Goal: Task Accomplishment & Management: Use online tool/utility

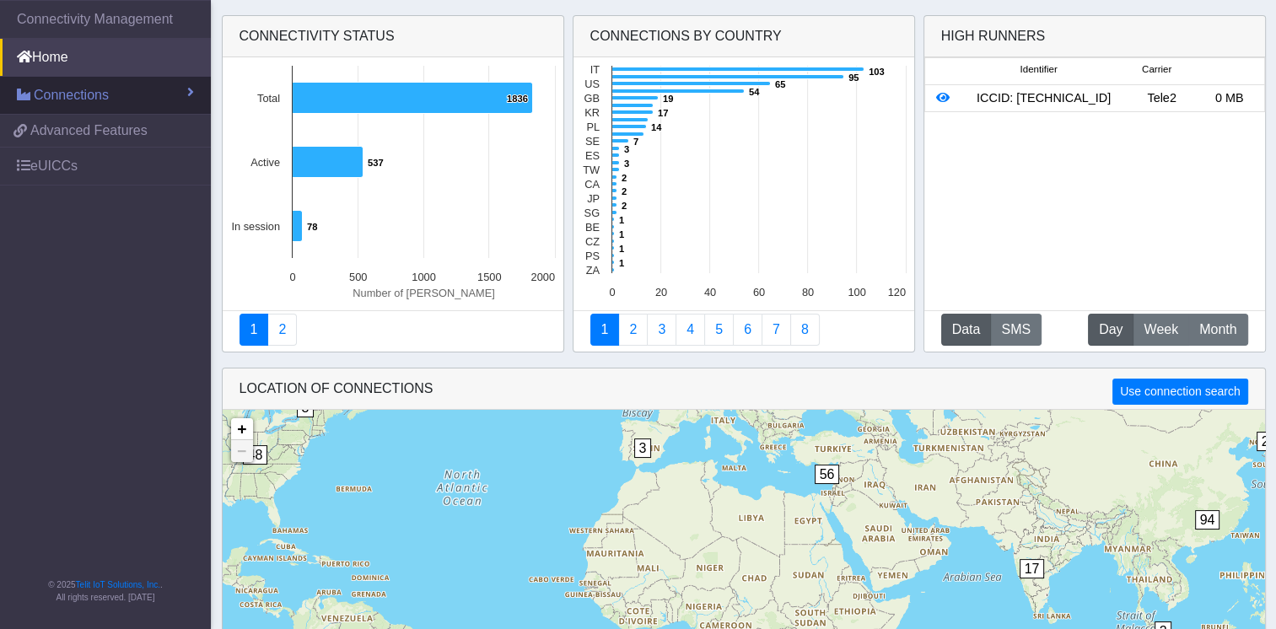
click at [99, 103] on span "Connections" at bounding box center [71, 95] width 75 height 20
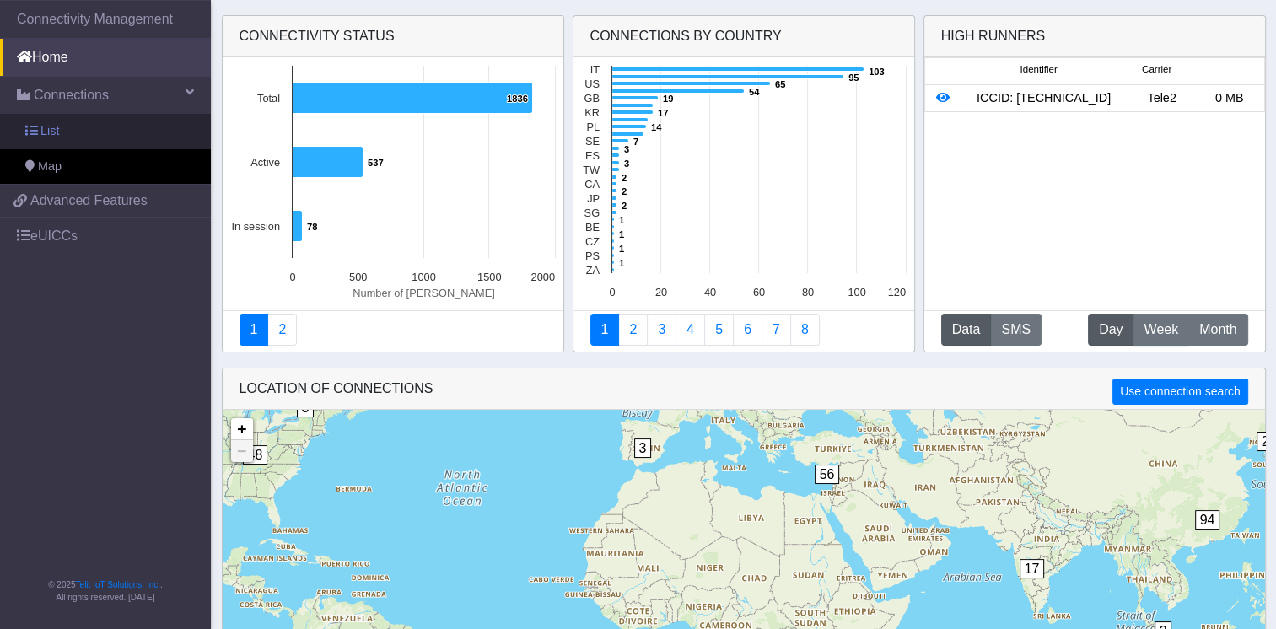
click at [77, 131] on link "List" at bounding box center [105, 131] width 211 height 35
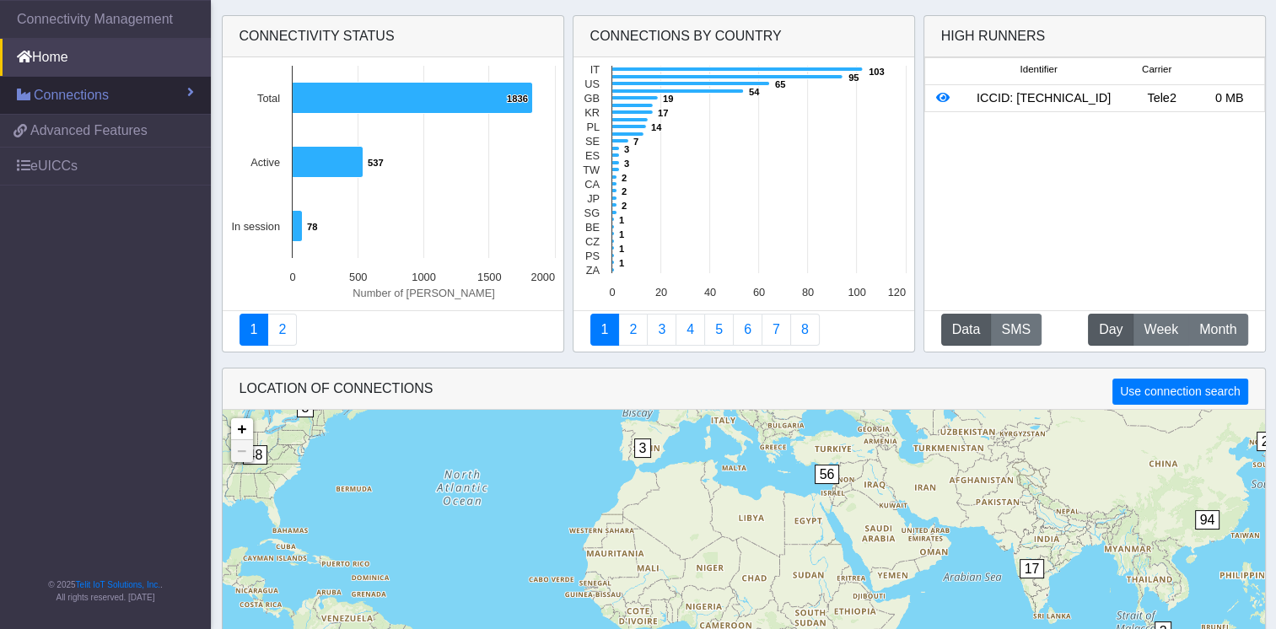
click at [102, 90] on span "Connections" at bounding box center [71, 95] width 75 height 20
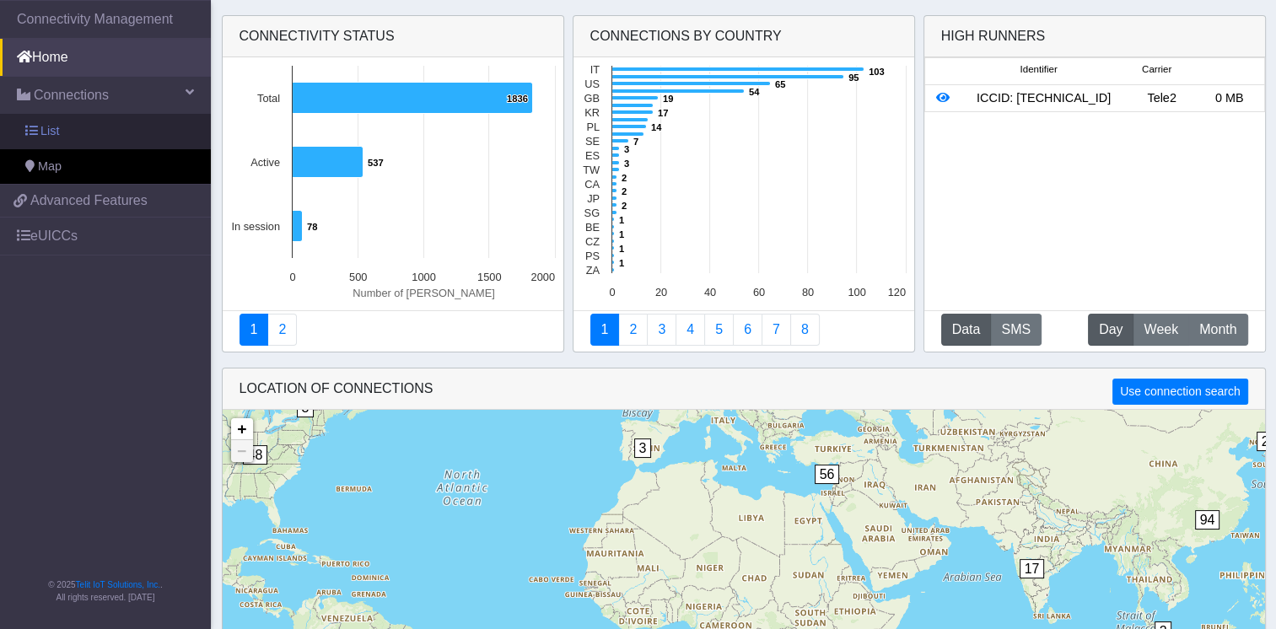
click at [78, 131] on link "List" at bounding box center [105, 131] width 211 height 35
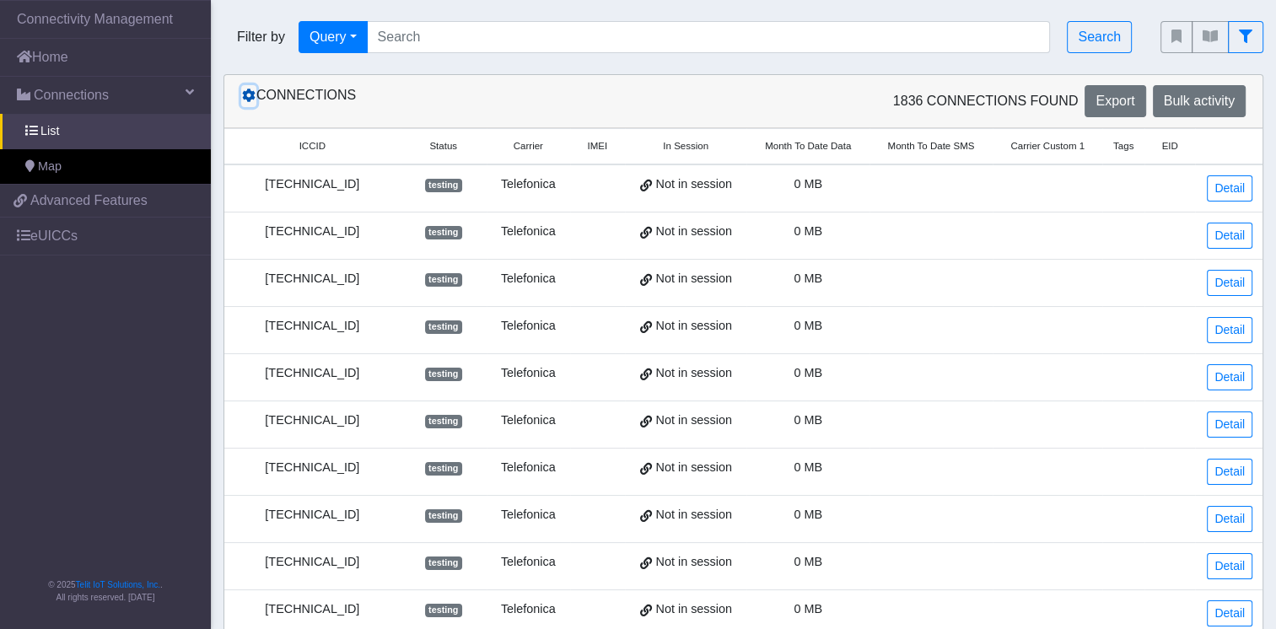
click at [248, 101] on icon at bounding box center [248, 95] width 13 height 13
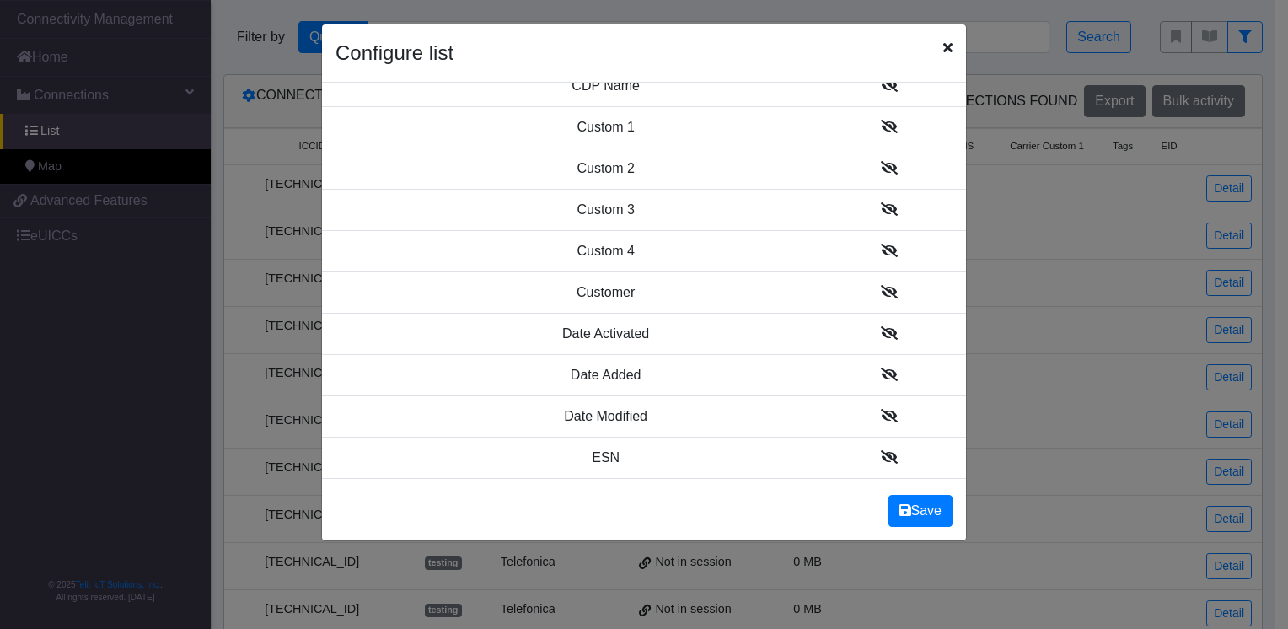
scroll to position [728, 0]
click at [881, 328] on icon at bounding box center [889, 332] width 17 height 13
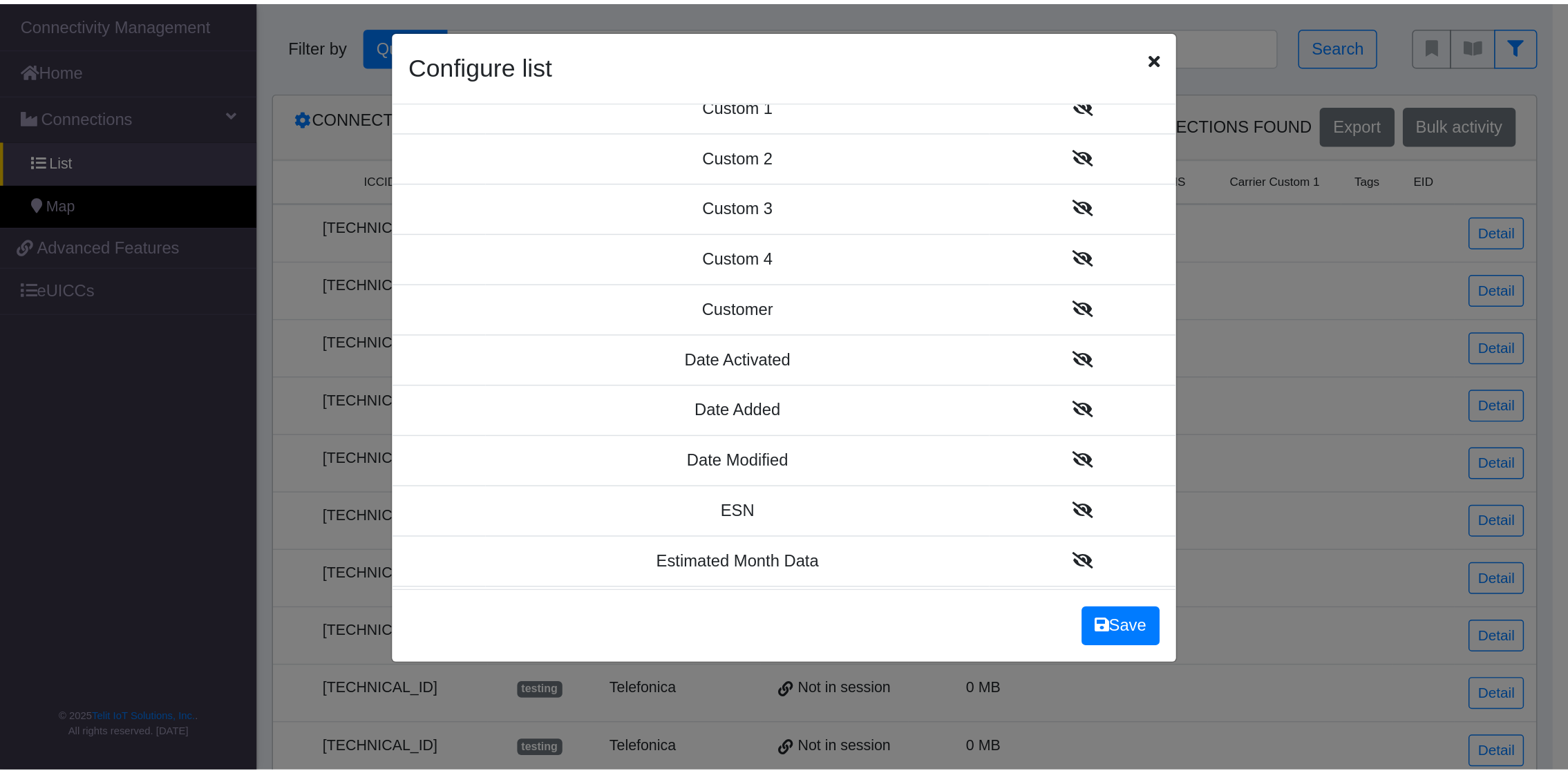
scroll to position [632, 0]
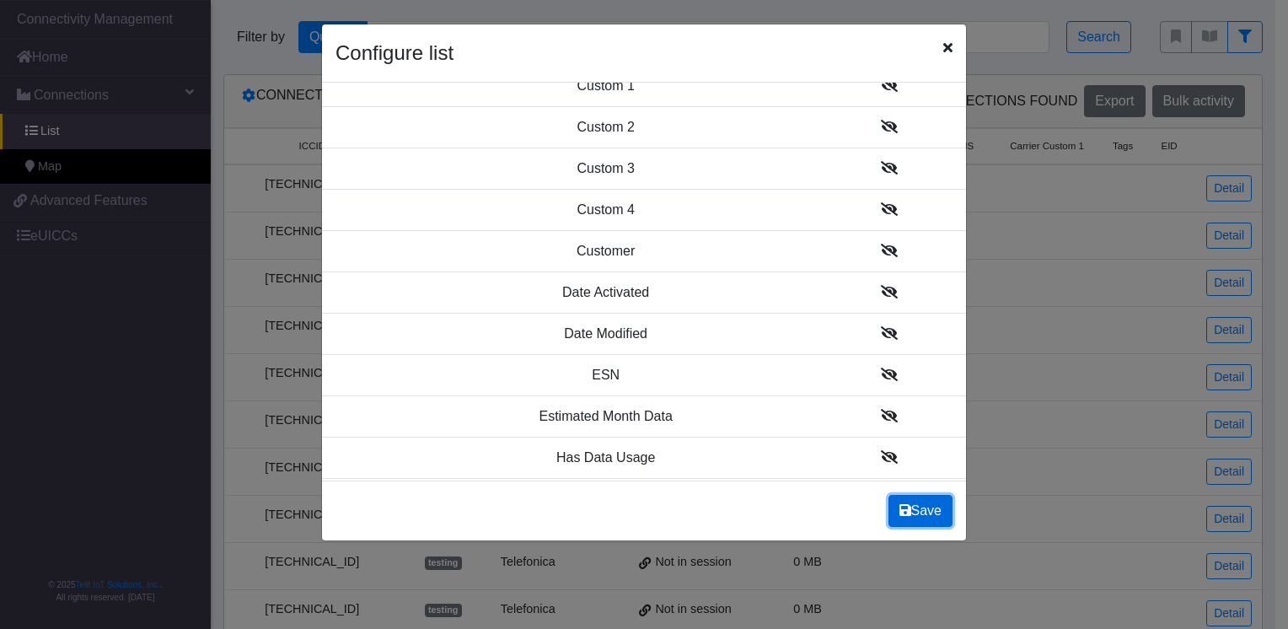
click at [910, 513] on icon at bounding box center [906, 509] width 12 height 13
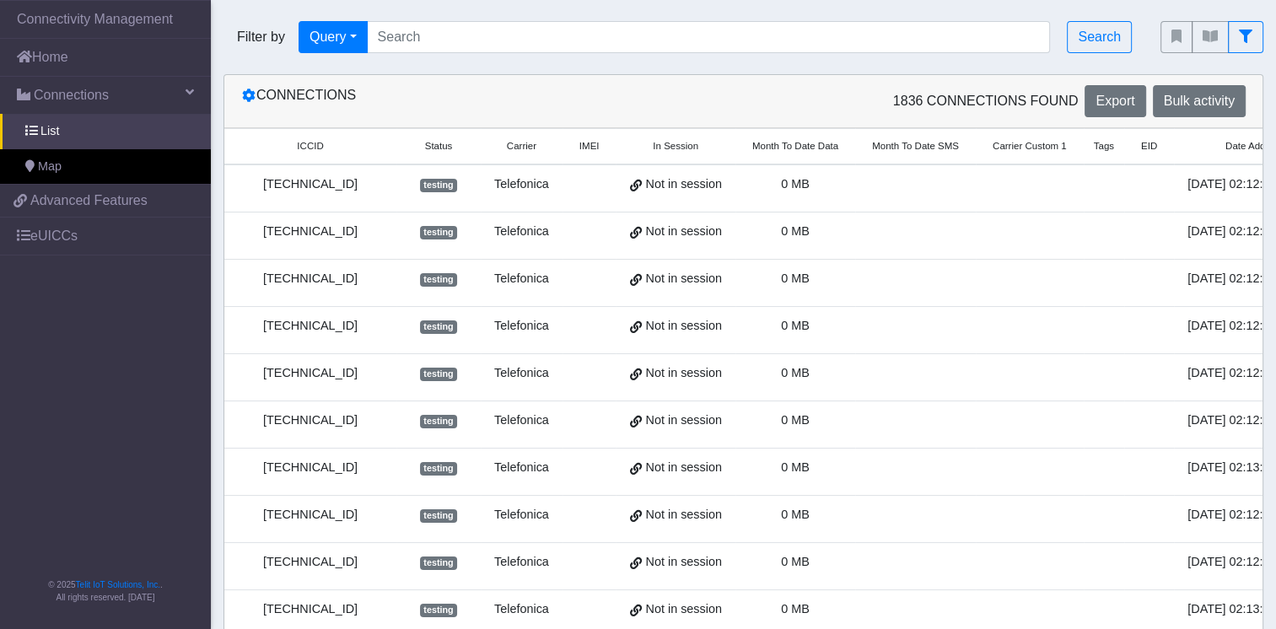
click at [345, 188] on div "[TECHNICAL_ID]" at bounding box center [310, 184] width 152 height 19
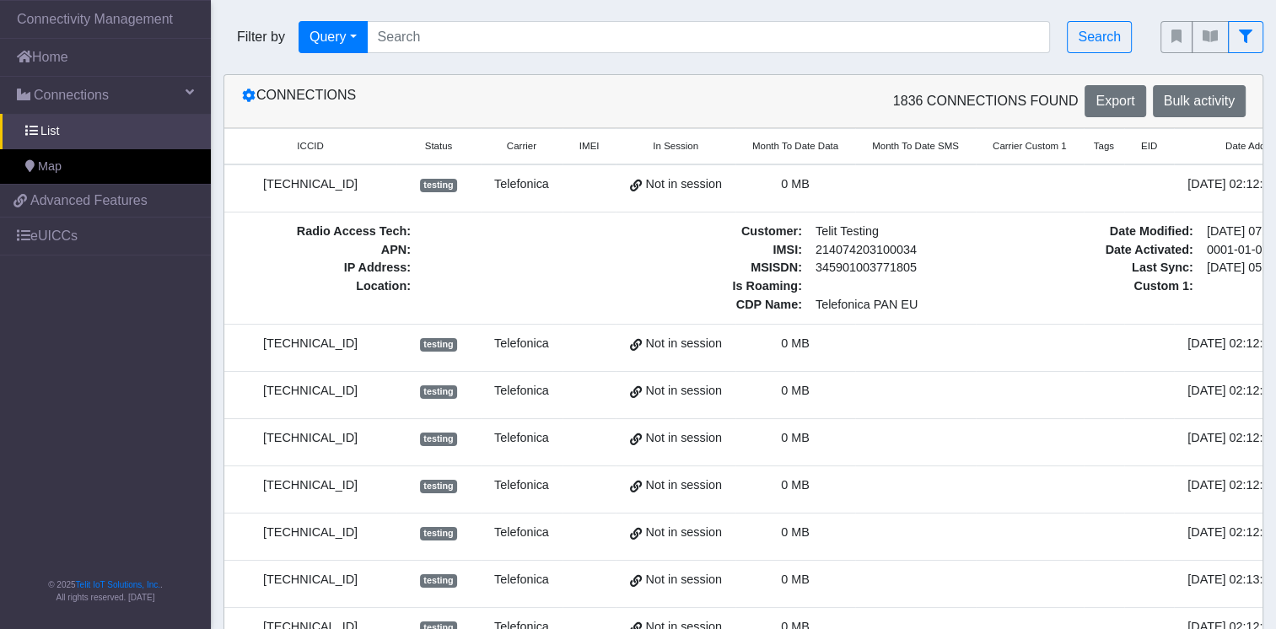
click at [1015, 149] on span "Carrier Custom 1" at bounding box center [1029, 146] width 74 height 14
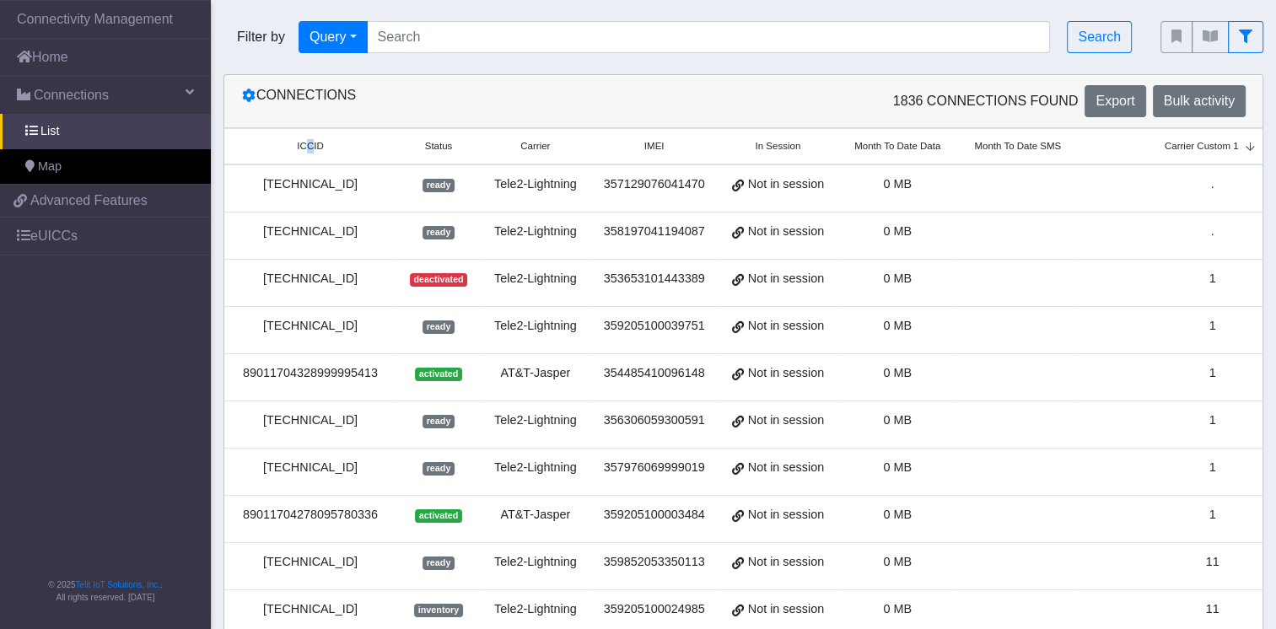
click at [309, 147] on span "ICCID" at bounding box center [310, 146] width 26 height 14
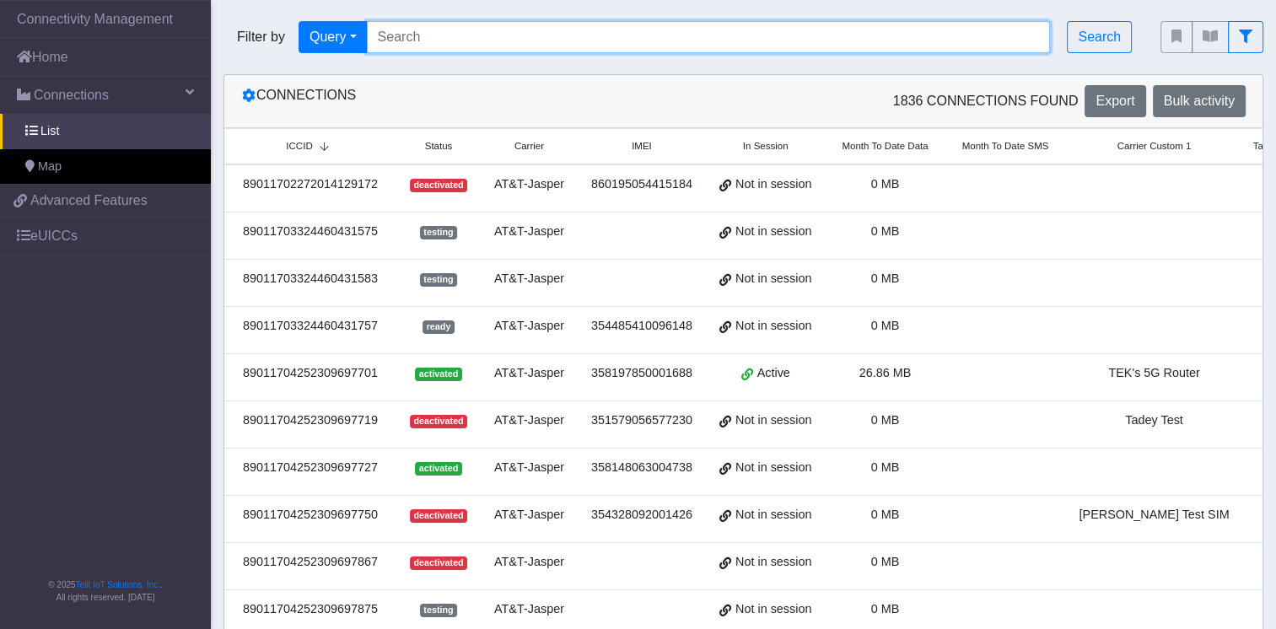
click at [620, 40] on input "Search..." at bounding box center [709, 37] width 684 height 32
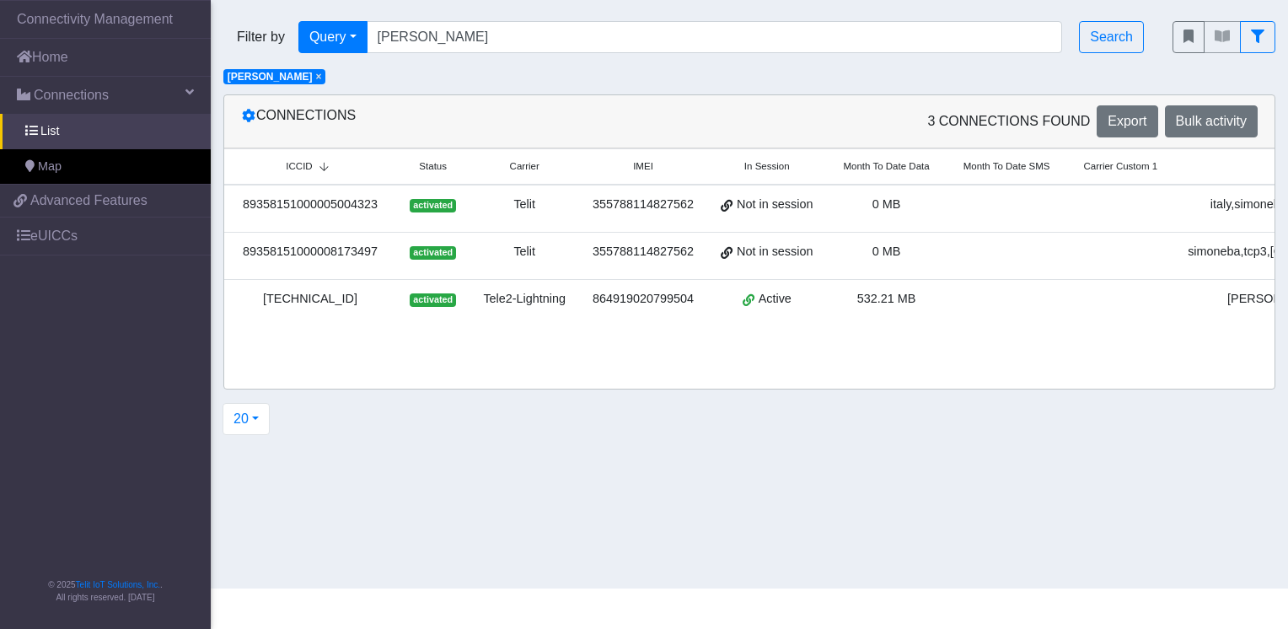
click at [345, 211] on div "89358151000005004323" at bounding box center [310, 205] width 152 height 19
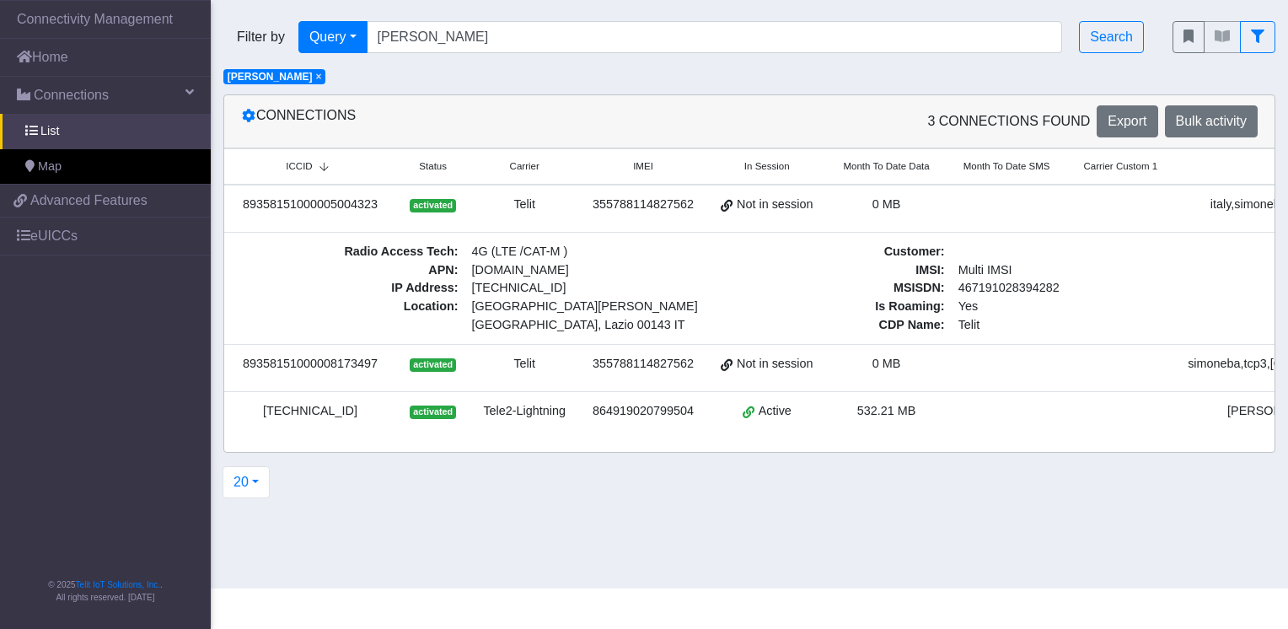
drag, startPoint x: 270, startPoint y: 628, endPoint x: 461, endPoint y: 612, distance: 192.0
click at [461, 612] on html "Connectivity Management Home Connections List Map c9469c8a829f61a1c61b366be3294…" at bounding box center [644, 314] width 1288 height 629
click at [706, 558] on section "Connectivity Management Home Connections List Map c9469c8a829f61a1c61b366be3294…" at bounding box center [644, 294] width 1288 height 588
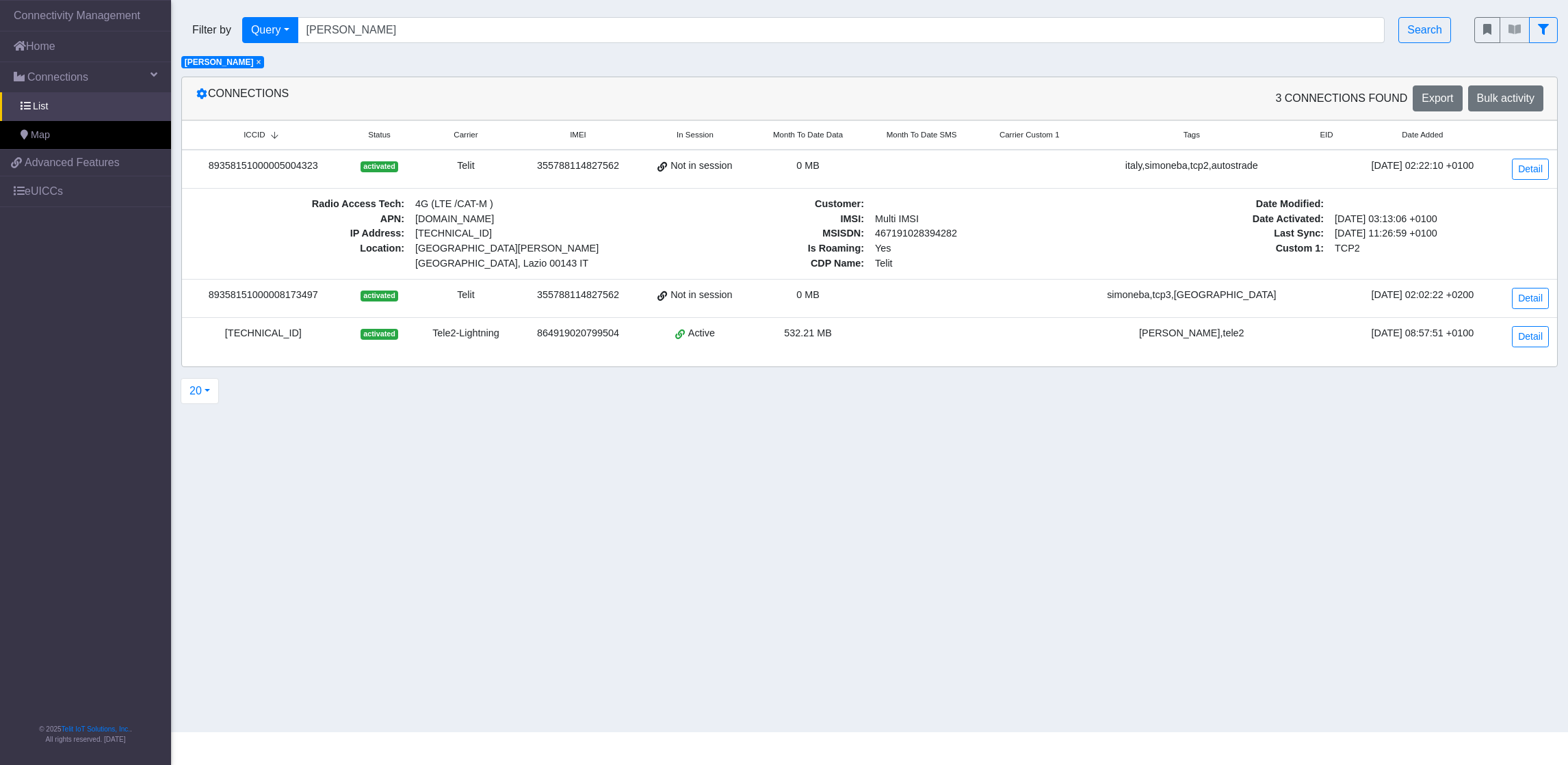
click at [278, 174] on td "89358151000005004323" at bounding box center [263, 170] width 163 height 39
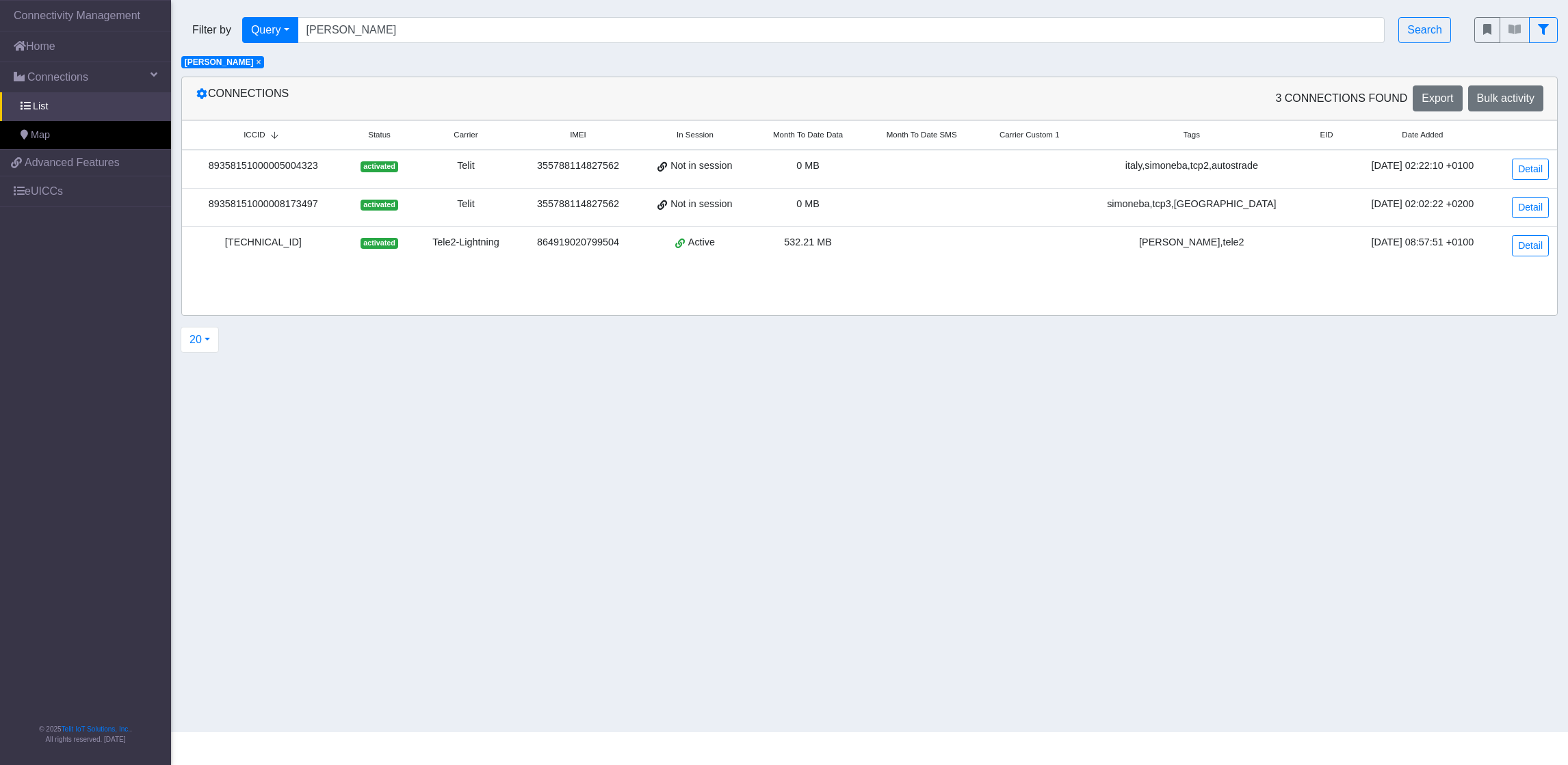
click at [278, 174] on td "89358151000005004323" at bounding box center [263, 170] width 163 height 39
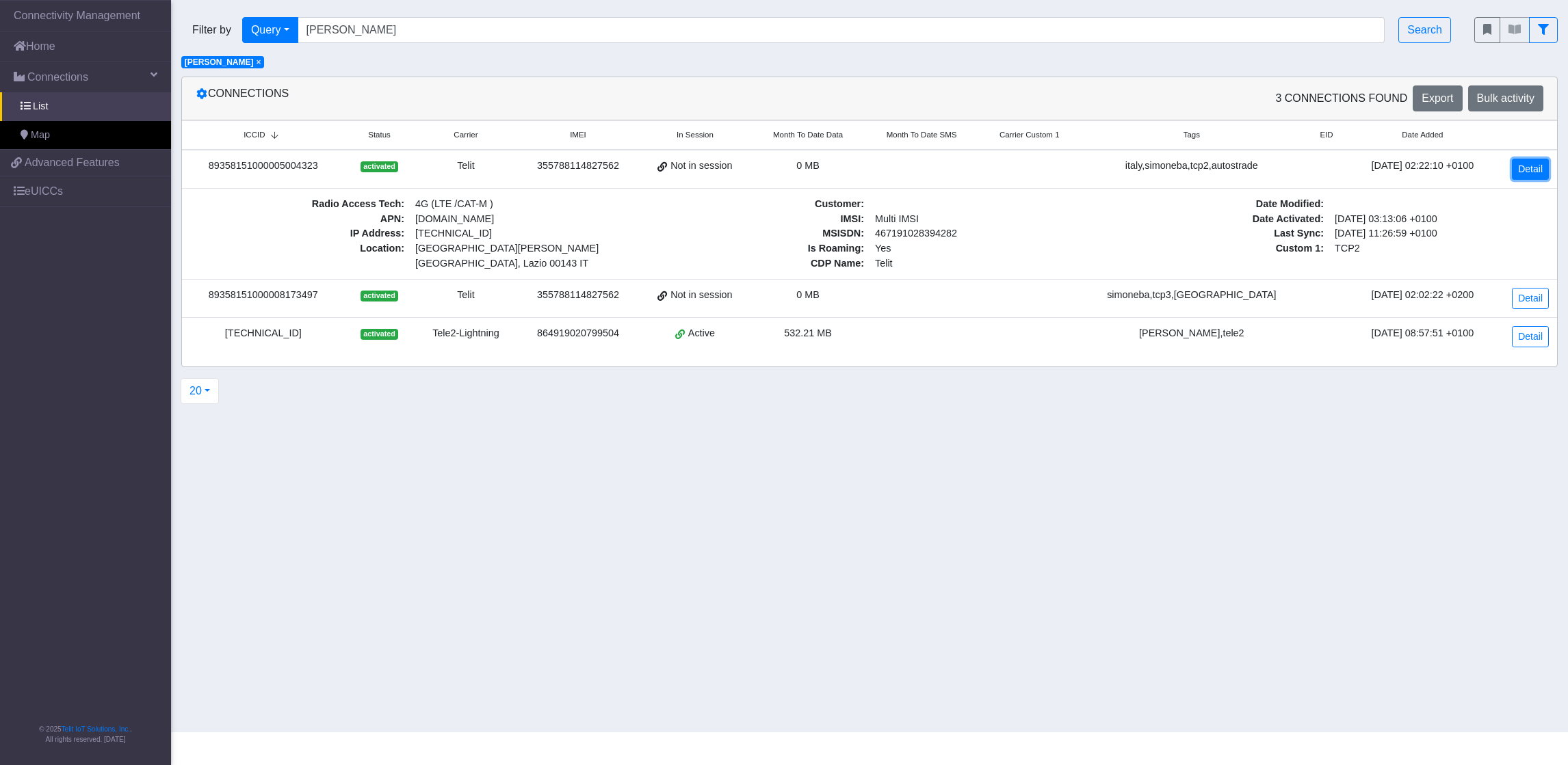
click at [1045, 167] on link "Detail" at bounding box center [1531, 170] width 37 height 21
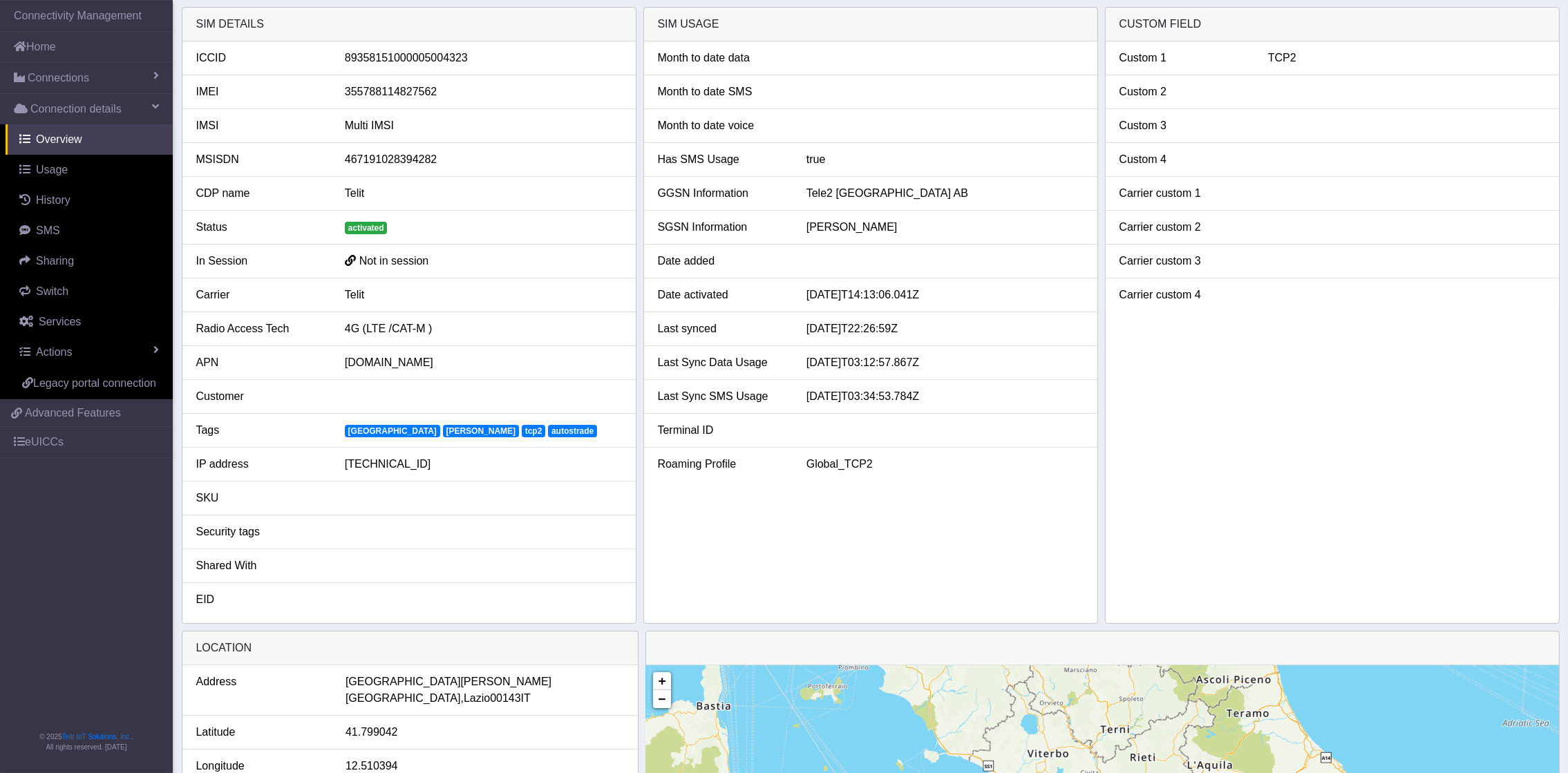
click at [548, 430] on span "autostrade" at bounding box center [573, 430] width 49 height 12
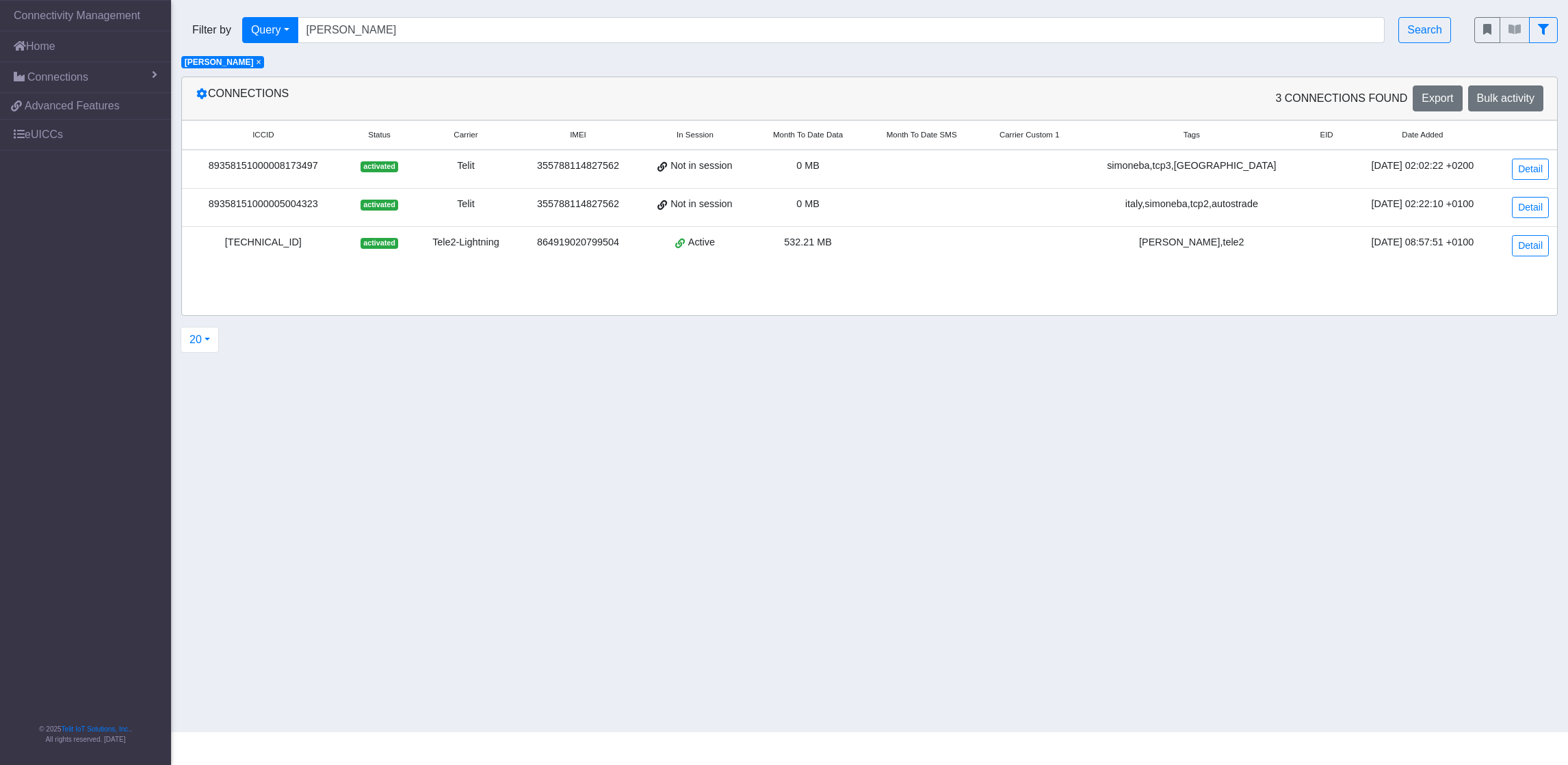
click at [290, 243] on div "[TECHNICAL_ID]" at bounding box center [263, 243] width 146 height 15
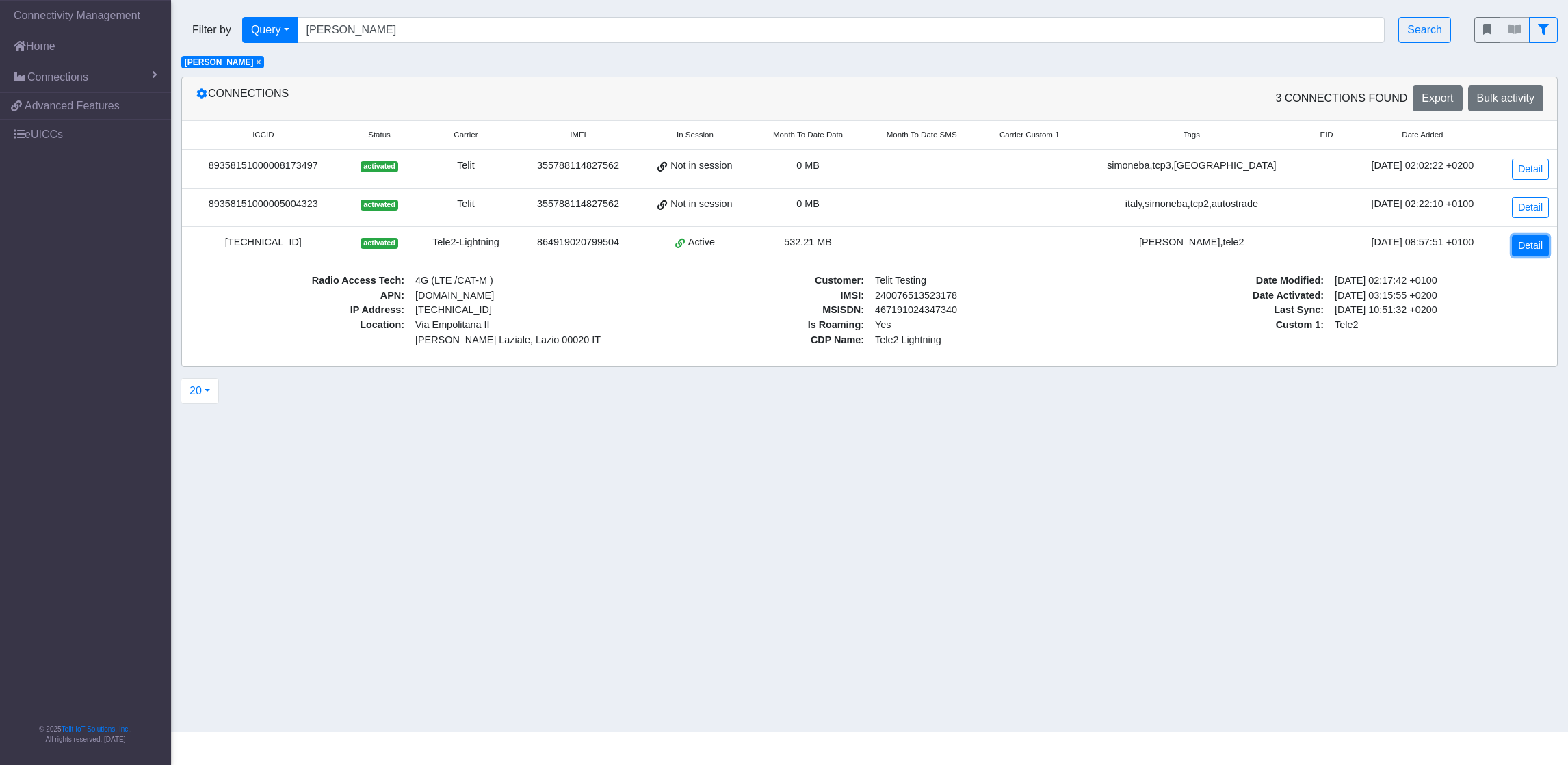
click at [1045, 255] on link "Detail" at bounding box center [1531, 246] width 37 height 21
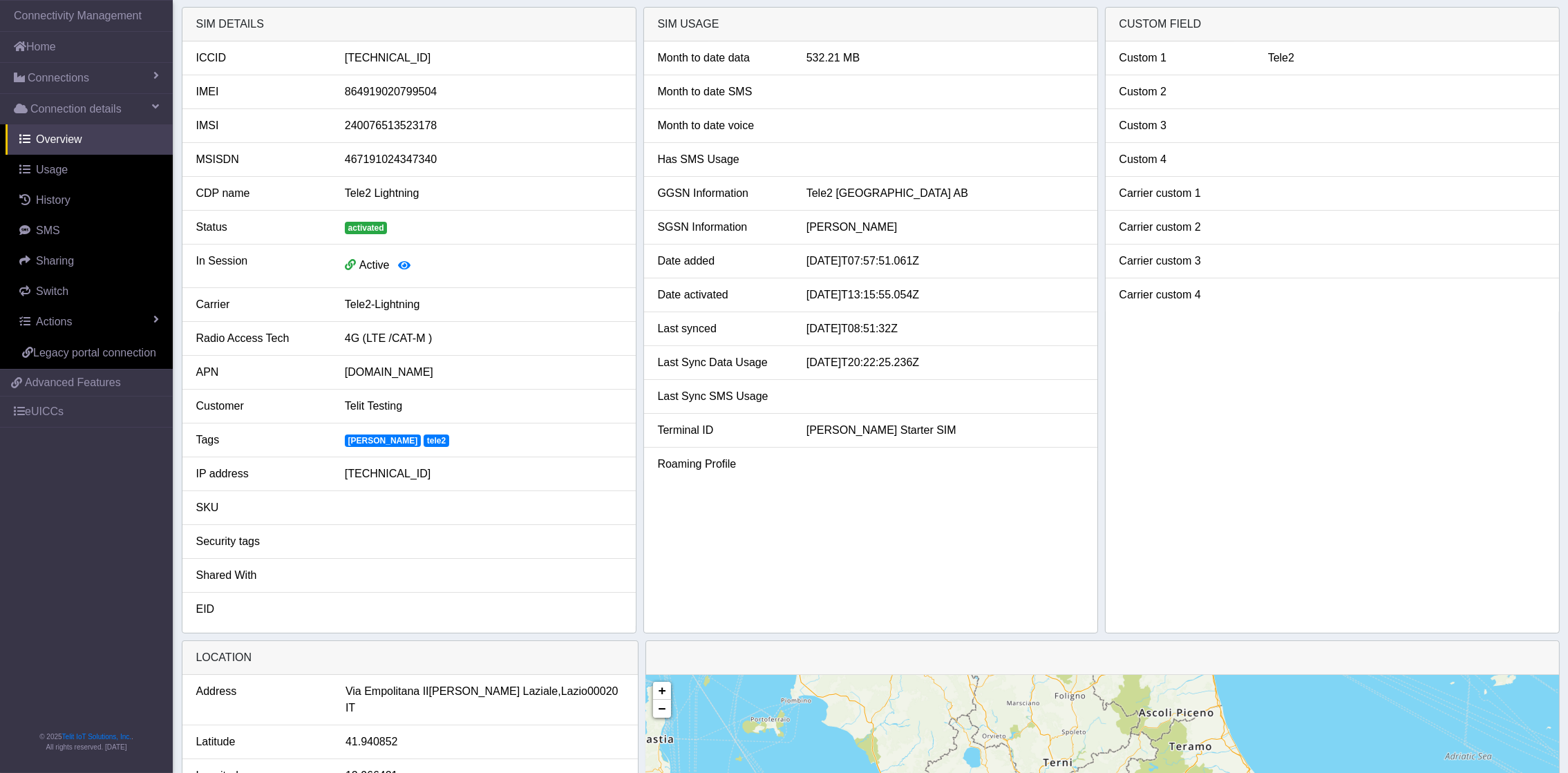
click at [1055, 62] on div "Tele2" at bounding box center [1406, 58] width 298 height 16
drag, startPoint x: 1284, startPoint y: 62, endPoint x: 1147, endPoint y: 55, distance: 137.2
click at [1055, 55] on div "Custom 1" at bounding box center [1183, 58] width 148 height 16
click at [1055, 61] on div "Custom 1" at bounding box center [1183, 58] width 148 height 16
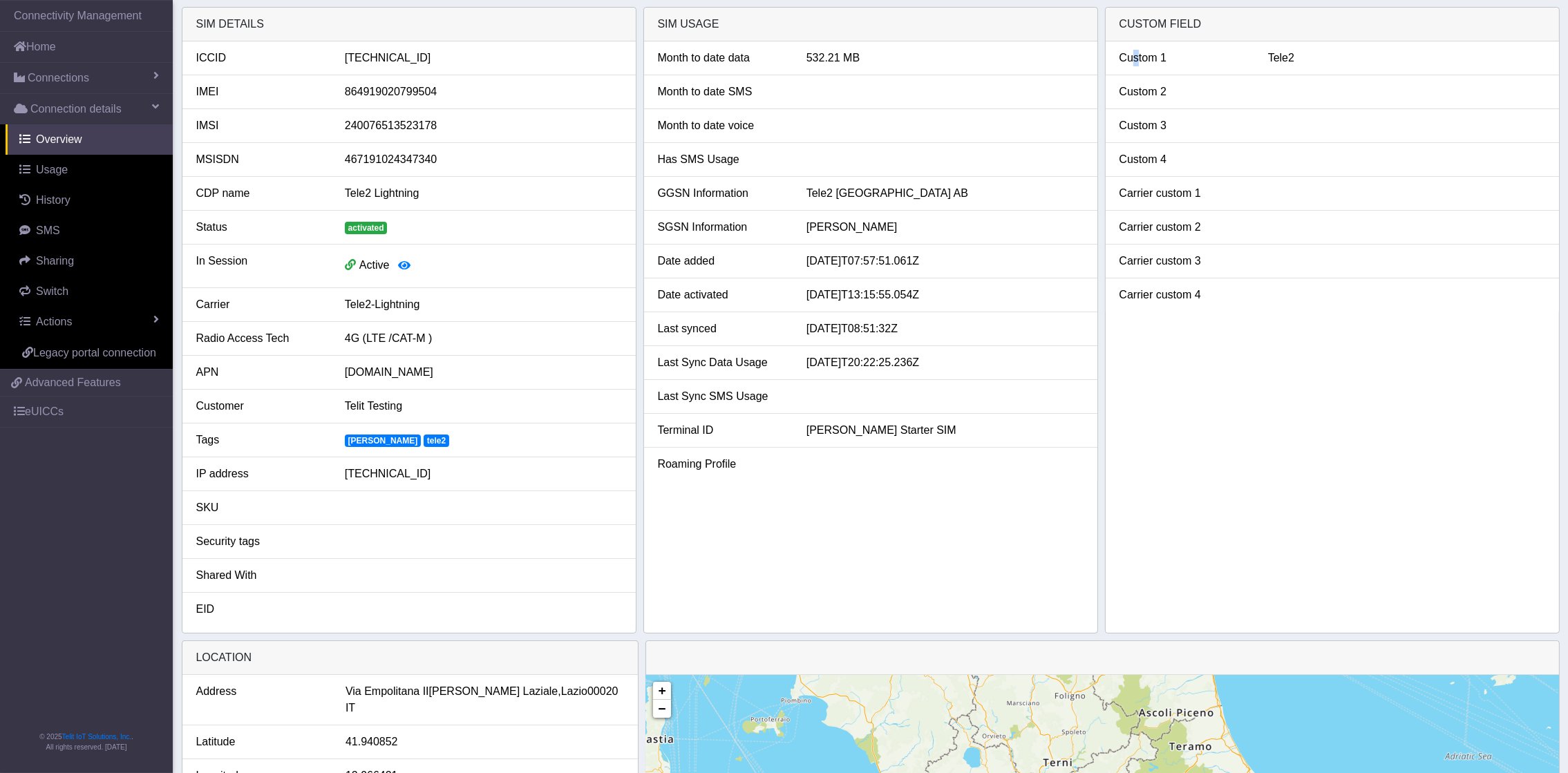
drag, startPoint x: 1129, startPoint y: 61, endPoint x: 1238, endPoint y: 298, distance: 260.9
click at [1055, 298] on ul "Custom 1 Tele2 Custom 2 Custom 3 Custom 4 Carrier custom 1 Carrier custom 2 Car…" at bounding box center [1332, 177] width 453 height 271
drag, startPoint x: 1238, startPoint y: 298, endPoint x: 1143, endPoint y: 57, distance: 259.0
click at [1055, 57] on div "Custom 1" at bounding box center [1183, 58] width 148 height 16
click at [1055, 52] on div "Custom 1" at bounding box center [1183, 58] width 148 height 16
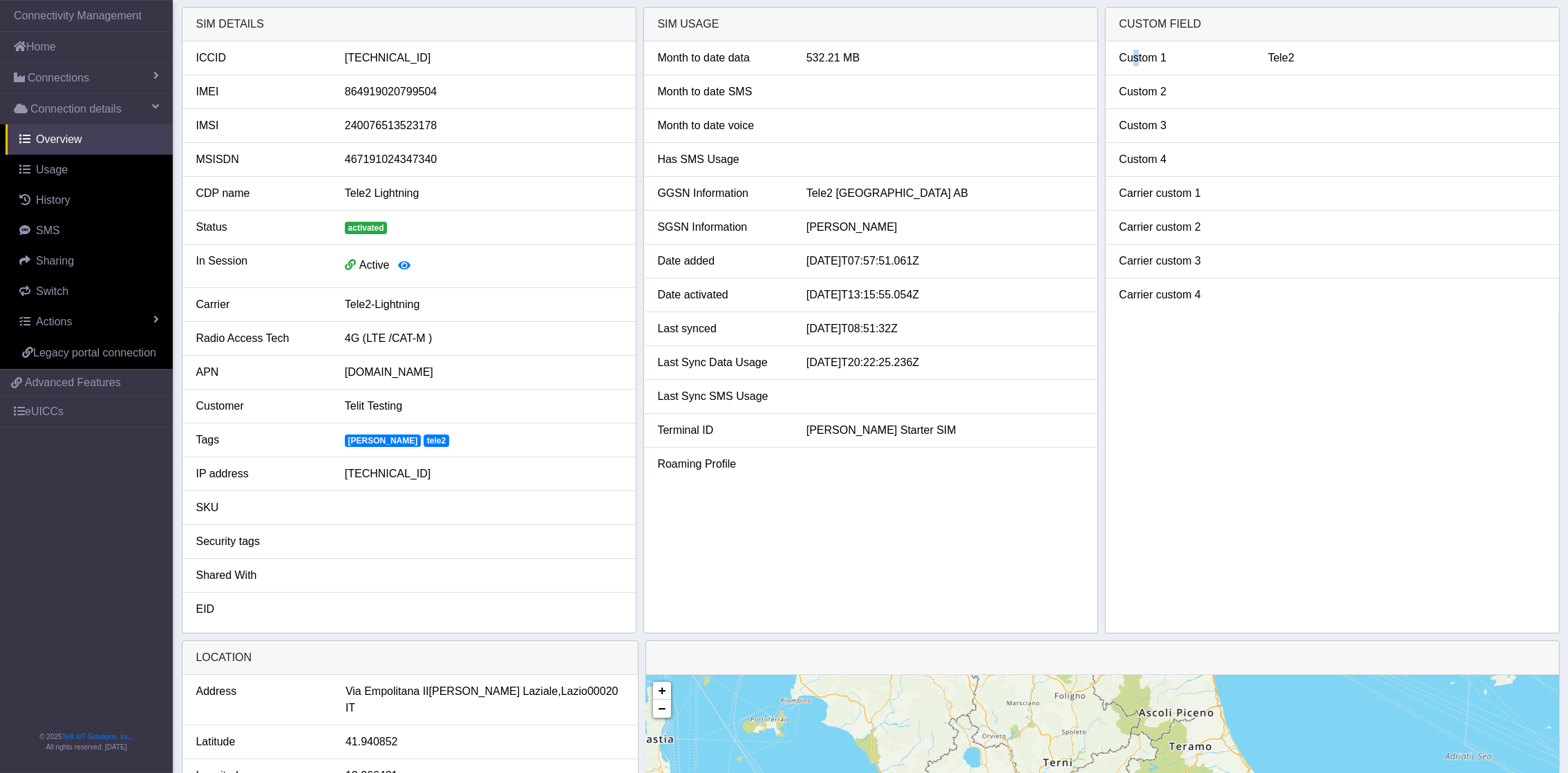
click at [1055, 52] on div "Custom 1" at bounding box center [1183, 58] width 148 height 16
drag, startPoint x: 1125, startPoint y: 52, endPoint x: 1316, endPoint y: 61, distance: 191.2
click at [1055, 61] on div "Custom 1 Tele2" at bounding box center [1332, 58] width 447 height 16
drag, startPoint x: 1316, startPoint y: 61, endPoint x: 1182, endPoint y: 57, distance: 134.1
click at [1055, 57] on div "Custom 1" at bounding box center [1183, 58] width 148 height 16
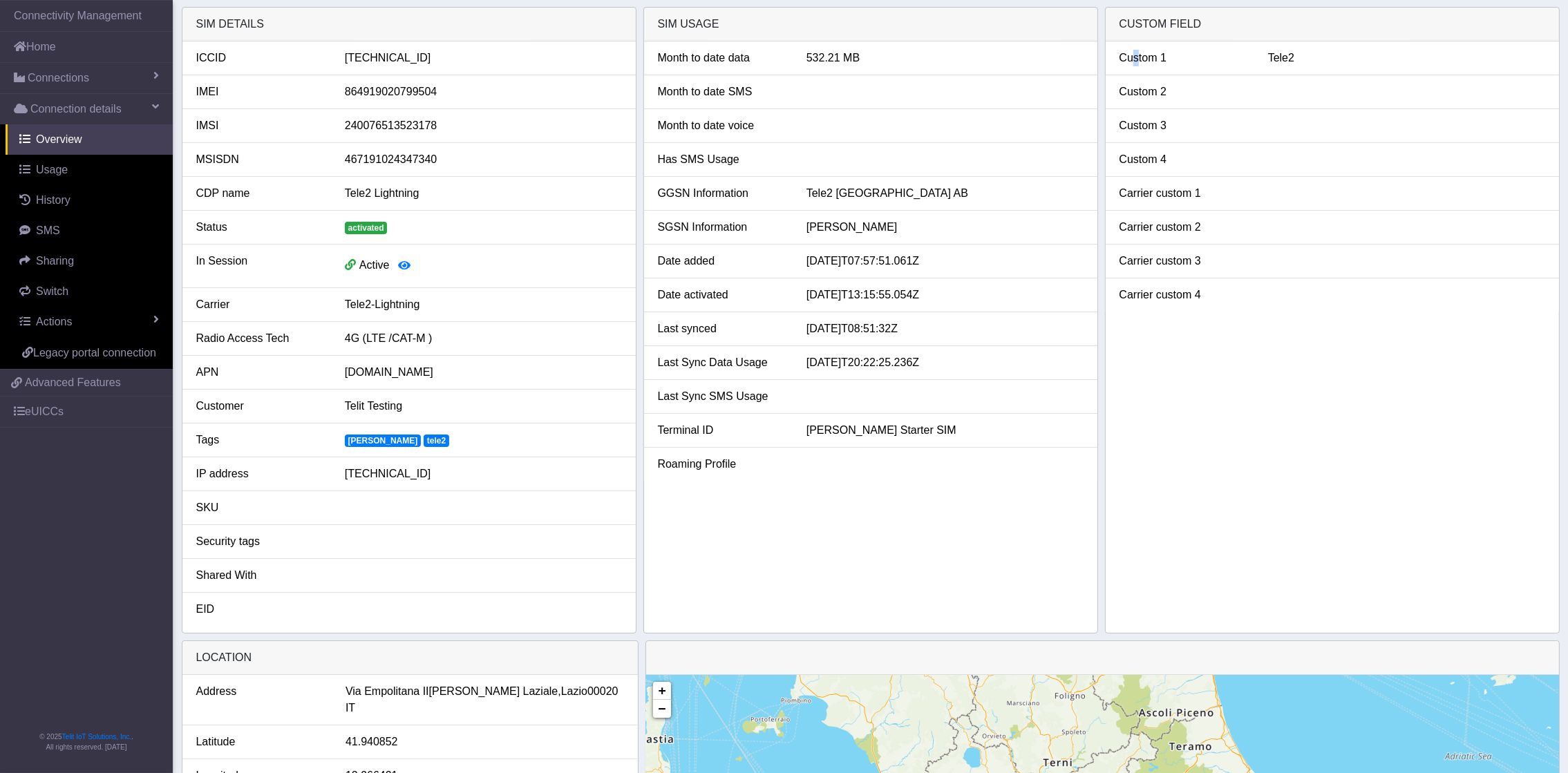
click at [1055, 55] on div "Custom 1" at bounding box center [1183, 58] width 148 height 16
drag, startPoint x: 1111, startPoint y: 57, endPoint x: 1306, endPoint y: 55, distance: 195.0
click at [1055, 55] on div "Custom 1 Tele2" at bounding box center [1332, 58] width 447 height 16
drag, startPoint x: 1120, startPoint y: 196, endPoint x: 1206, endPoint y: 183, distance: 87.0
click at [1055, 183] on li "Carrier custom 1" at bounding box center [1332, 193] width 453 height 34
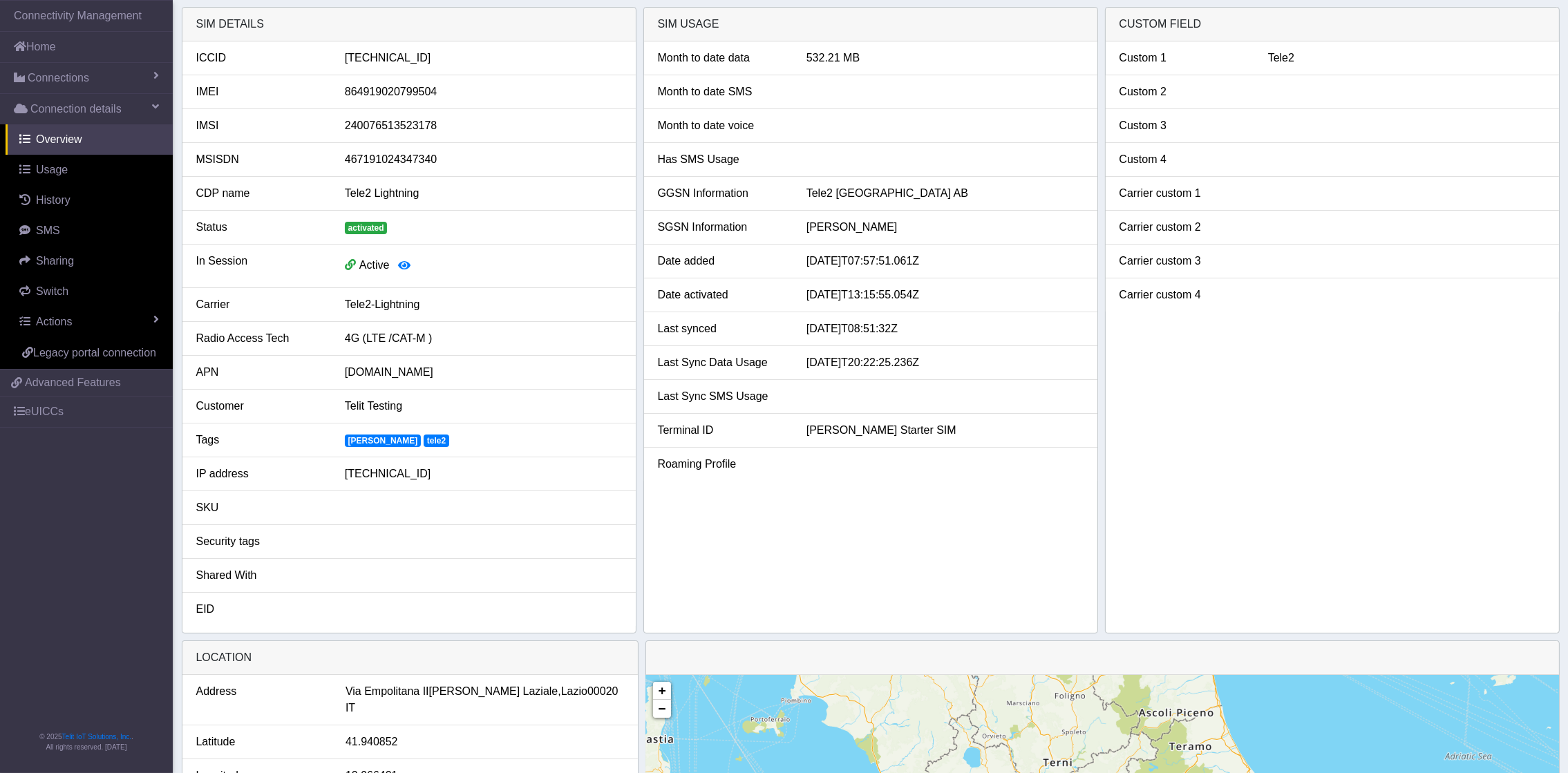
drag, startPoint x: 1206, startPoint y: 183, endPoint x: 1202, endPoint y: 271, distance: 88.1
click at [1055, 271] on li "Carrier custom 3" at bounding box center [1332, 261] width 453 height 34
drag, startPoint x: 1120, startPoint y: 203, endPoint x: 1206, endPoint y: 187, distance: 87.5
click at [1055, 187] on li "Carrier custom 1" at bounding box center [1332, 193] width 453 height 34
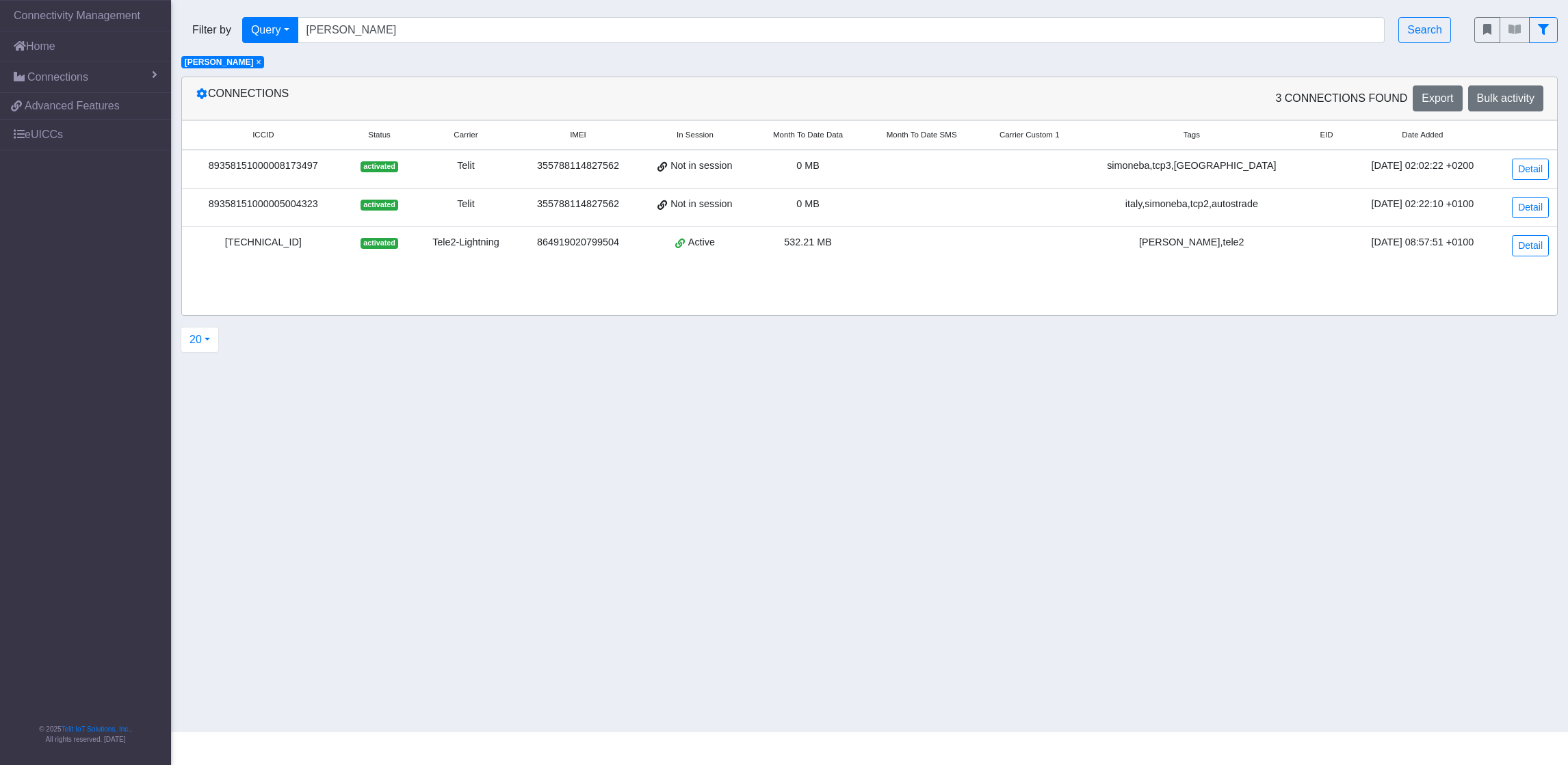
click at [274, 170] on div "89358151000008173497" at bounding box center [263, 166] width 146 height 15
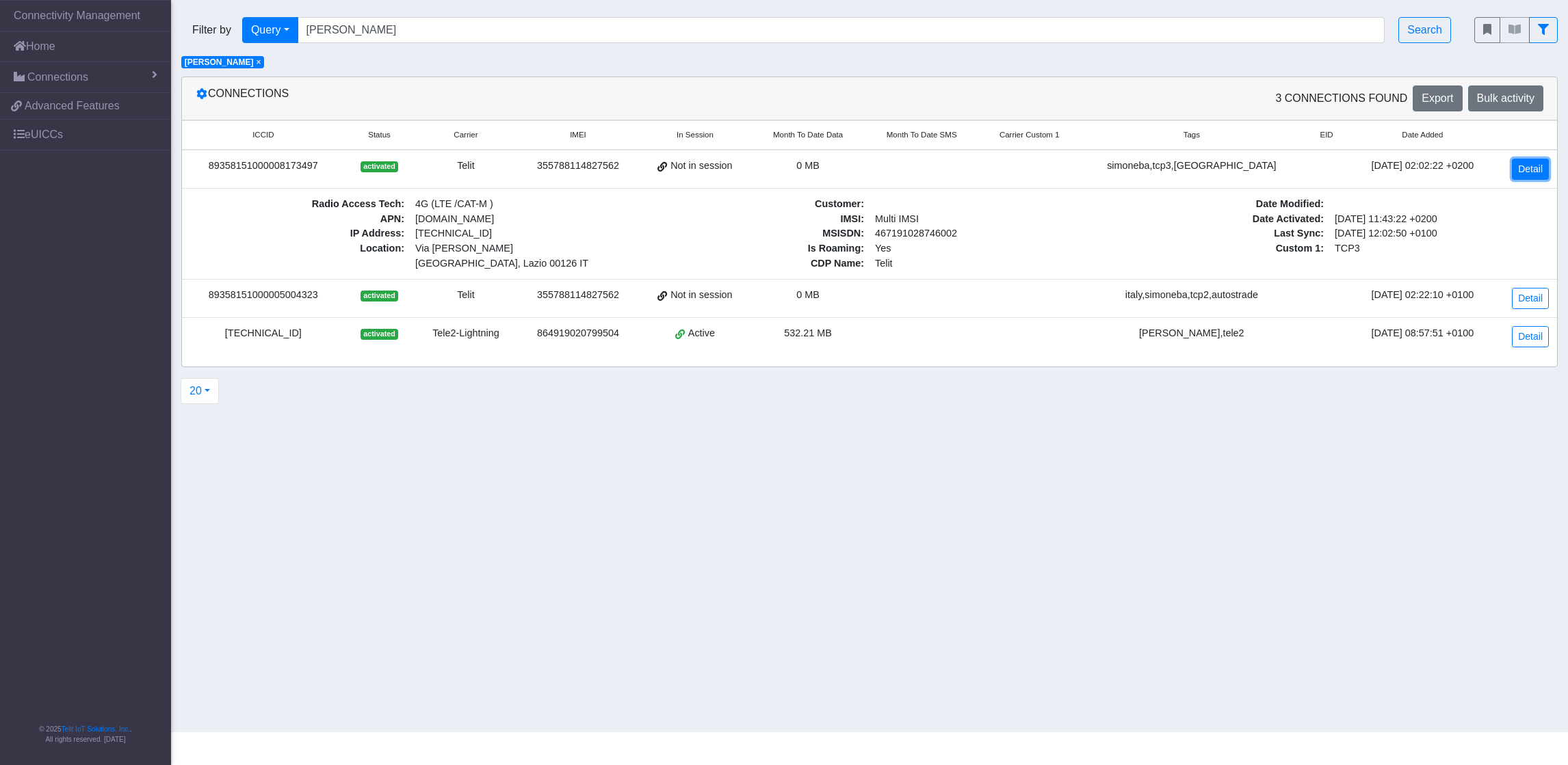
click at [1045, 165] on link "Detail" at bounding box center [1531, 170] width 37 height 21
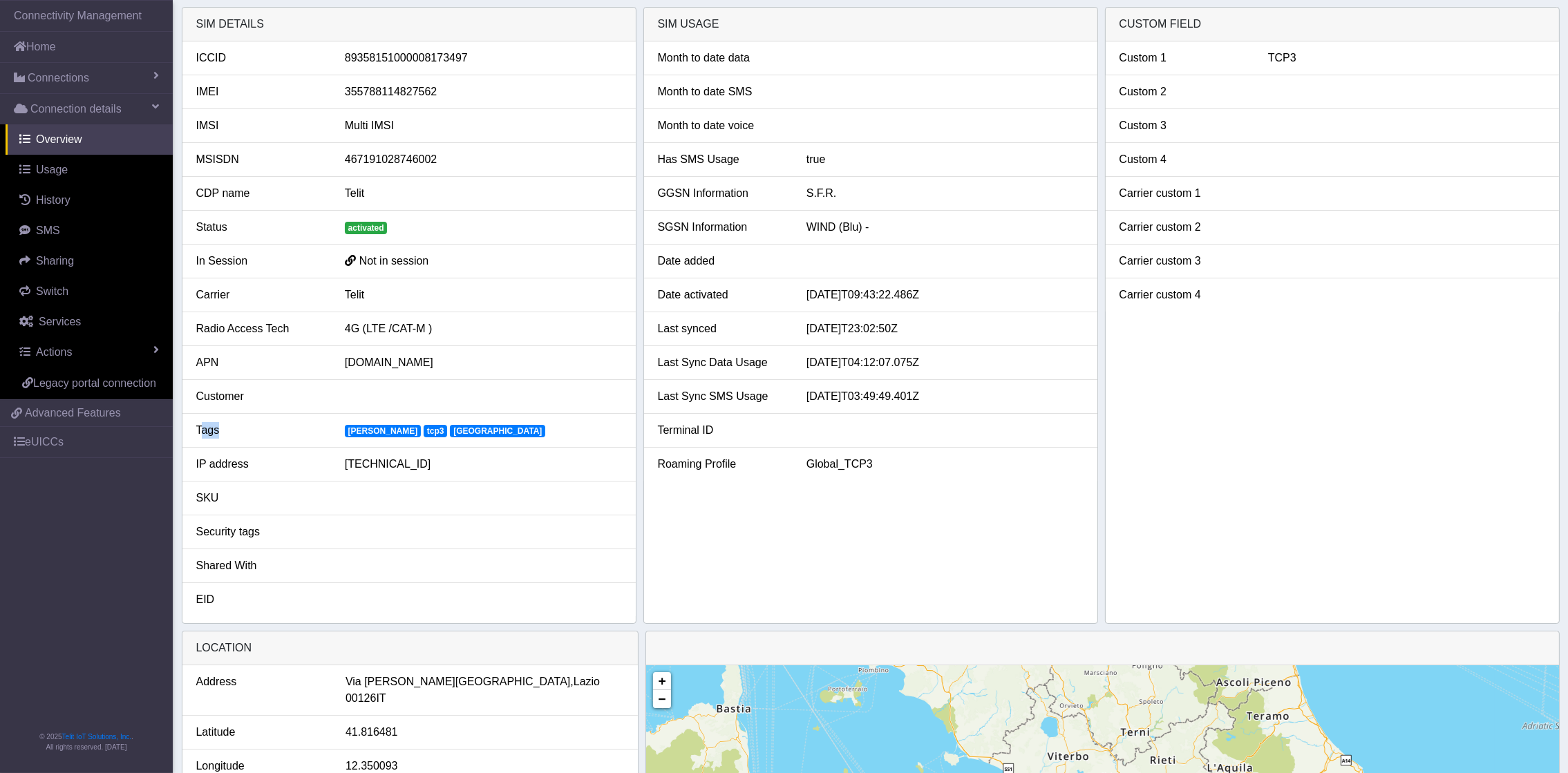
drag, startPoint x: 201, startPoint y: 436, endPoint x: 266, endPoint y: 443, distance: 65.4
click at [237, 443] on li "Tags simoneba tcp3 [GEOGRAPHIC_DATA]" at bounding box center [409, 430] width 453 height 34
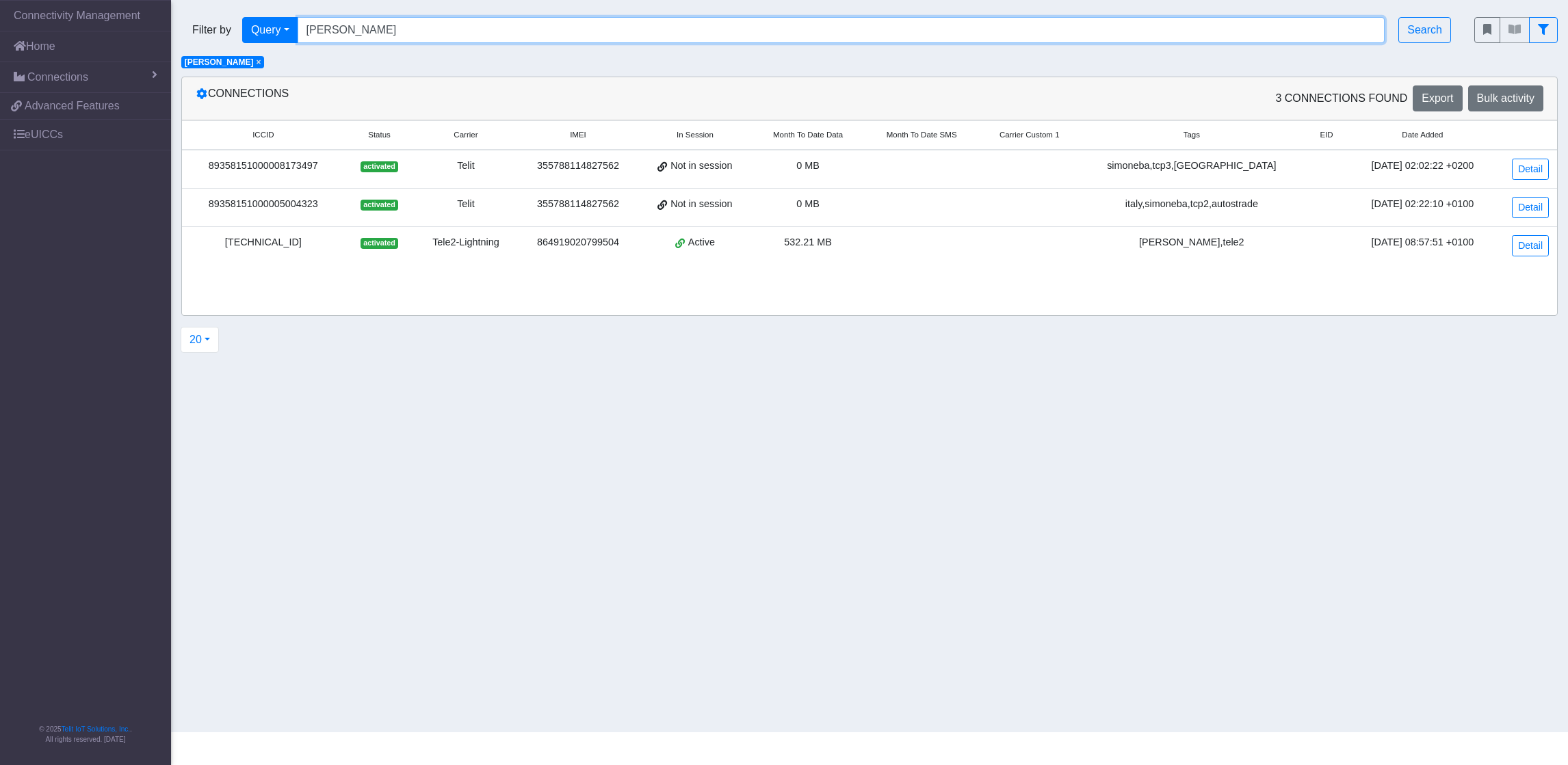
click at [512, 33] on input "[PERSON_NAME]" at bounding box center [842, 30] width 1088 height 26
type input "s"
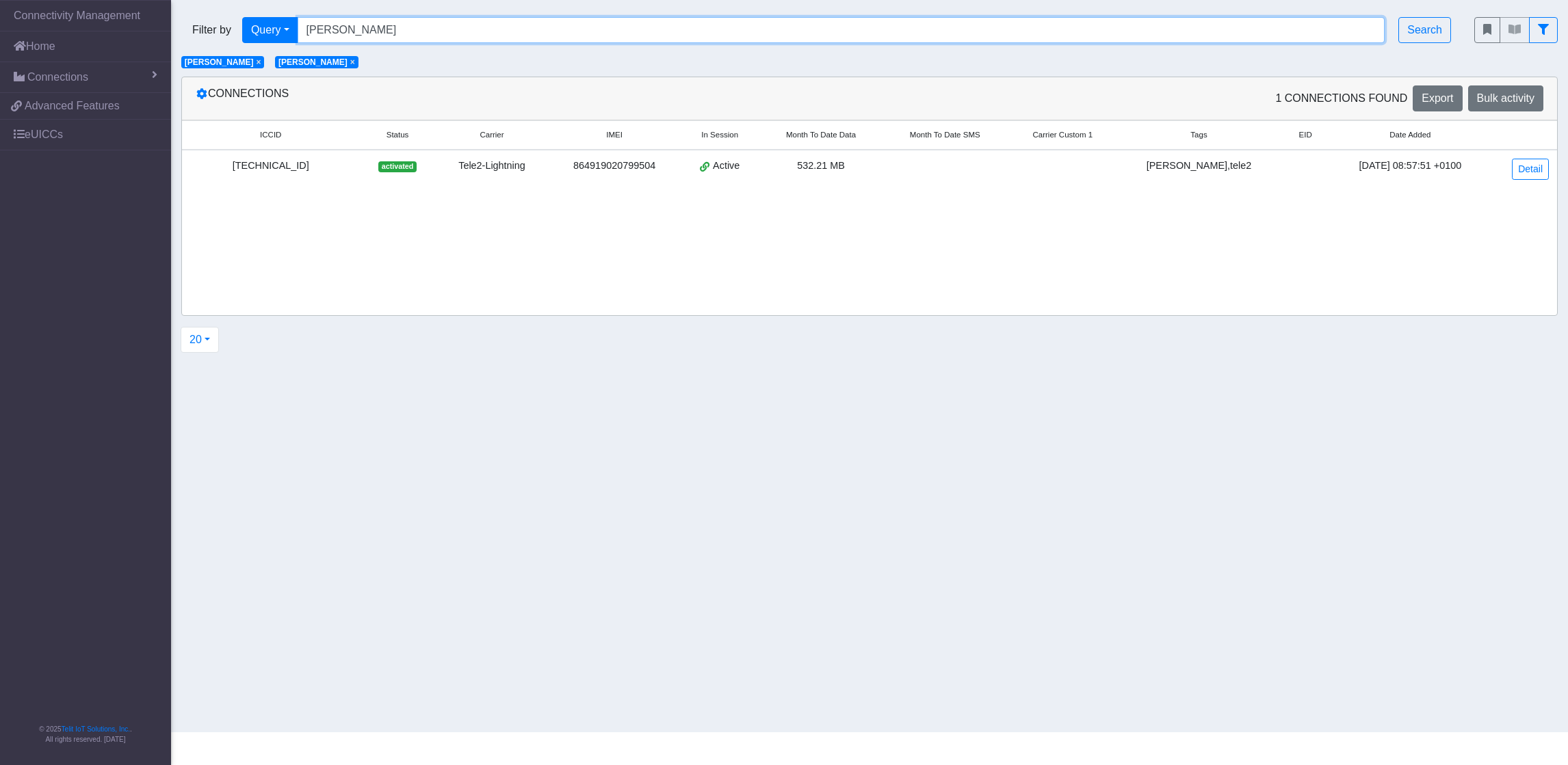
click at [372, 30] on input "[PERSON_NAME]" at bounding box center [842, 30] width 1088 height 26
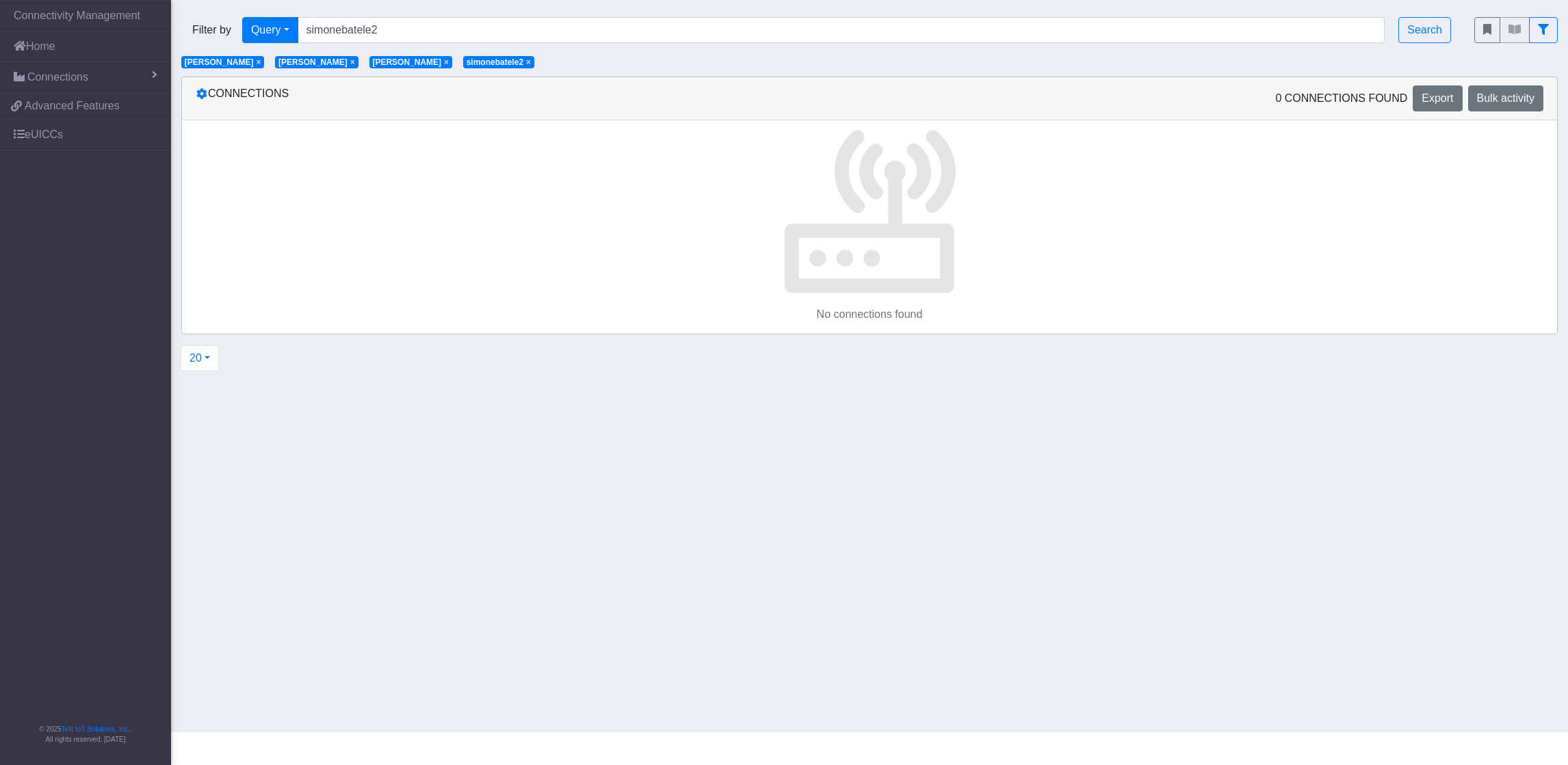
click at [489, 492] on section "Connectivity Management Home Connections List Map c9469c8a829f61a1c61b366be3294…" at bounding box center [784, 366] width 1568 height 733
click at [256, 67] on span "×" at bounding box center [258, 62] width 5 height 10
click at [256, 62] on span "×" at bounding box center [258, 62] width 5 height 10
click at [246, 65] on span "×" at bounding box center [247, 62] width 5 height 10
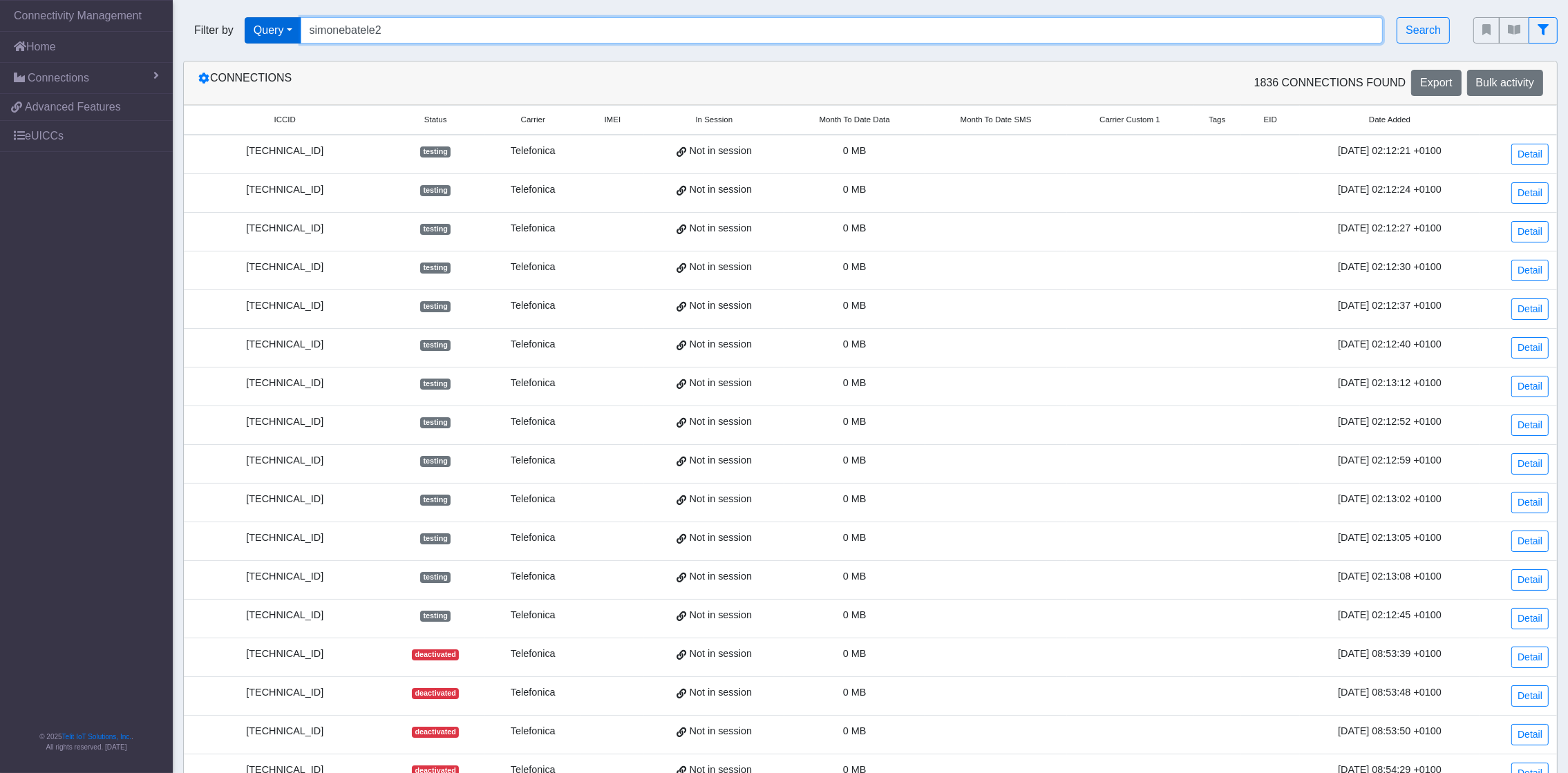
drag, startPoint x: 447, startPoint y: 30, endPoint x: 275, endPoint y: 21, distance: 172.2
click at [275, 21] on div "Filter by Query Query In Session Not connected Tags Country Operator simonebate…" at bounding box center [817, 30] width 1270 height 26
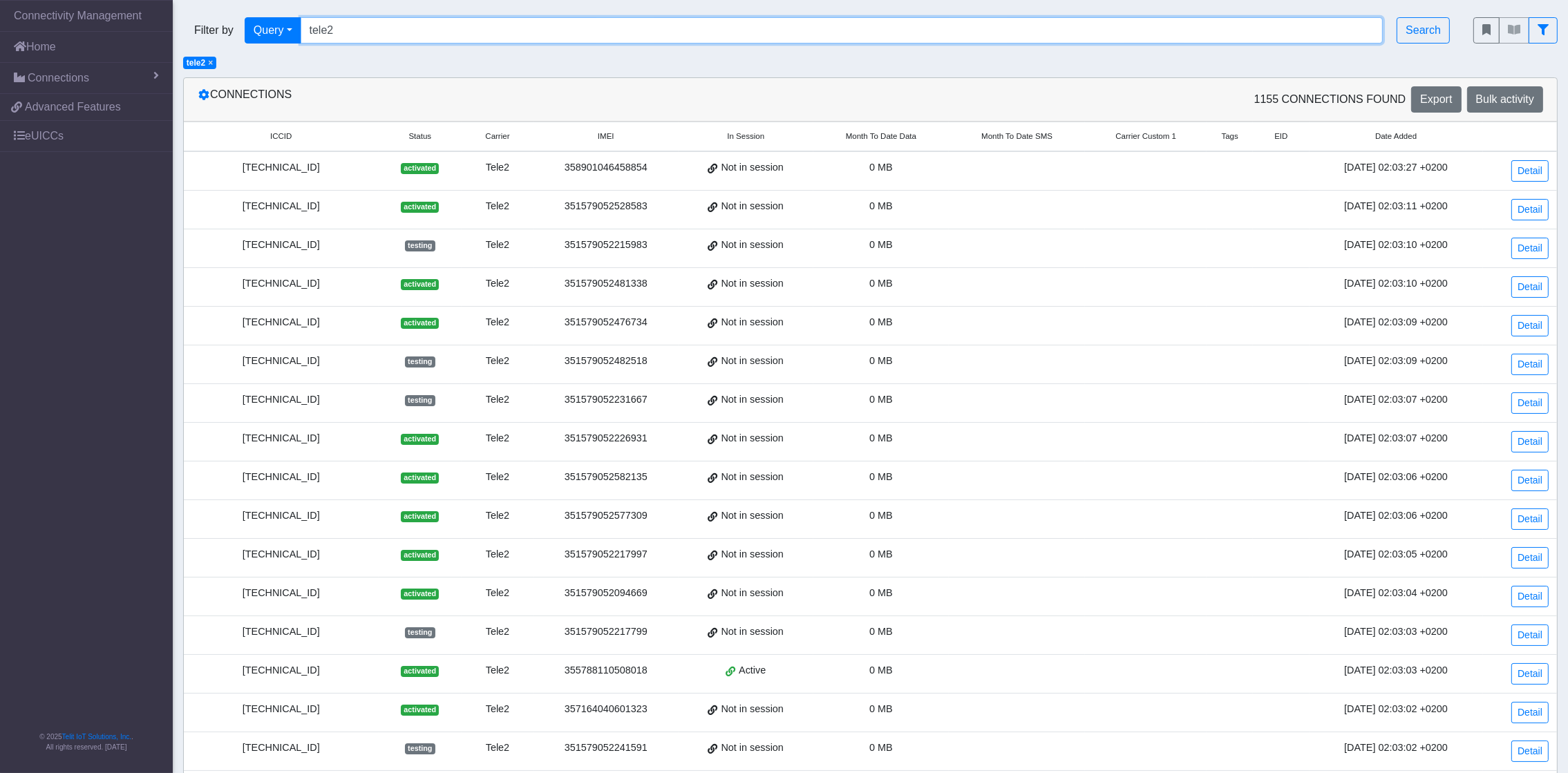
drag, startPoint x: 353, startPoint y: 30, endPoint x: 204, endPoint y: 16, distance: 149.7
click at [217, 20] on div "Filter by Query Query In Session Not connected Tags Country Operator tele2 Sear…" at bounding box center [817, 30] width 1270 height 26
type input "[PERSON_NAME]"
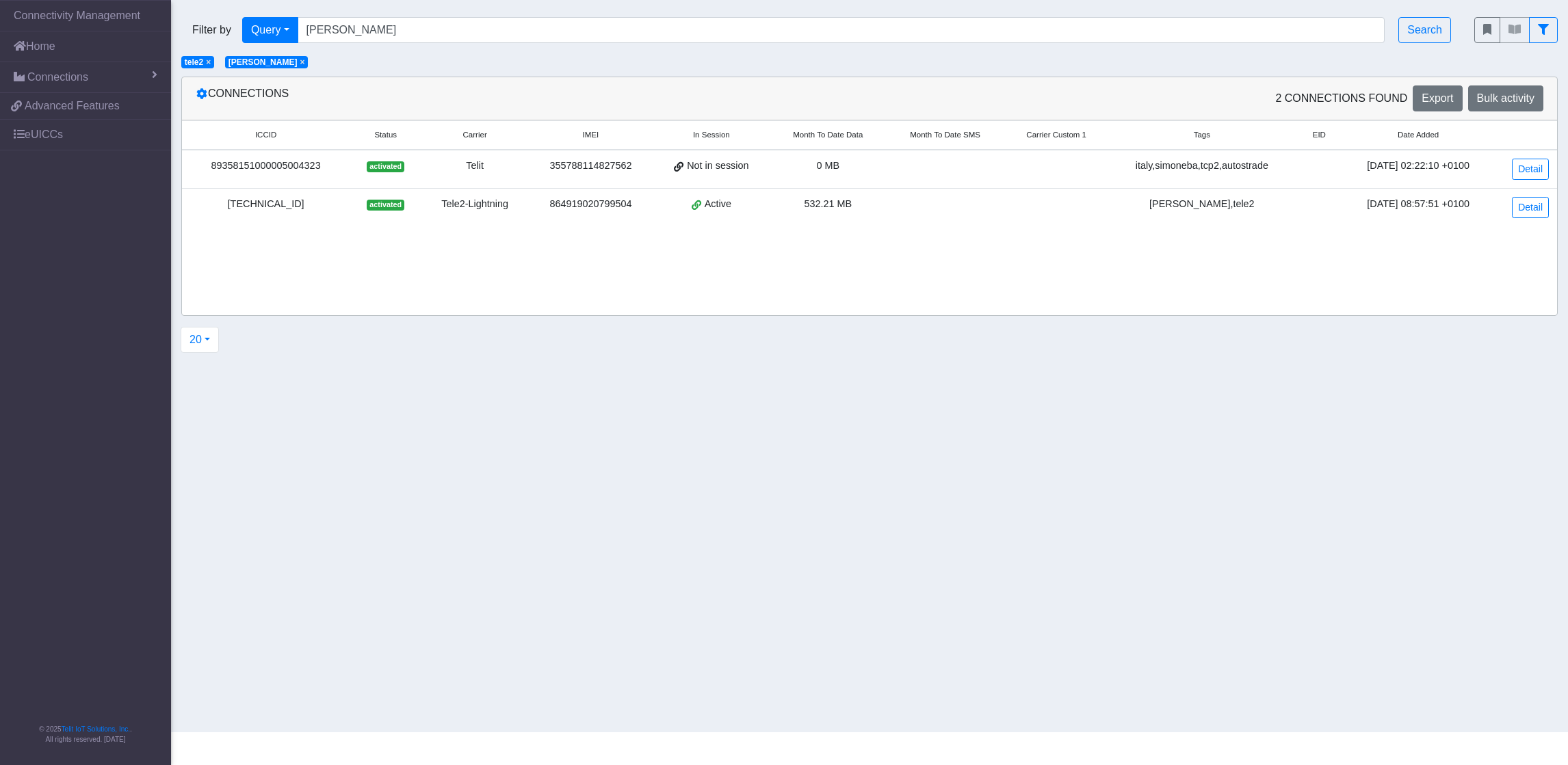
click at [210, 62] on span "×" at bounding box center [209, 62] width 5 height 10
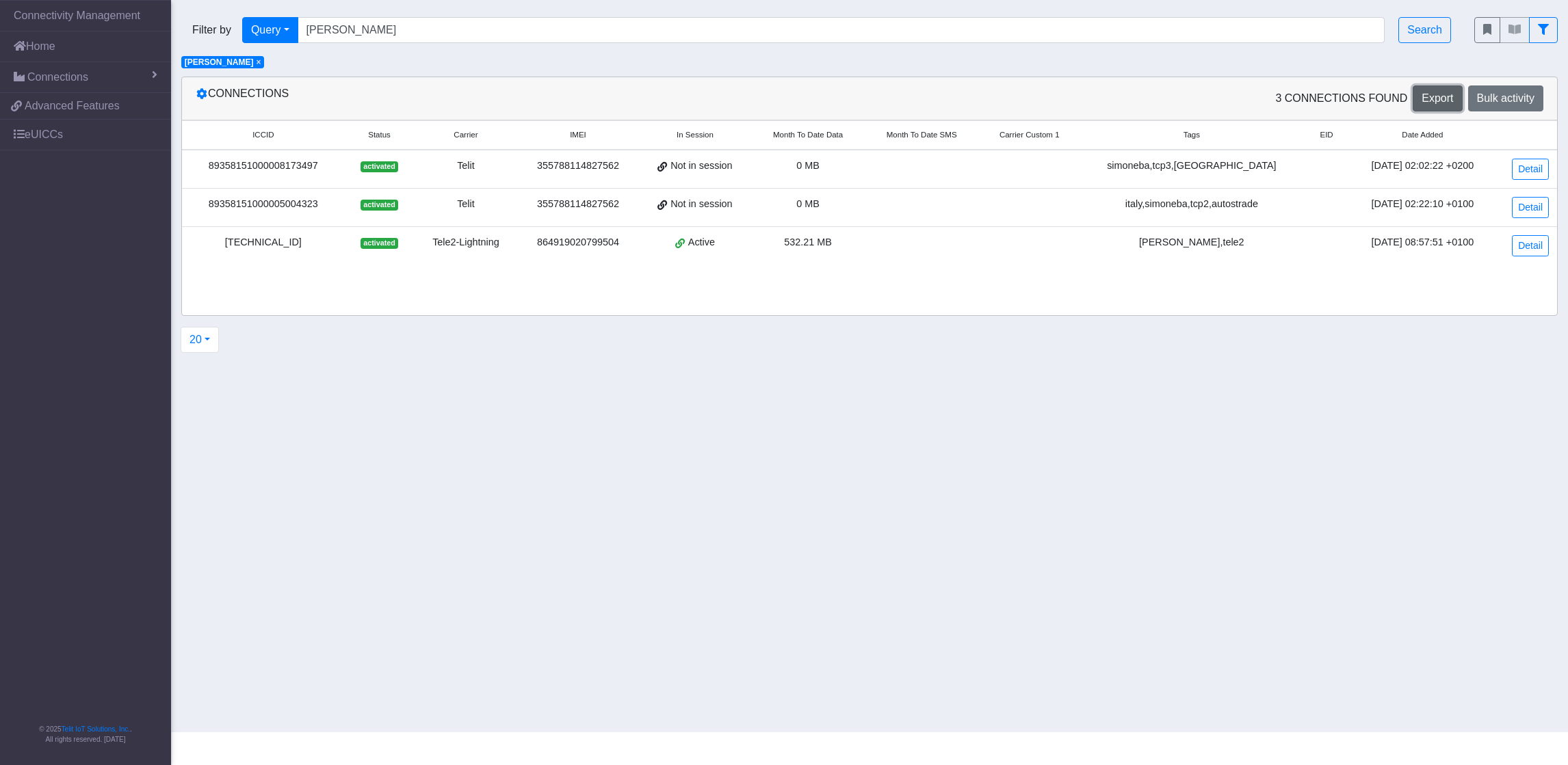
click at [1045, 97] on button "Export" at bounding box center [1437, 98] width 50 height 26
drag, startPoint x: 1212, startPoint y: 292, endPoint x: 1189, endPoint y: 363, distance: 74.6
click at [1045, 337] on div "Connections 3 Connections found Export Bulk activity ICCID Status Carrier IMEI …" at bounding box center [870, 214] width 1398 height 277
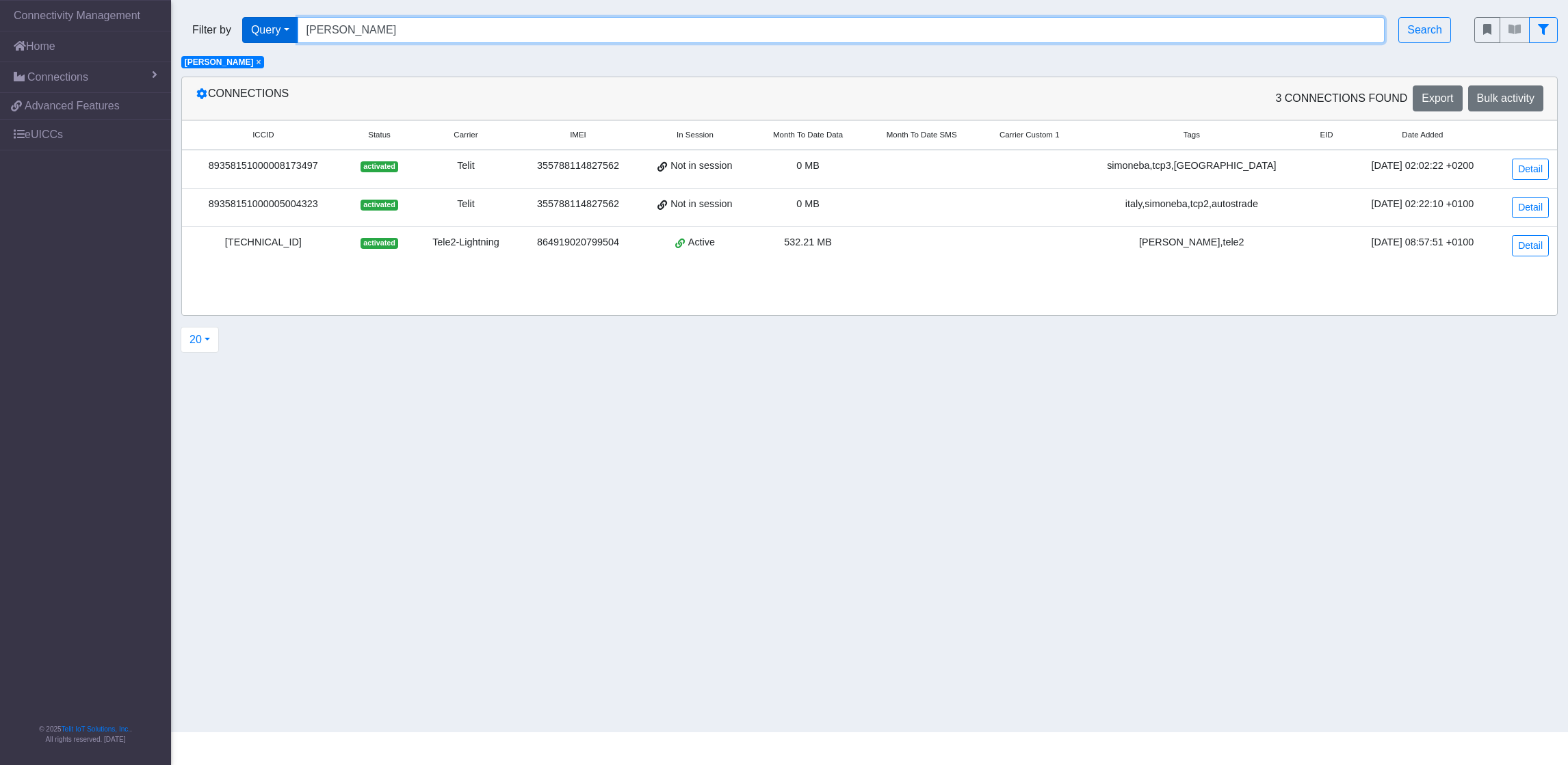
drag, startPoint x: 475, startPoint y: 25, endPoint x: 260, endPoint y: 19, distance: 215.1
click at [260, 19] on div "Filter by Query Query In Session Not connected Tags Country Operator [PERSON_NA…" at bounding box center [817, 30] width 1273 height 26
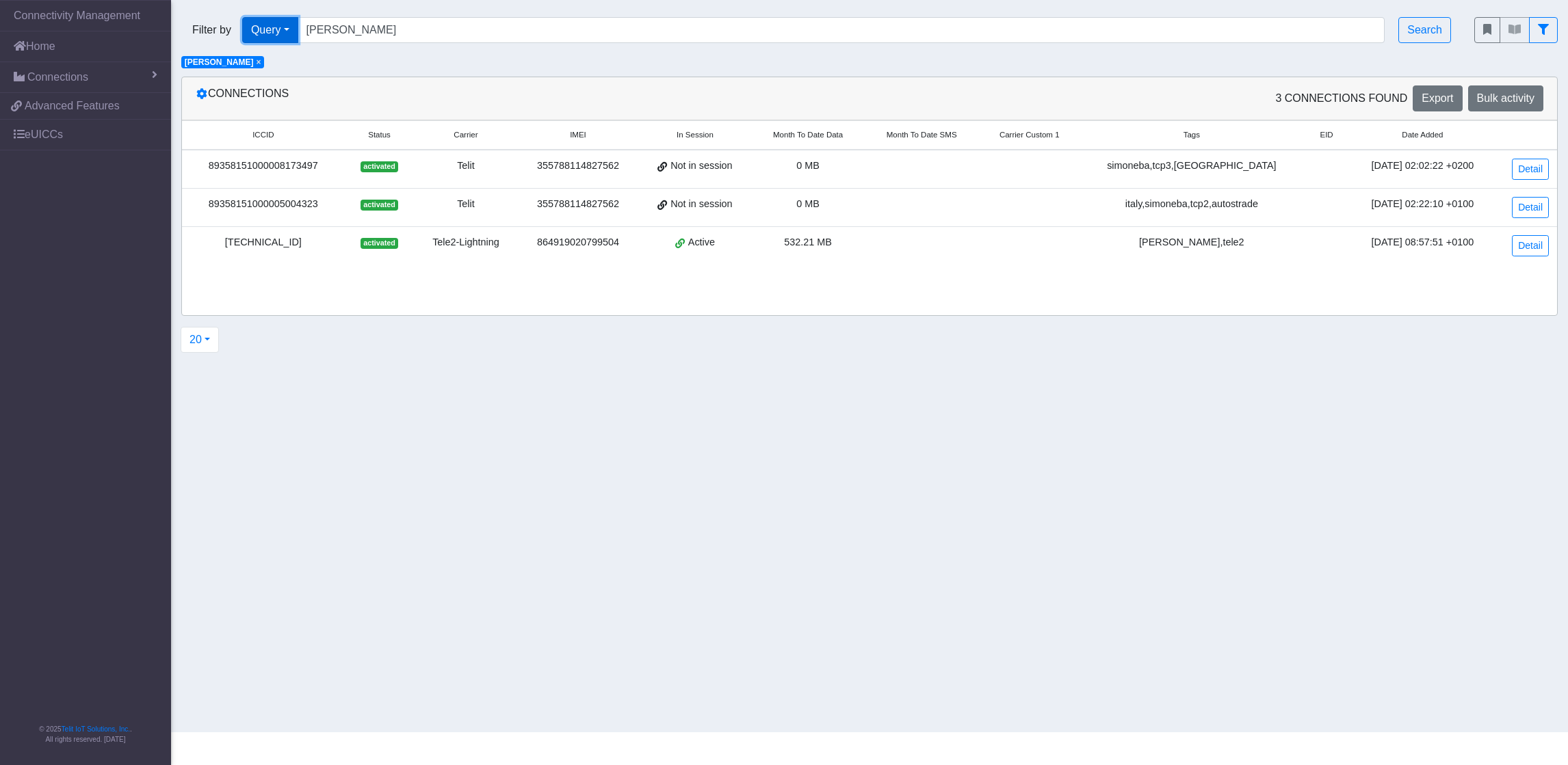
click at [289, 30] on button "Query" at bounding box center [269, 30] width 56 height 26
click at [299, 122] on button "Tags" at bounding box center [296, 127] width 108 height 22
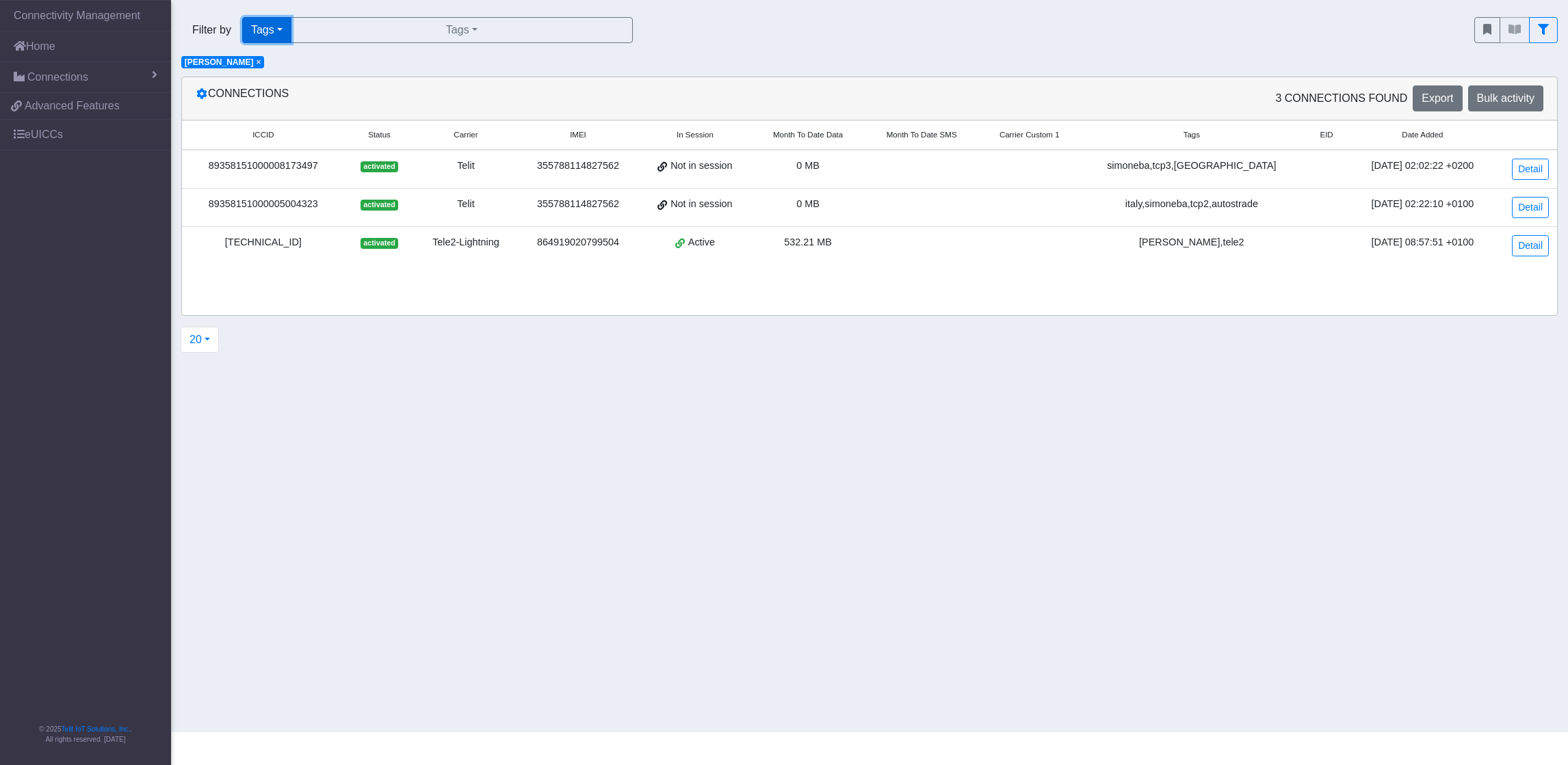
click at [288, 32] on button "Tags" at bounding box center [266, 30] width 50 height 26
click at [321, 79] on button "In Session" at bounding box center [296, 83] width 108 height 22
click at [296, 36] on button "In Session" at bounding box center [280, 30] width 77 height 26
click at [290, 104] on button "Not connected" at bounding box center [296, 105] width 108 height 22
click at [330, 29] on button "Not connected" at bounding box center [290, 30] width 97 height 26
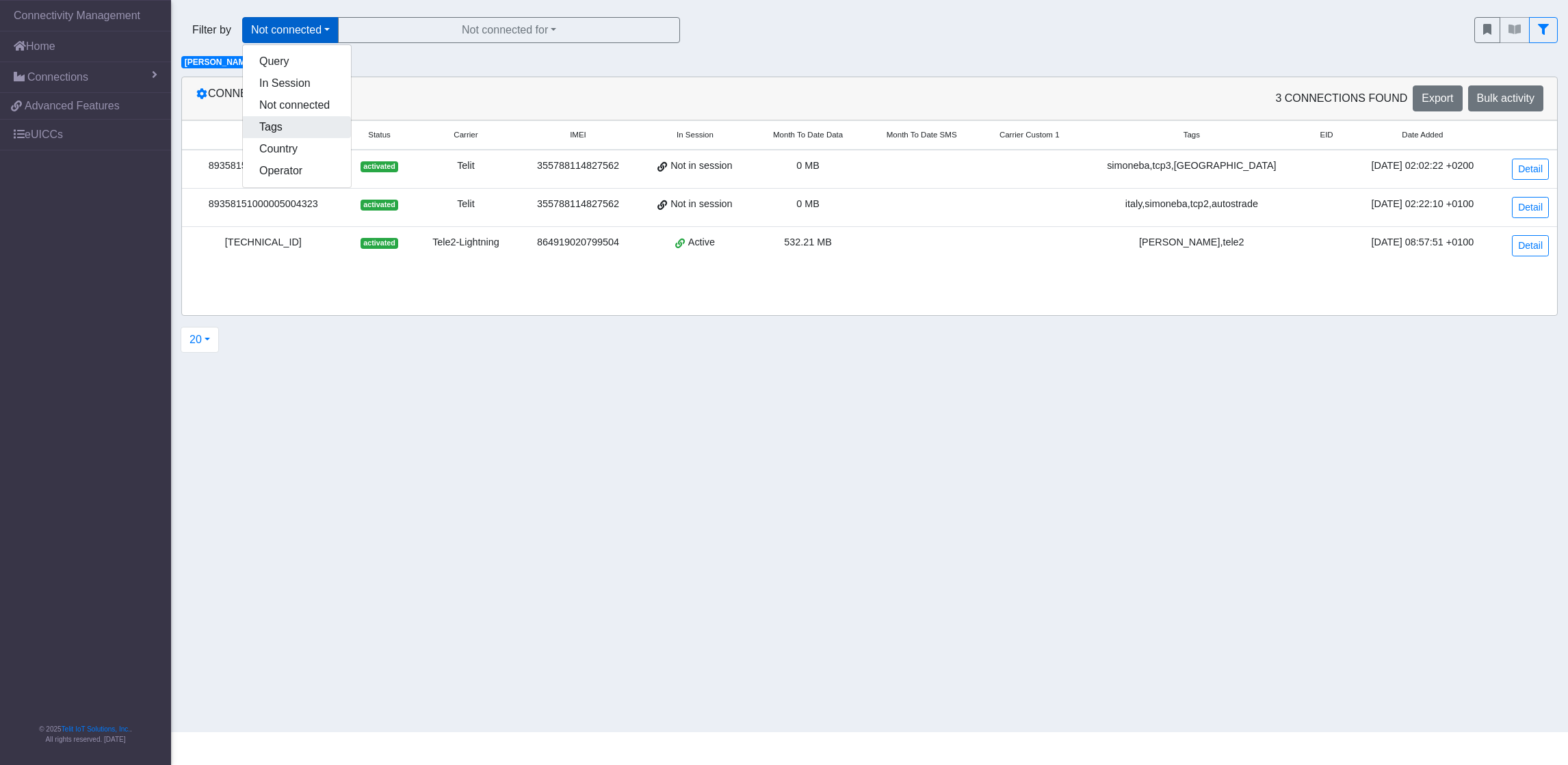
click at [284, 128] on button "Tags" at bounding box center [296, 127] width 108 height 22
click at [286, 30] on button "Tags" at bounding box center [266, 30] width 50 height 26
click at [286, 145] on button "Country" at bounding box center [296, 148] width 108 height 22
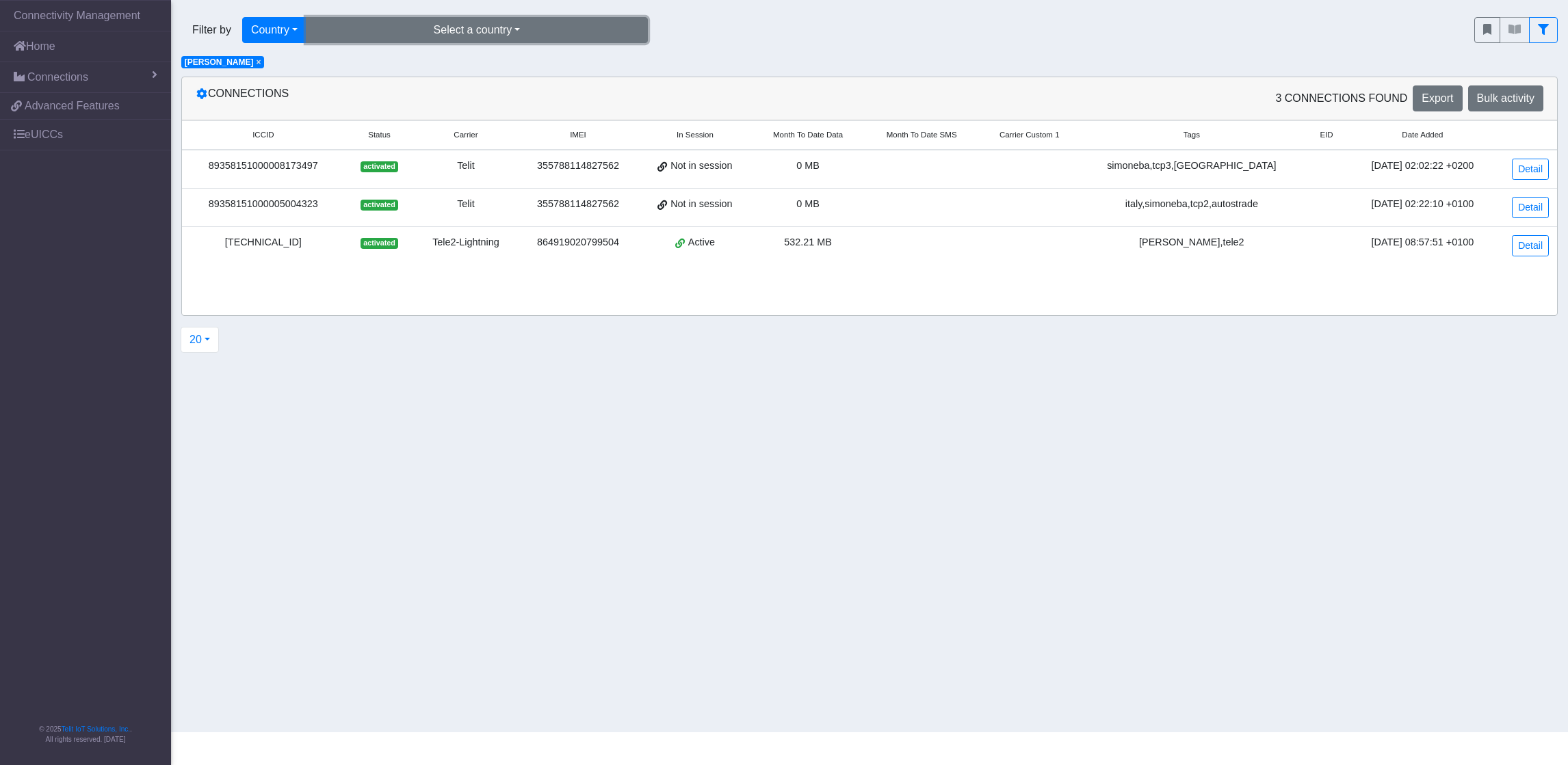
click at [417, 32] on button "Select a country" at bounding box center [477, 30] width 342 height 26
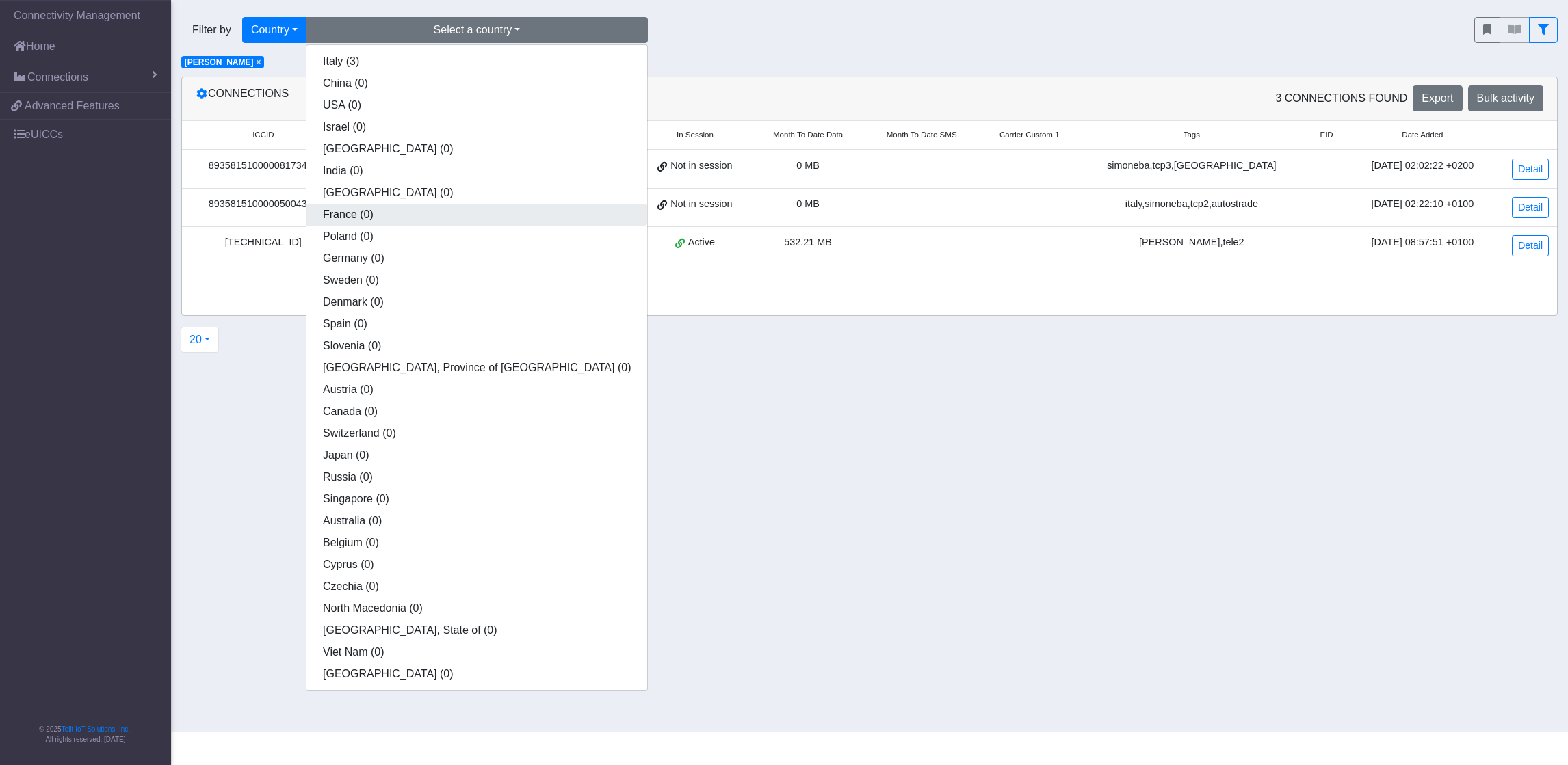
click at [383, 215] on button "France (0)" at bounding box center [477, 214] width 341 height 22
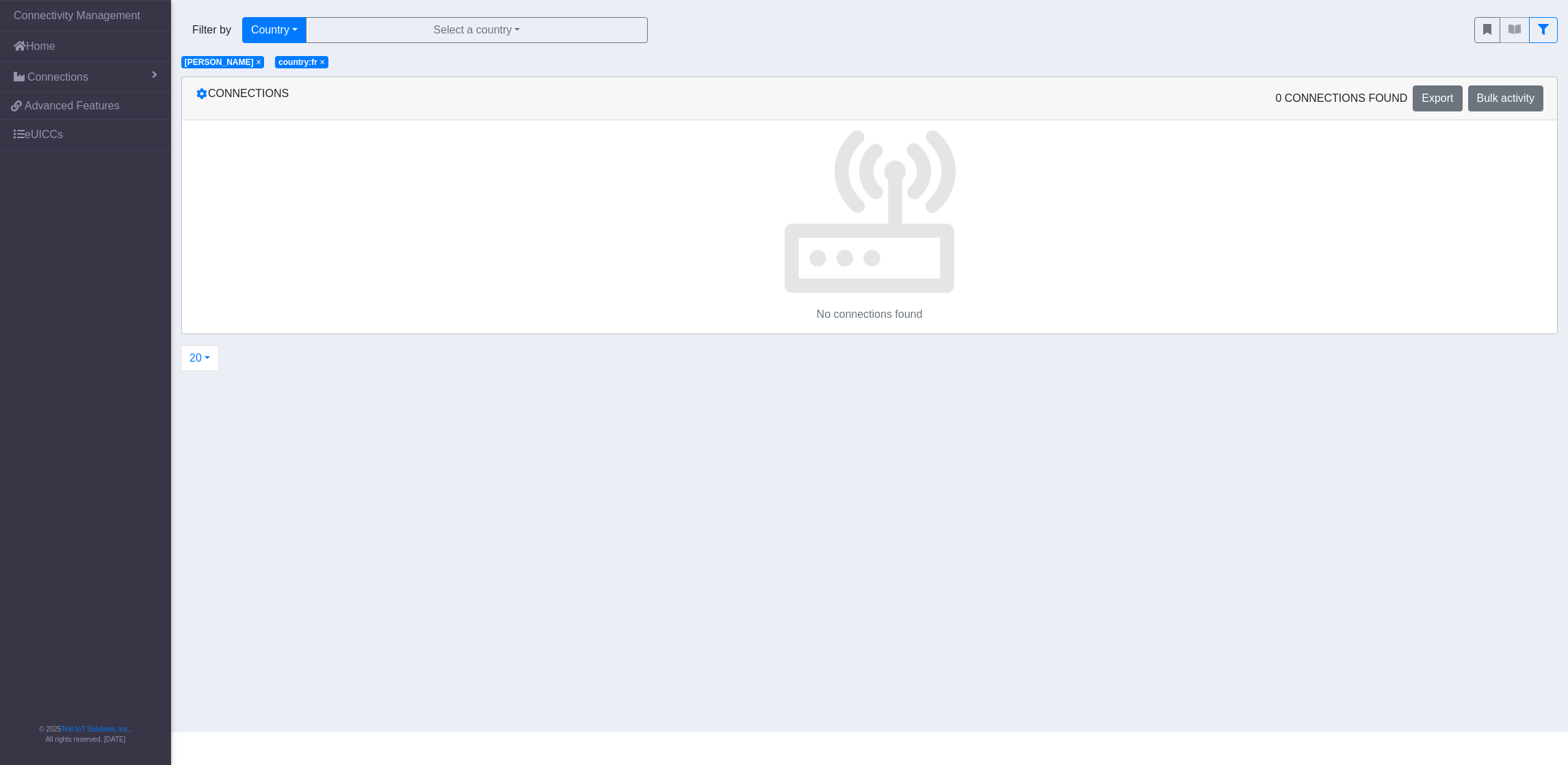
click at [222, 61] on span "× [PERSON_NAME]" at bounding box center [222, 62] width 83 height 12
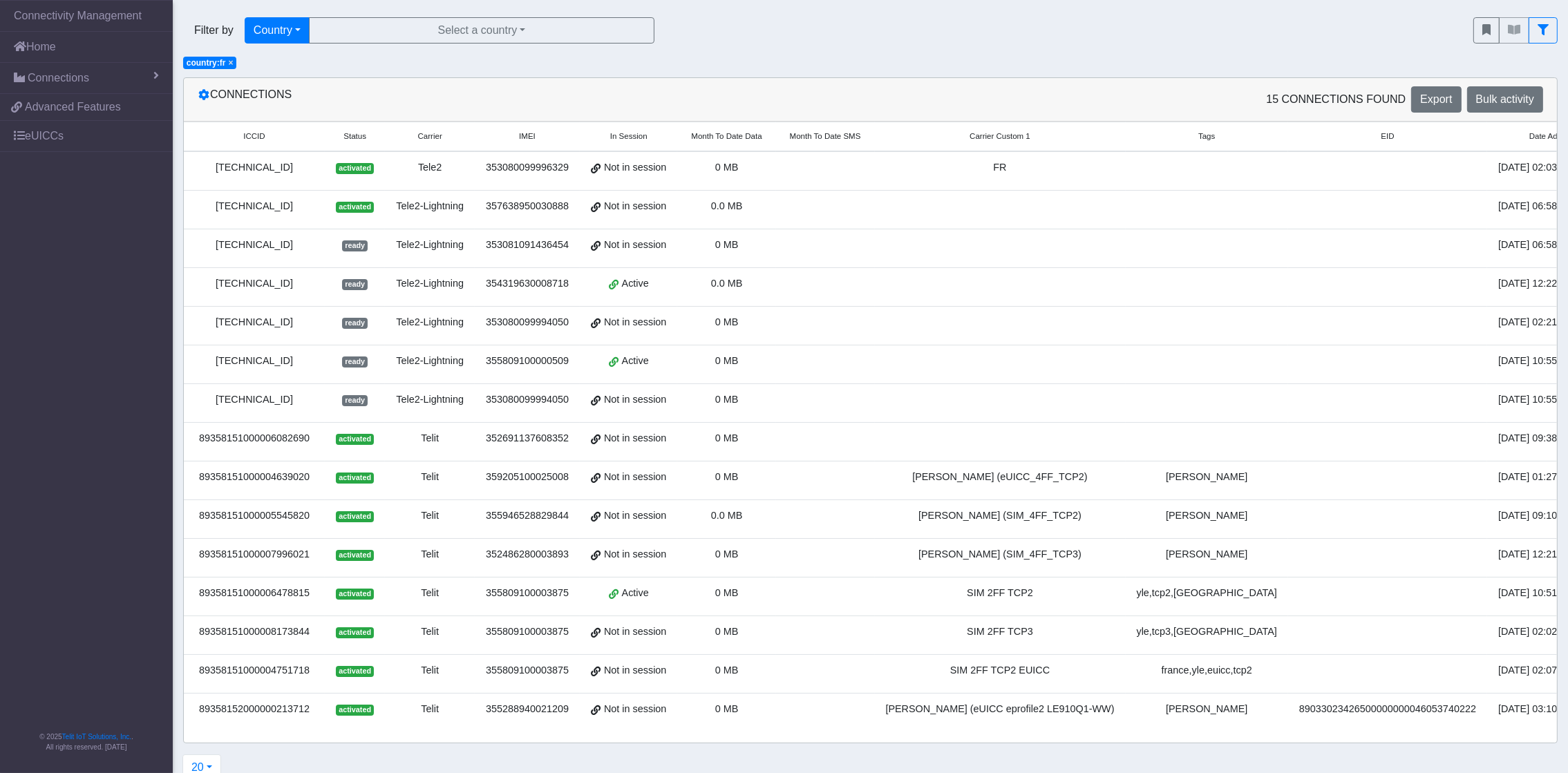
click at [231, 64] on span "×" at bounding box center [230, 63] width 5 height 10
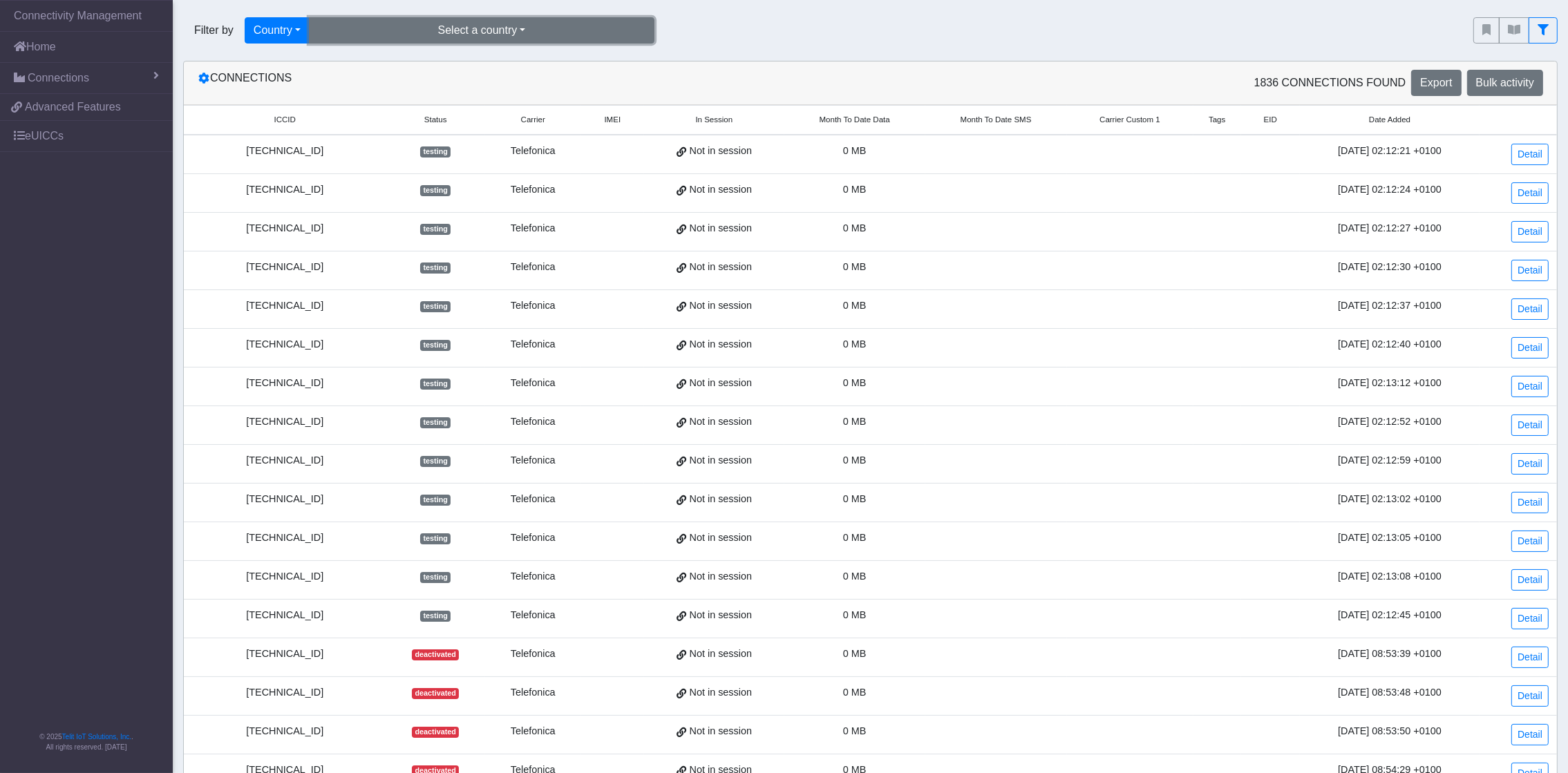
click at [483, 29] on button "Select a country" at bounding box center [482, 30] width 346 height 26
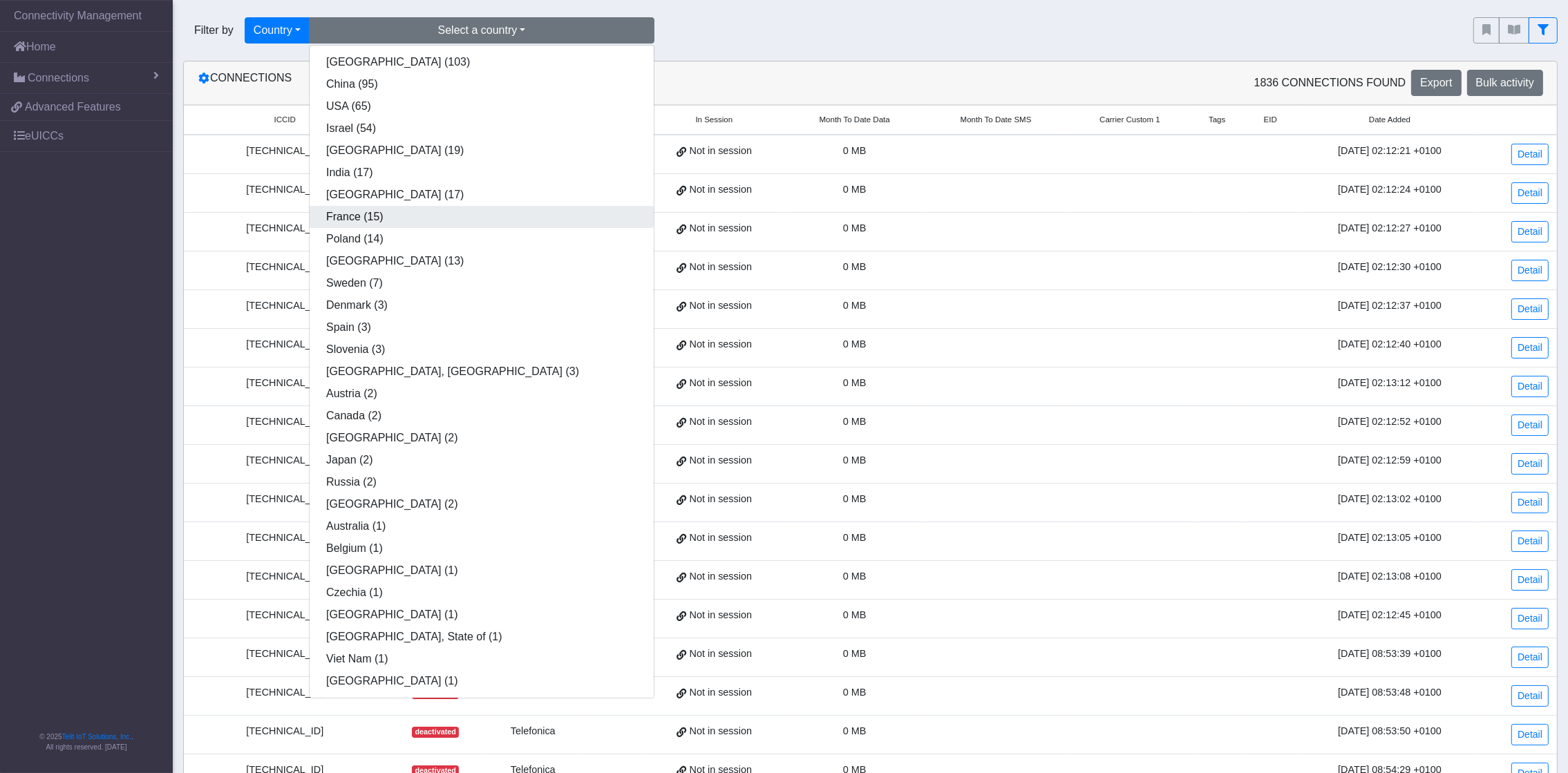
click at [392, 207] on button "France (15)" at bounding box center [482, 216] width 344 height 22
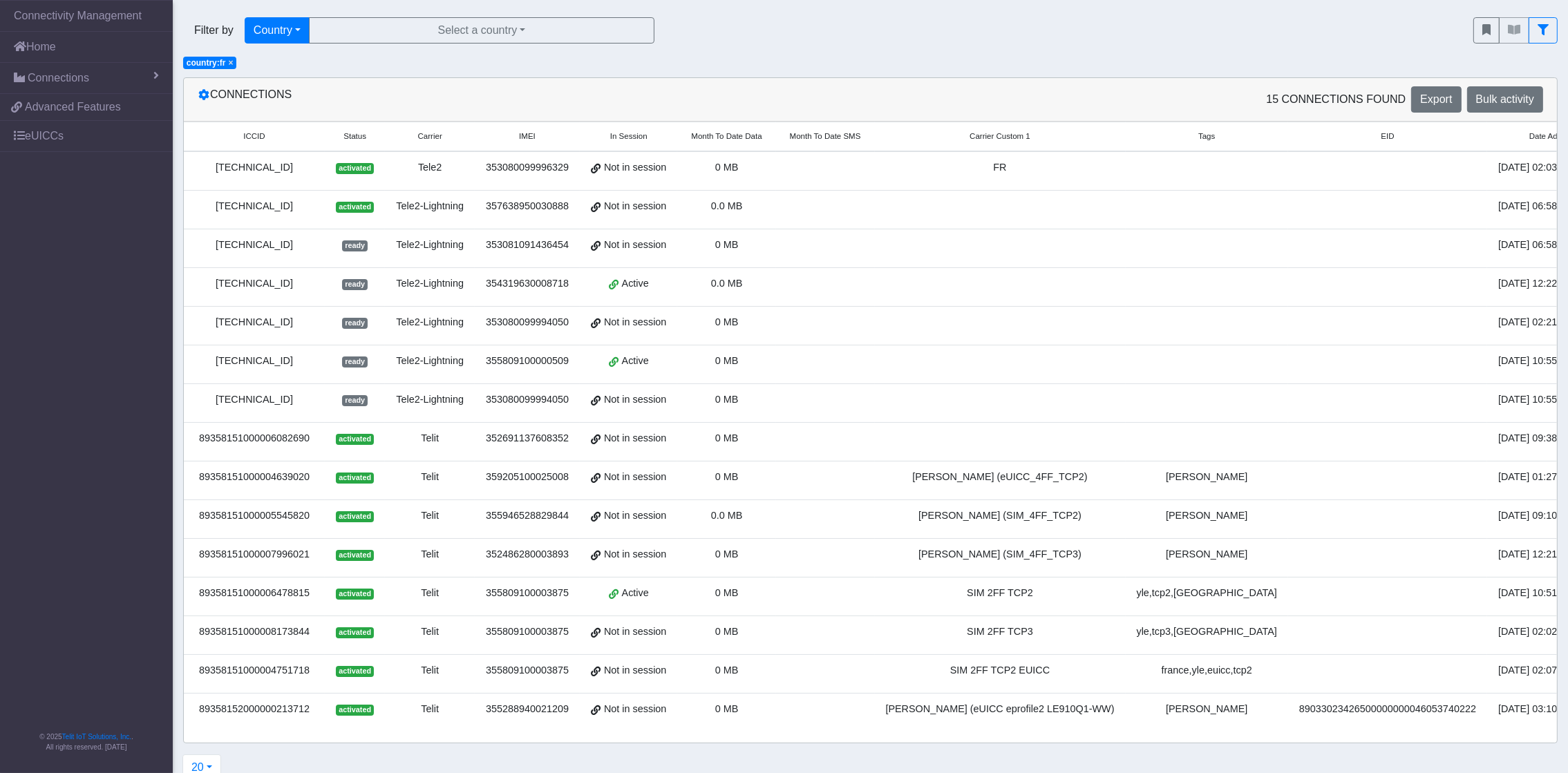
click at [633, 139] on span "In Session" at bounding box center [629, 136] width 38 height 11
click at [300, 28] on button "Country" at bounding box center [276, 30] width 65 height 26
click at [276, 61] on button "Query" at bounding box center [299, 61] width 109 height 22
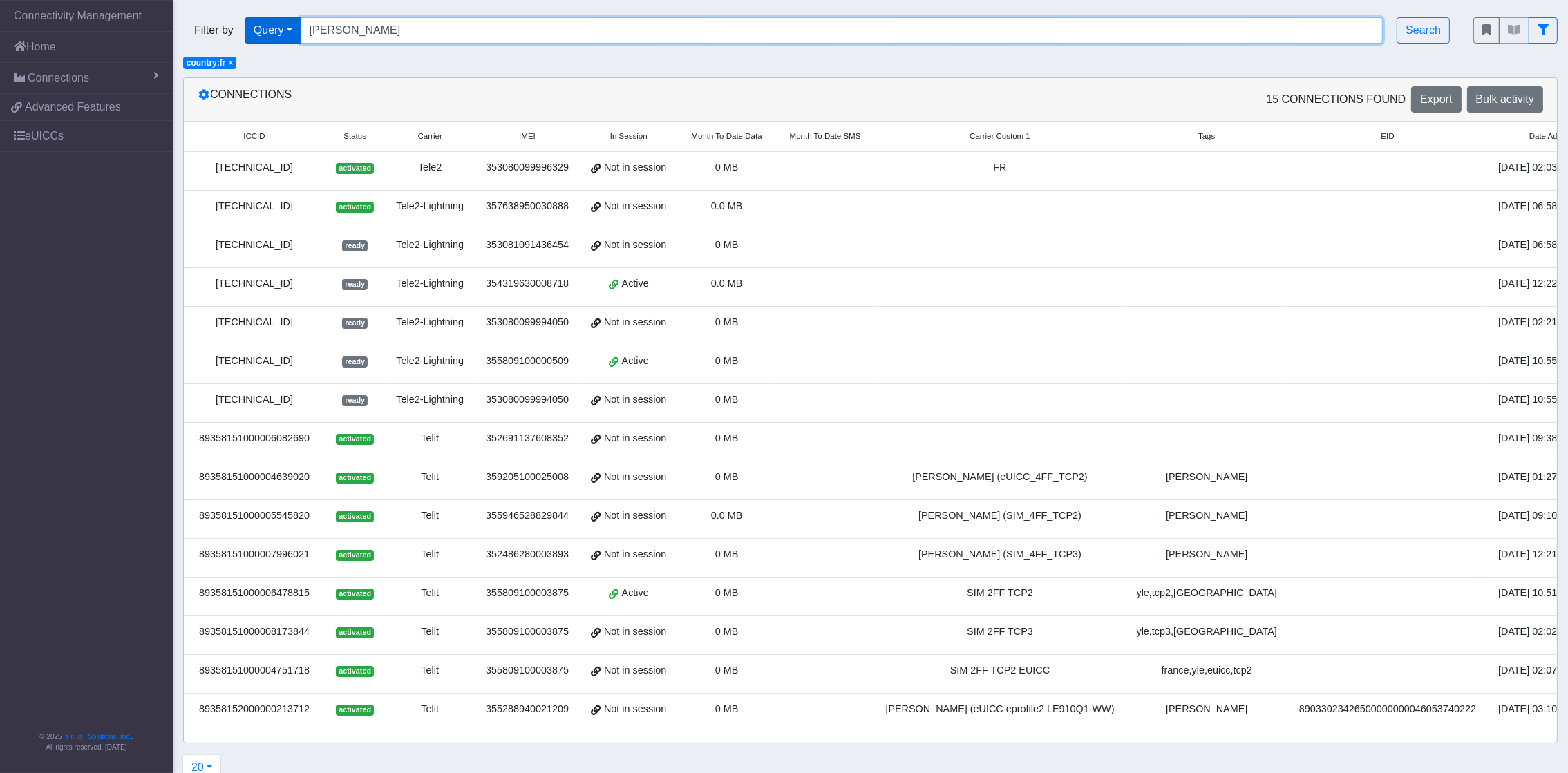
drag, startPoint x: 375, startPoint y: 32, endPoint x: 248, endPoint y: 34, distance: 127.0
click at [248, 34] on div "Filter by Query Query In Session Not connected Tags Country Operator [PERSON_NA…" at bounding box center [817, 30] width 1270 height 26
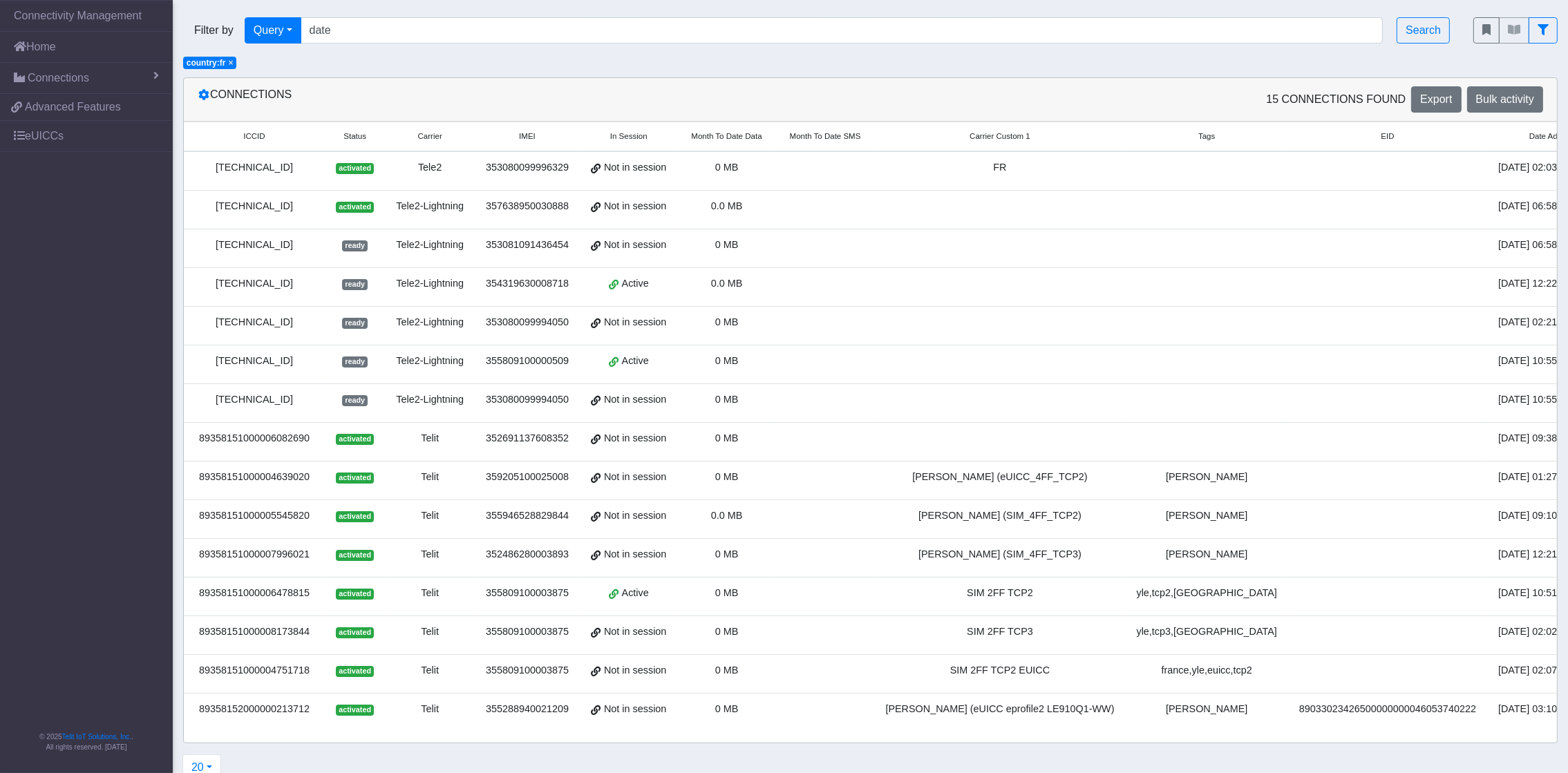
click at [1055, 139] on span "Date Added" at bounding box center [1550, 136] width 42 height 11
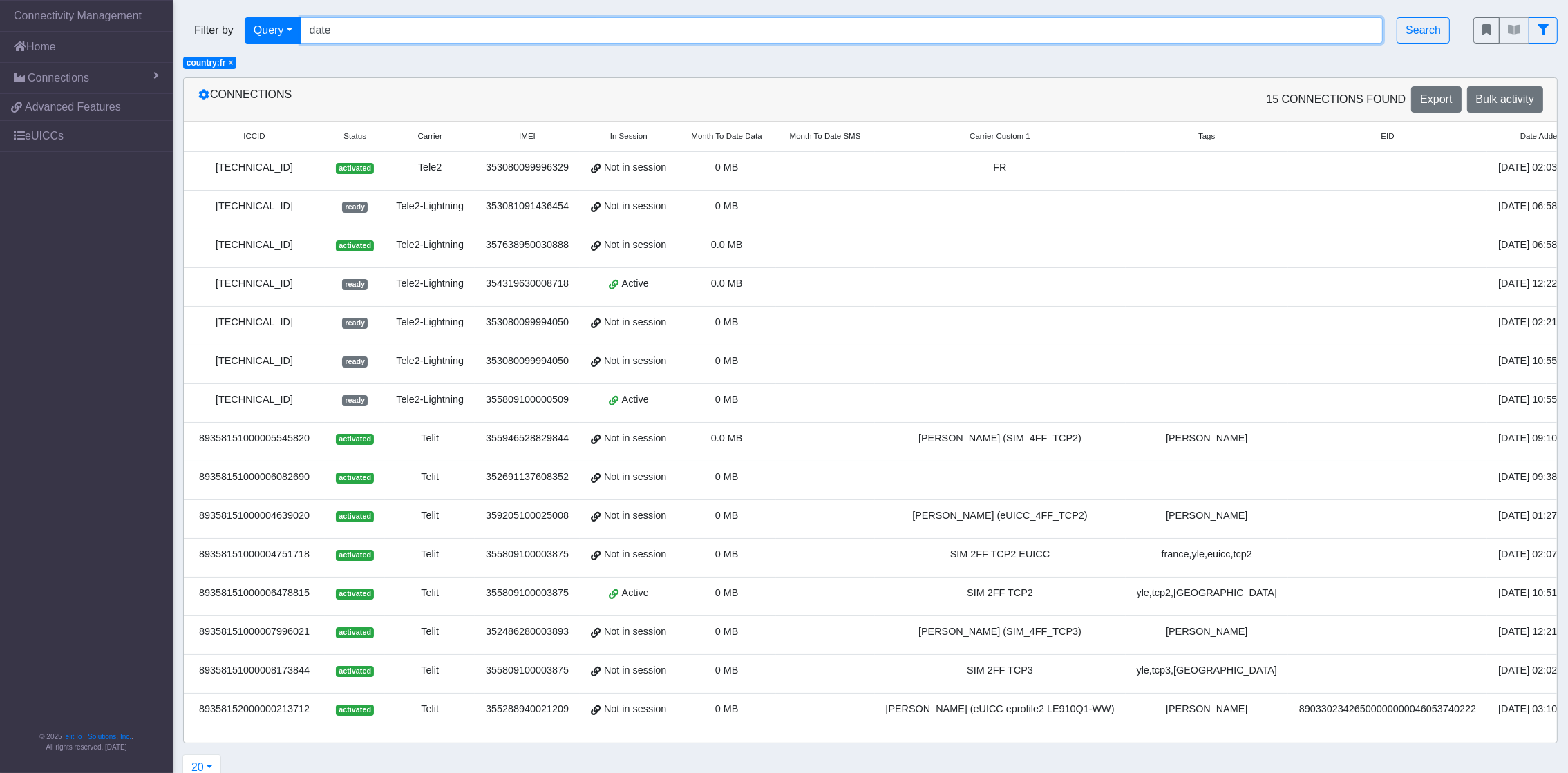
click at [375, 30] on input "date" at bounding box center [842, 30] width 1083 height 26
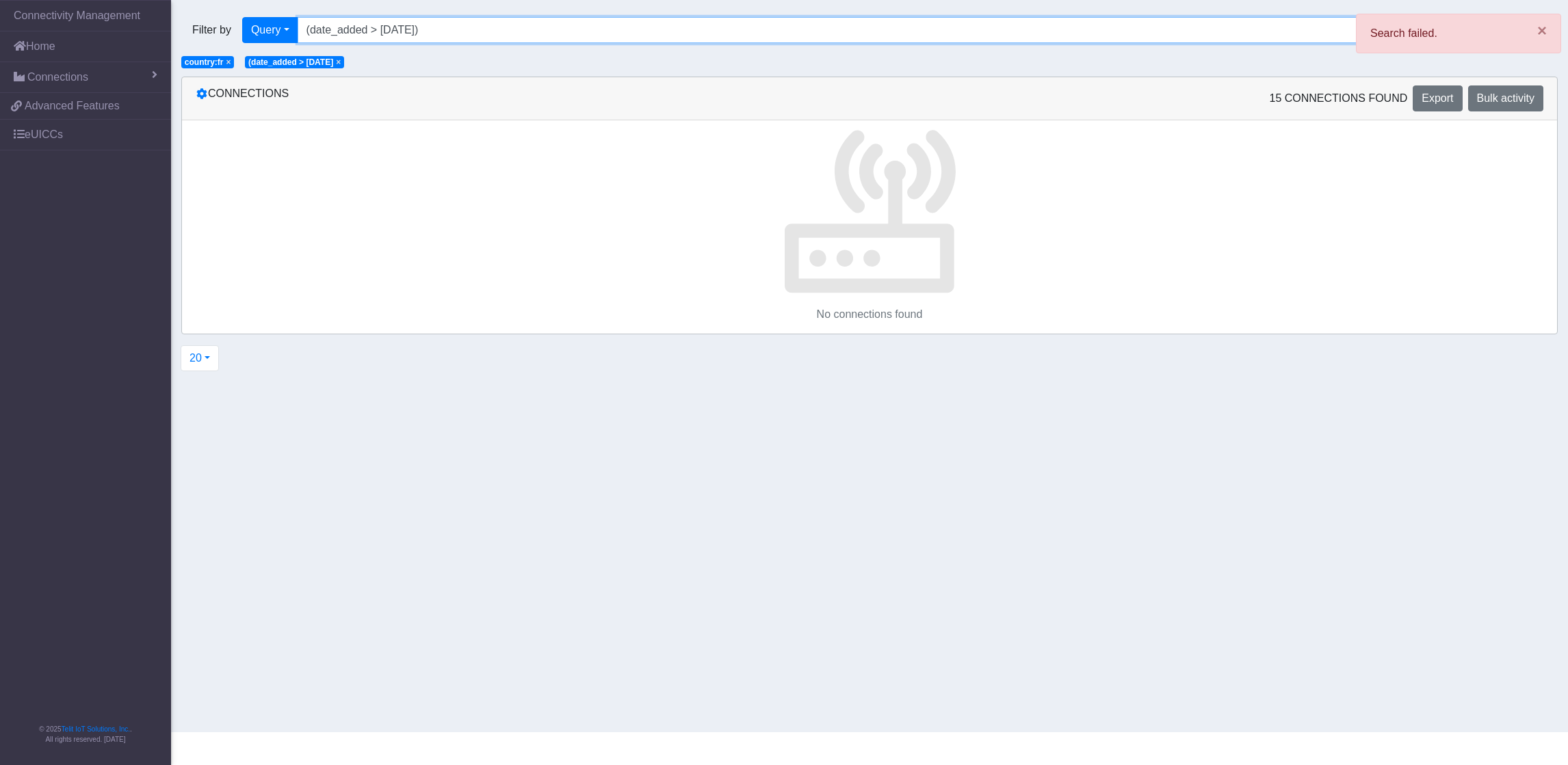
type input "(date_added > [DATE])"
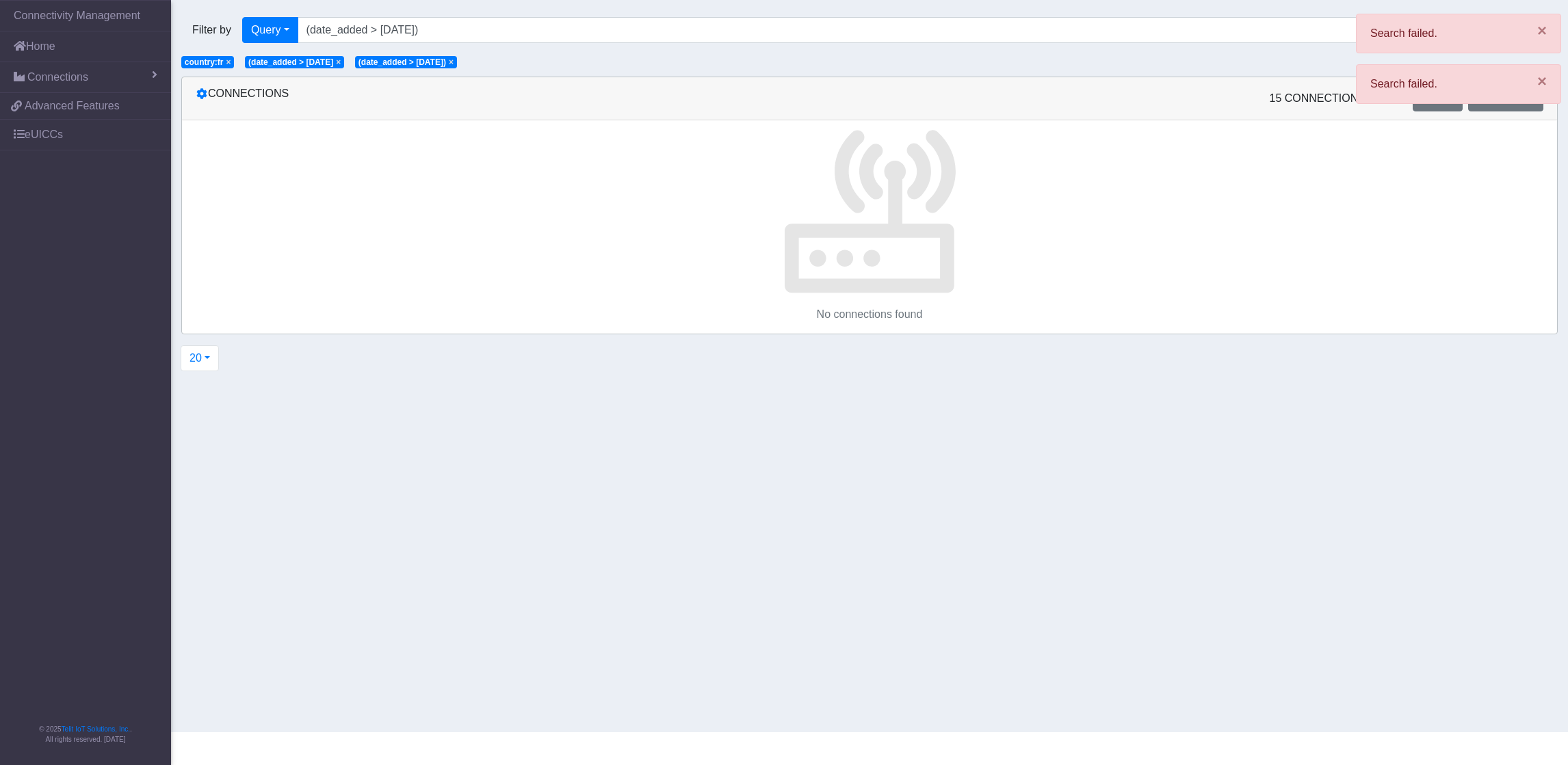
click at [454, 64] on span "×" at bounding box center [451, 62] width 5 height 10
click at [341, 62] on span "×" at bounding box center [338, 62] width 5 height 10
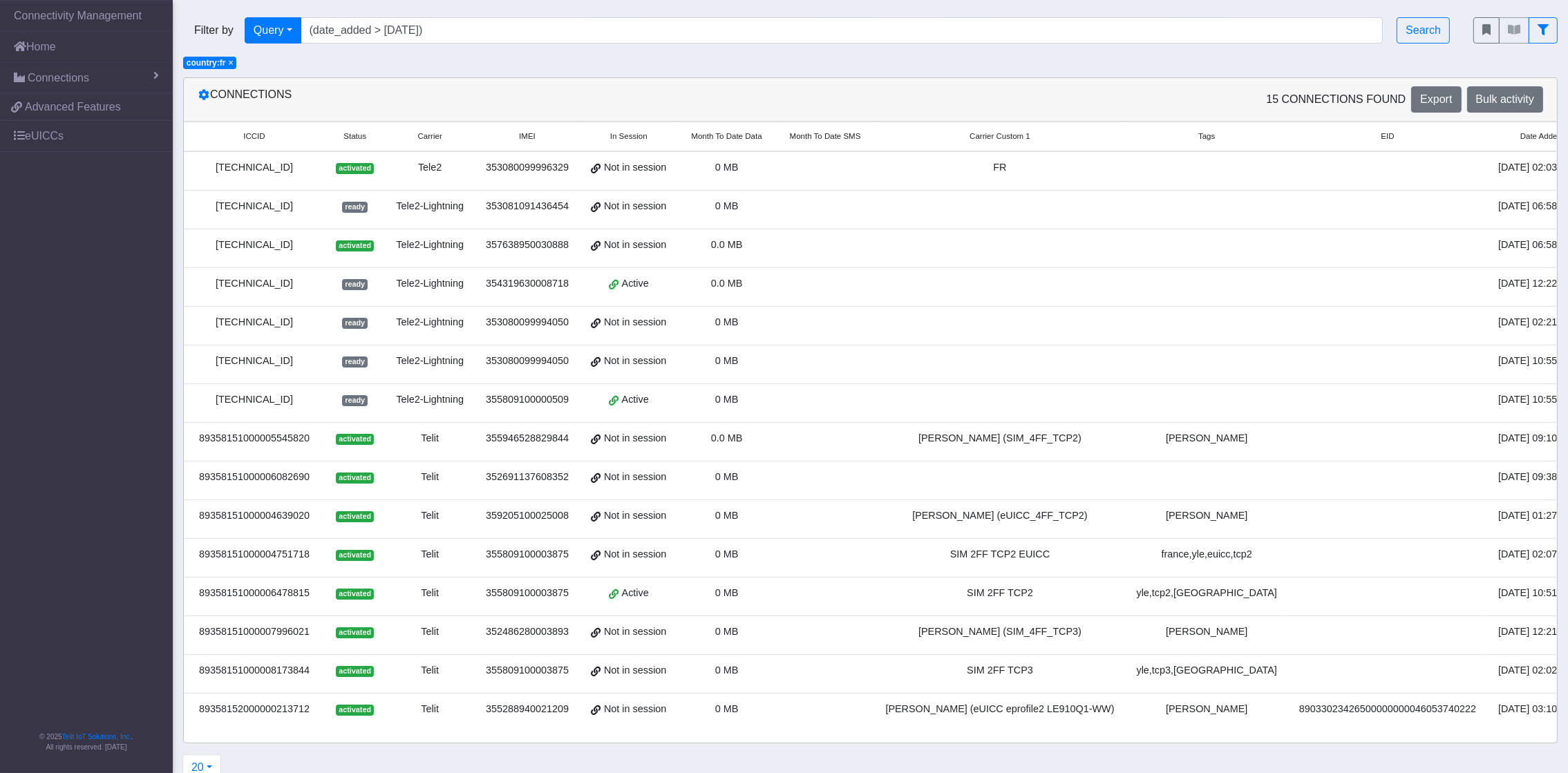
click at [270, 171] on div "[TECHNICAL_ID]" at bounding box center [254, 168] width 125 height 16
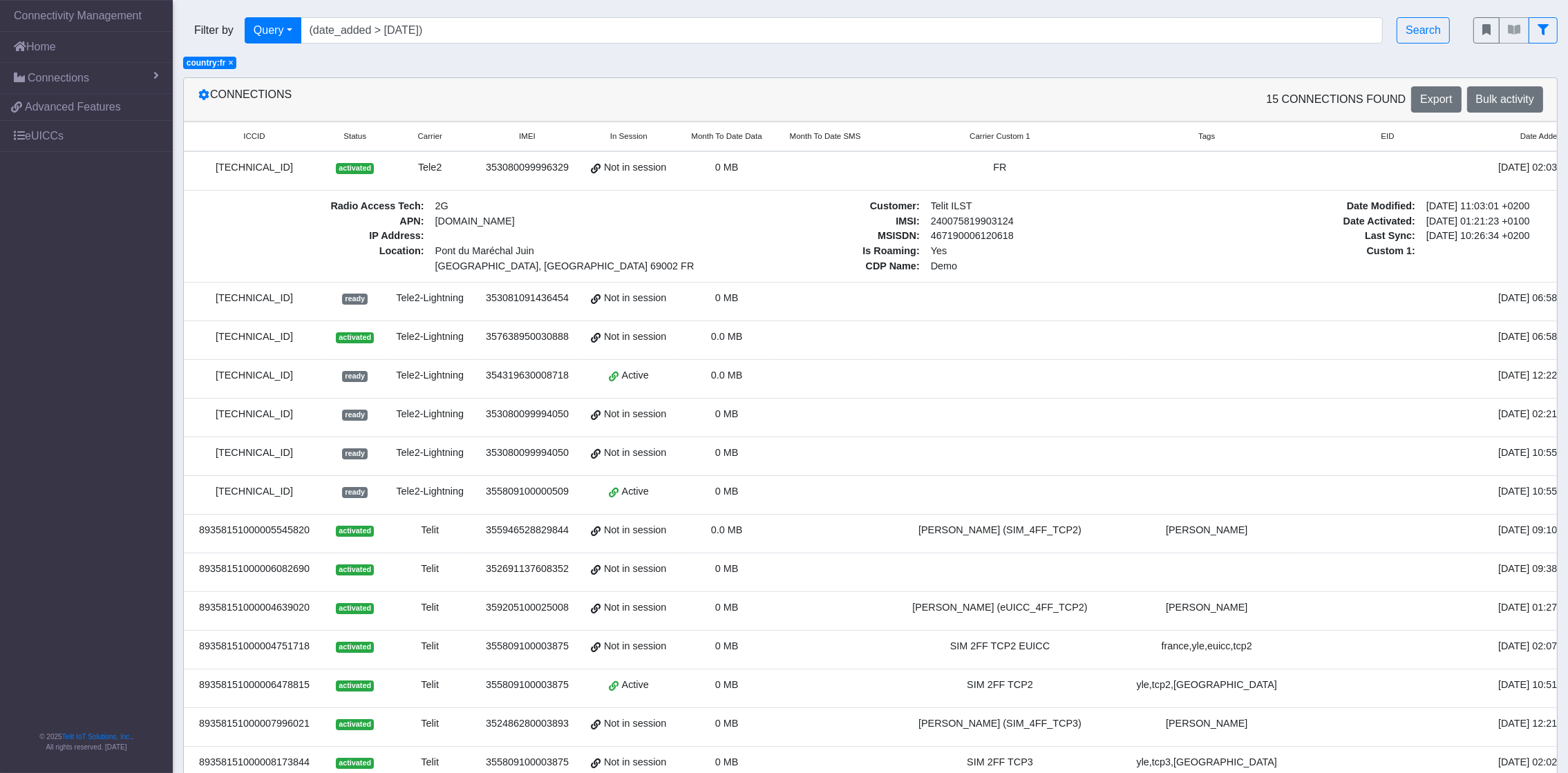
click at [1055, 192] on td "Radio Access Tech : 2G APN : [DOMAIN_NAME] IP Address : Location : [GEOGRAPHIC_…" at bounding box center [925, 237] width 1483 height 92
click at [284, 170] on div "[TECHNICAL_ID]" at bounding box center [254, 168] width 125 height 16
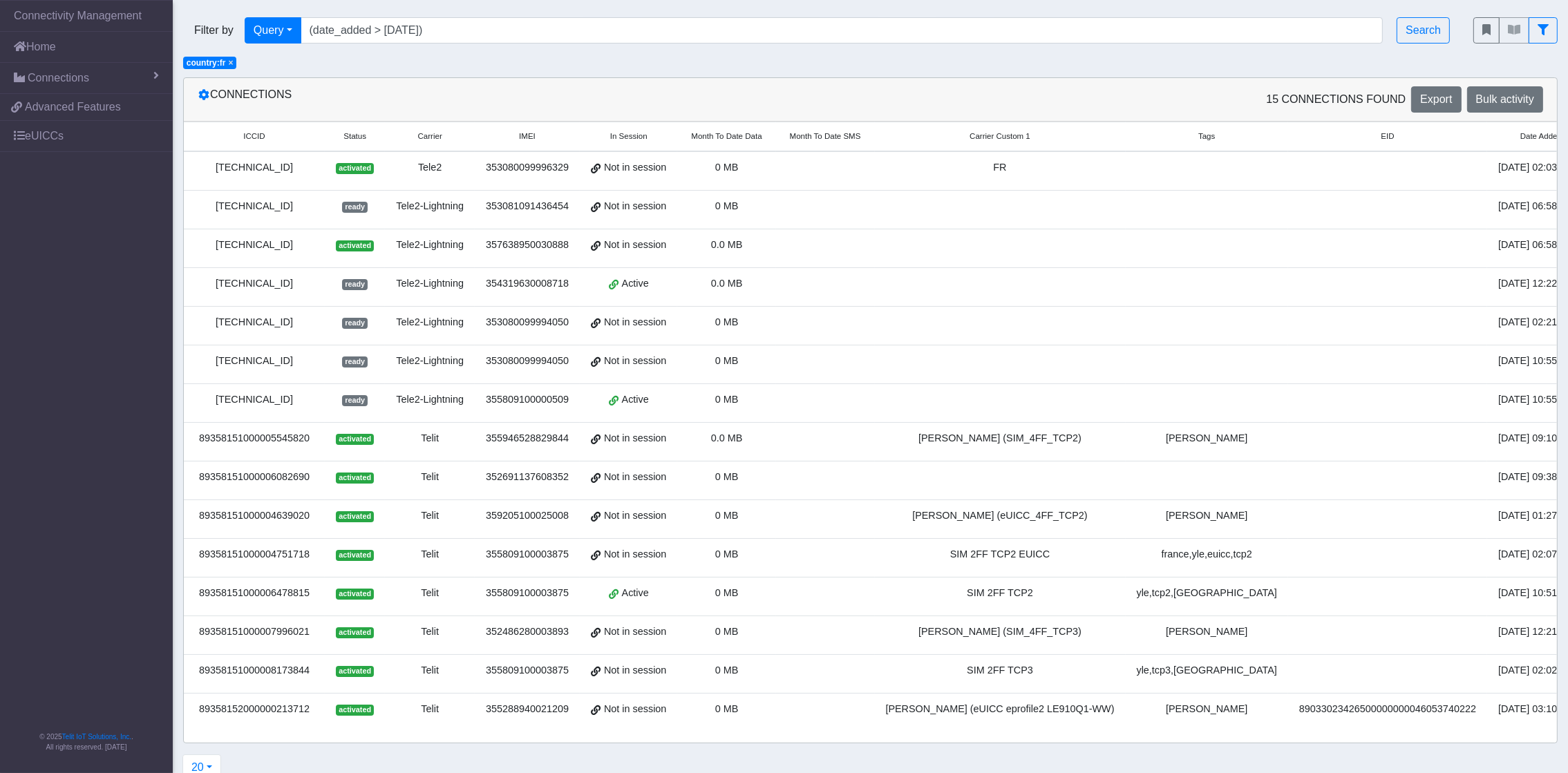
click at [284, 170] on div "[TECHNICAL_ID]" at bounding box center [254, 168] width 125 height 16
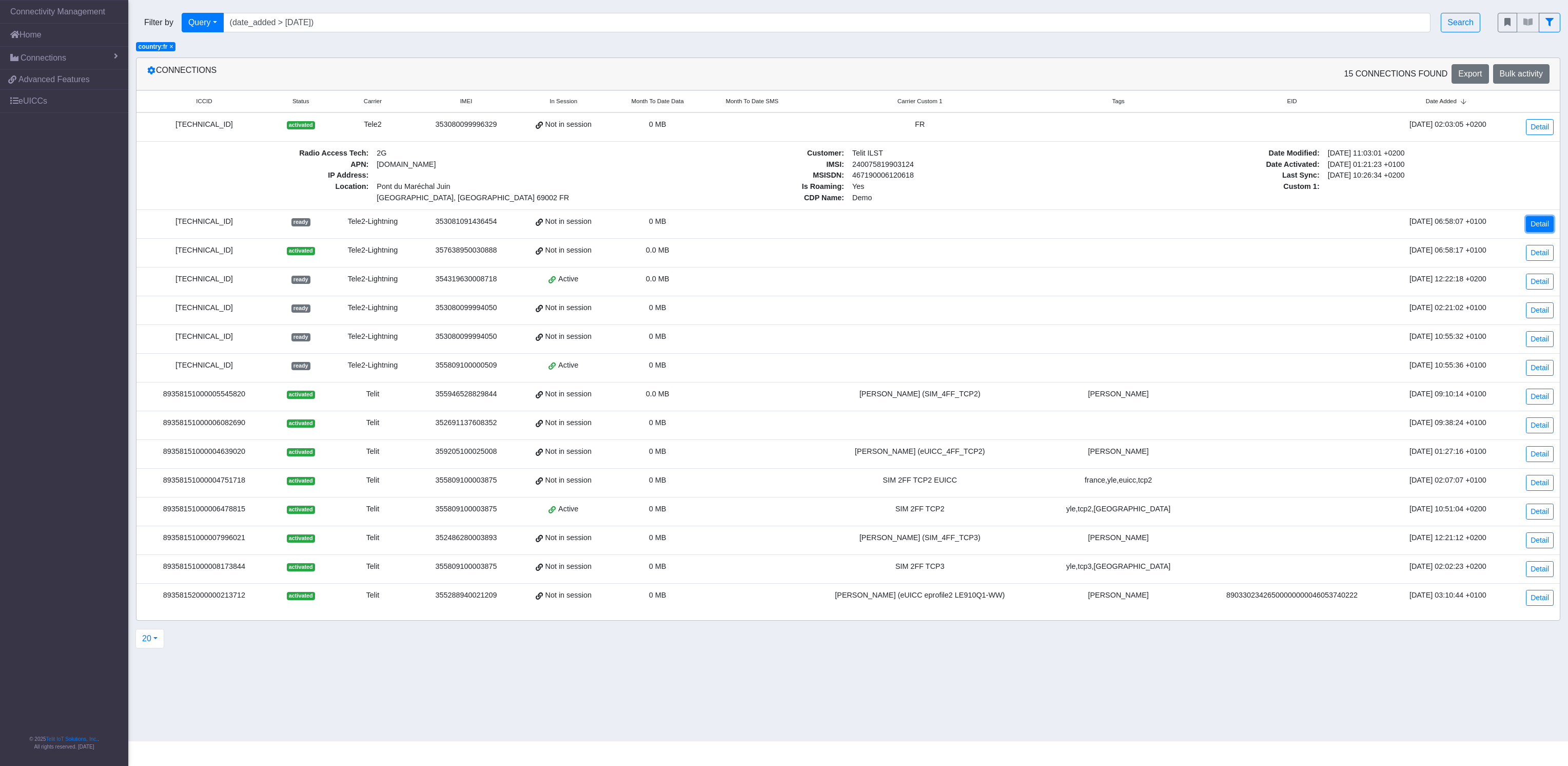
click at [783, 225] on link "Detail" at bounding box center [1540, 224] width 28 height 16
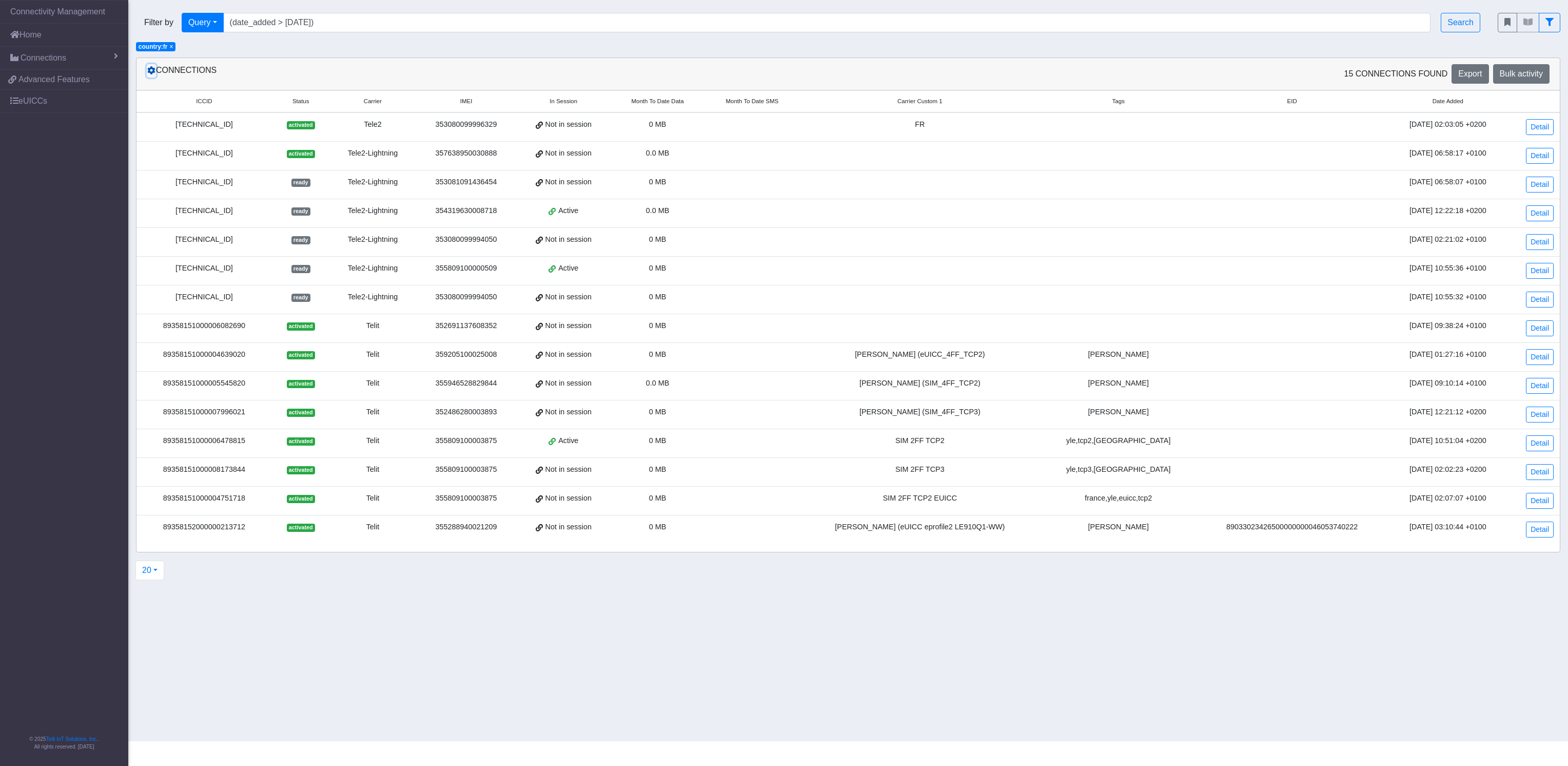
click at [150, 68] on icon at bounding box center [151, 70] width 8 height 8
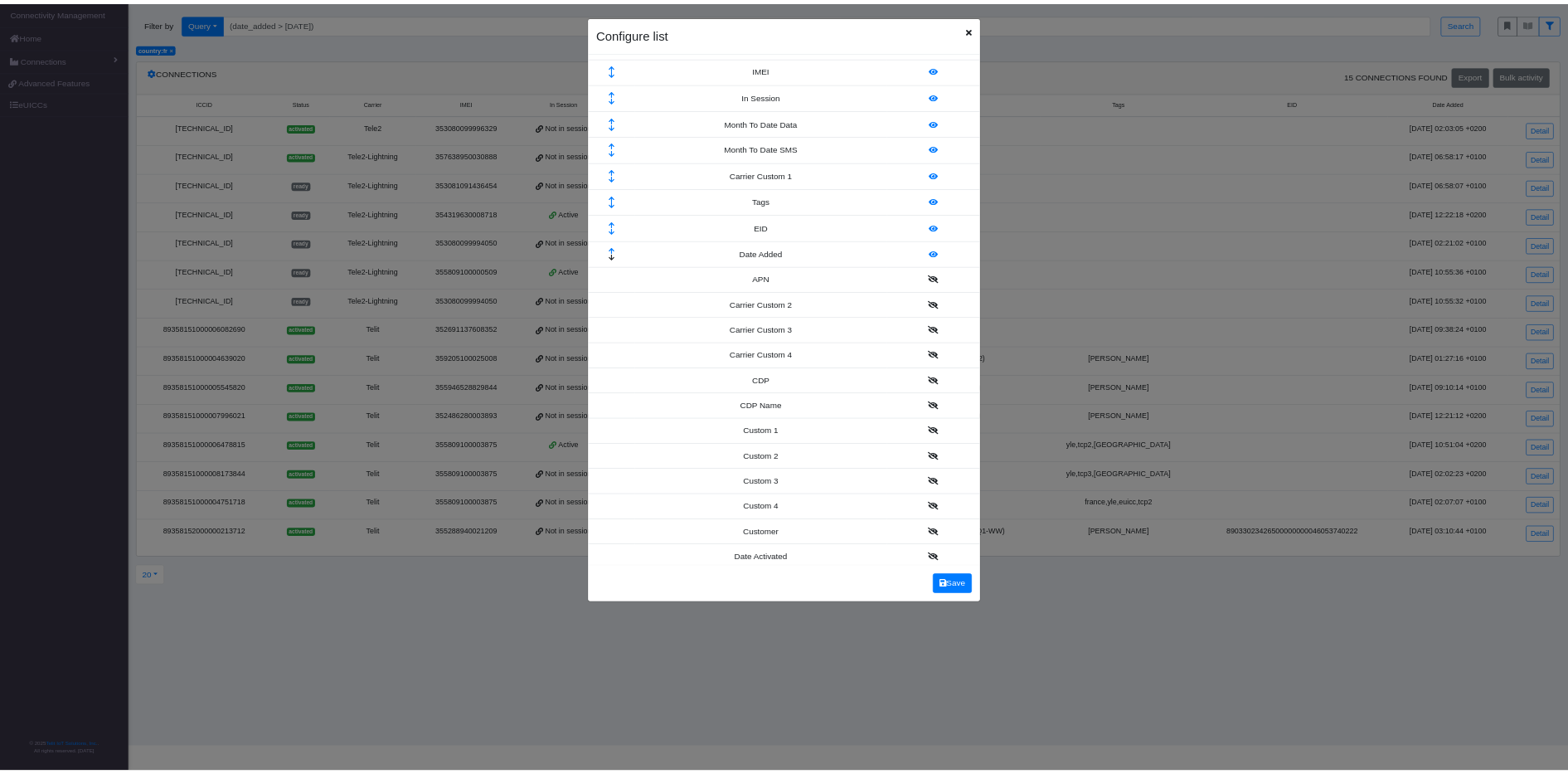
scroll to position [162, 0]
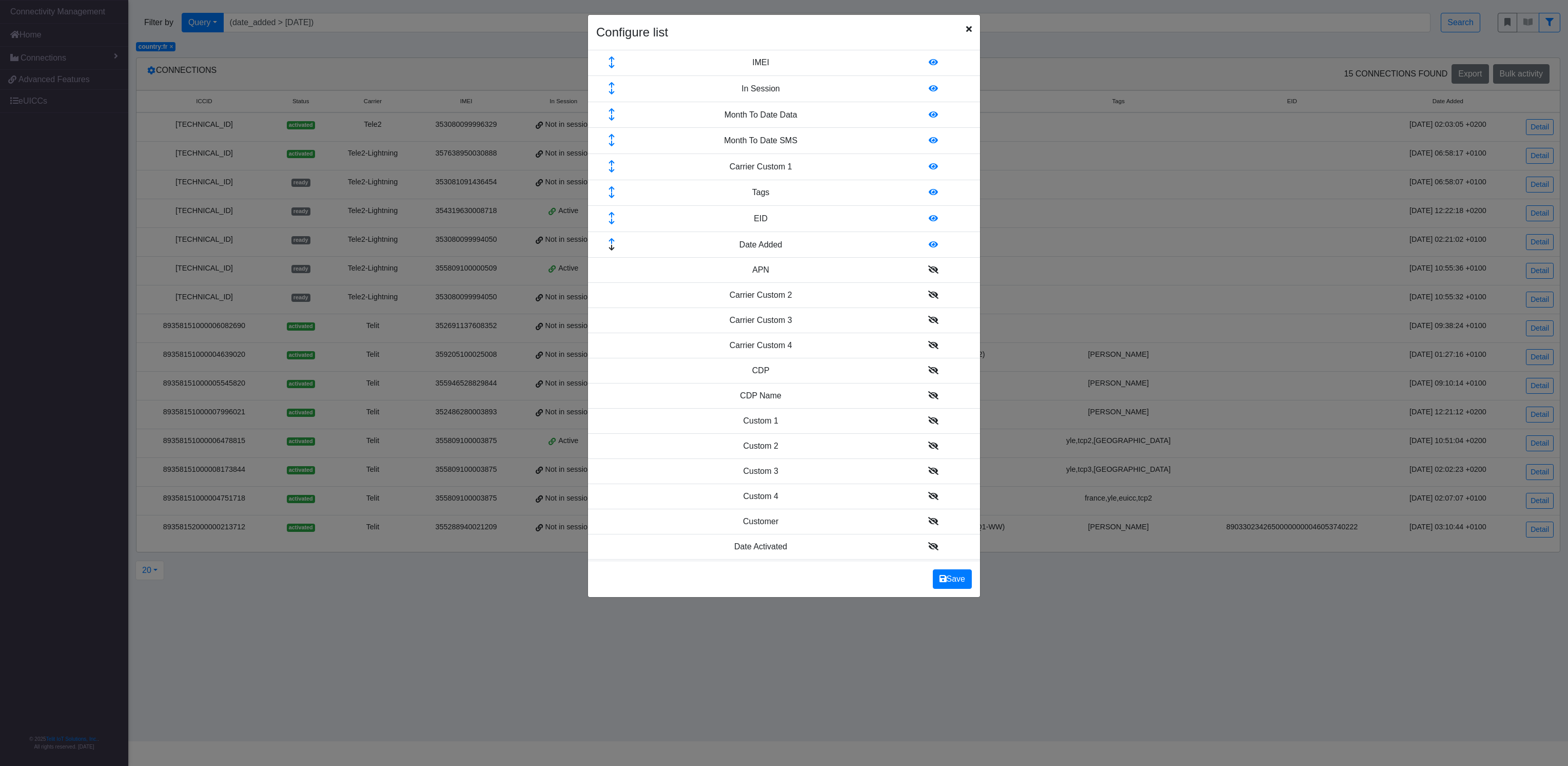
click at [783, 24] on icon "Close" at bounding box center [968, 28] width 5 height 8
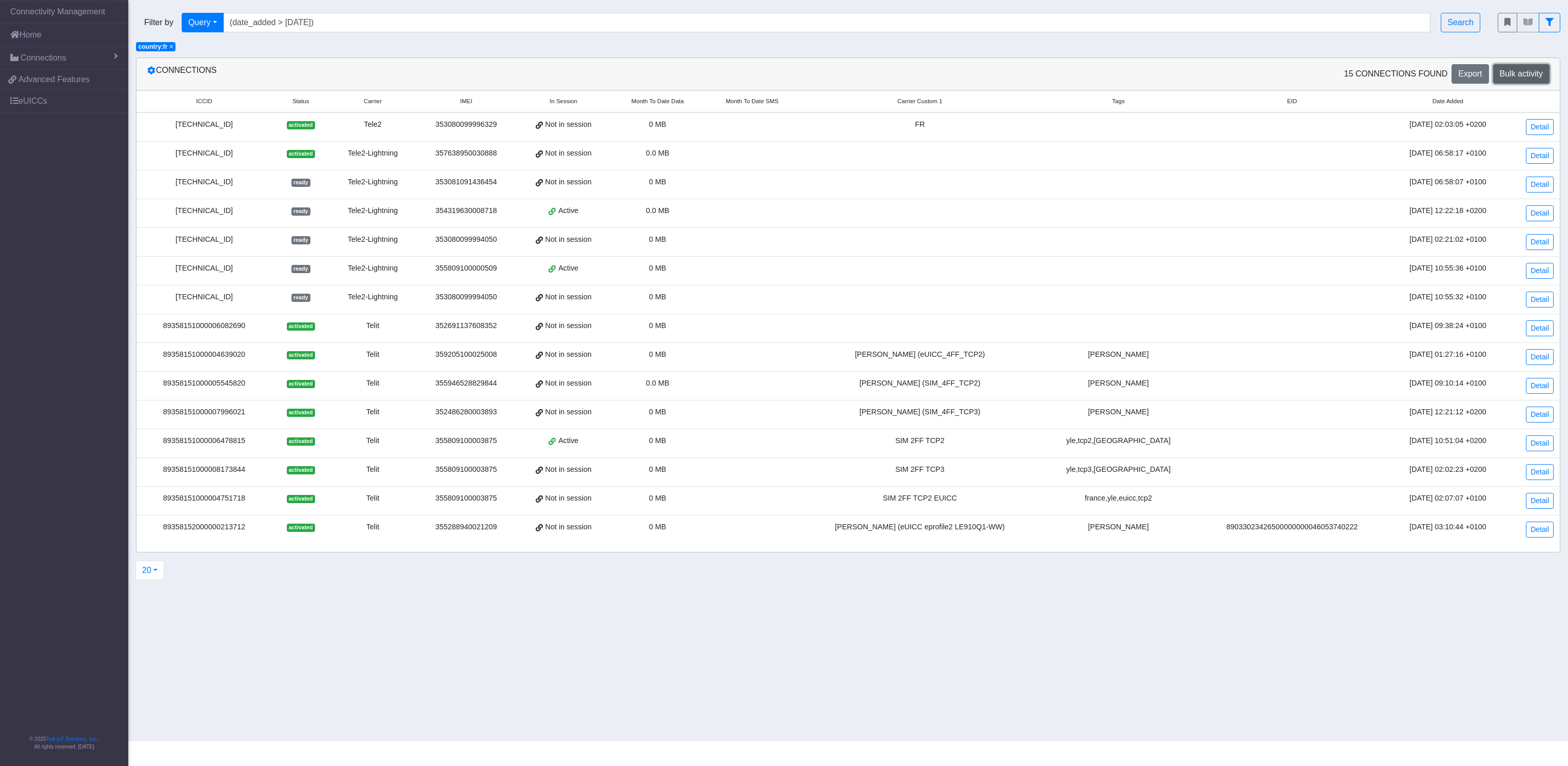
click at [783, 74] on span "Bulk activity" at bounding box center [1521, 74] width 43 height 9
select select
click at [488, 382] on section "Connectivity Management Home Connections List Map c9469c8a829f61a1c61b366be3294…" at bounding box center [784, 370] width 1568 height 741
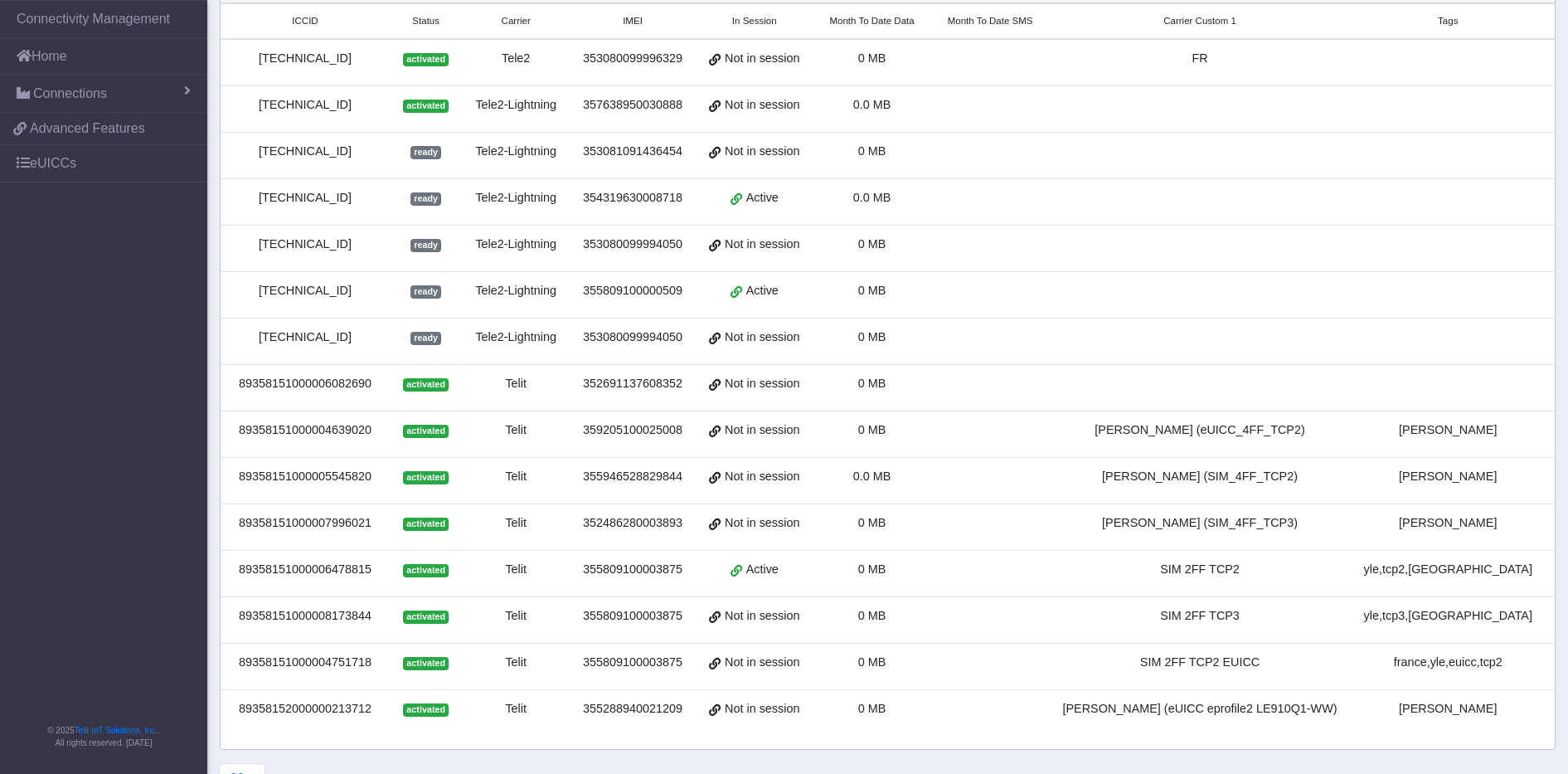
scroll to position [193, 0]
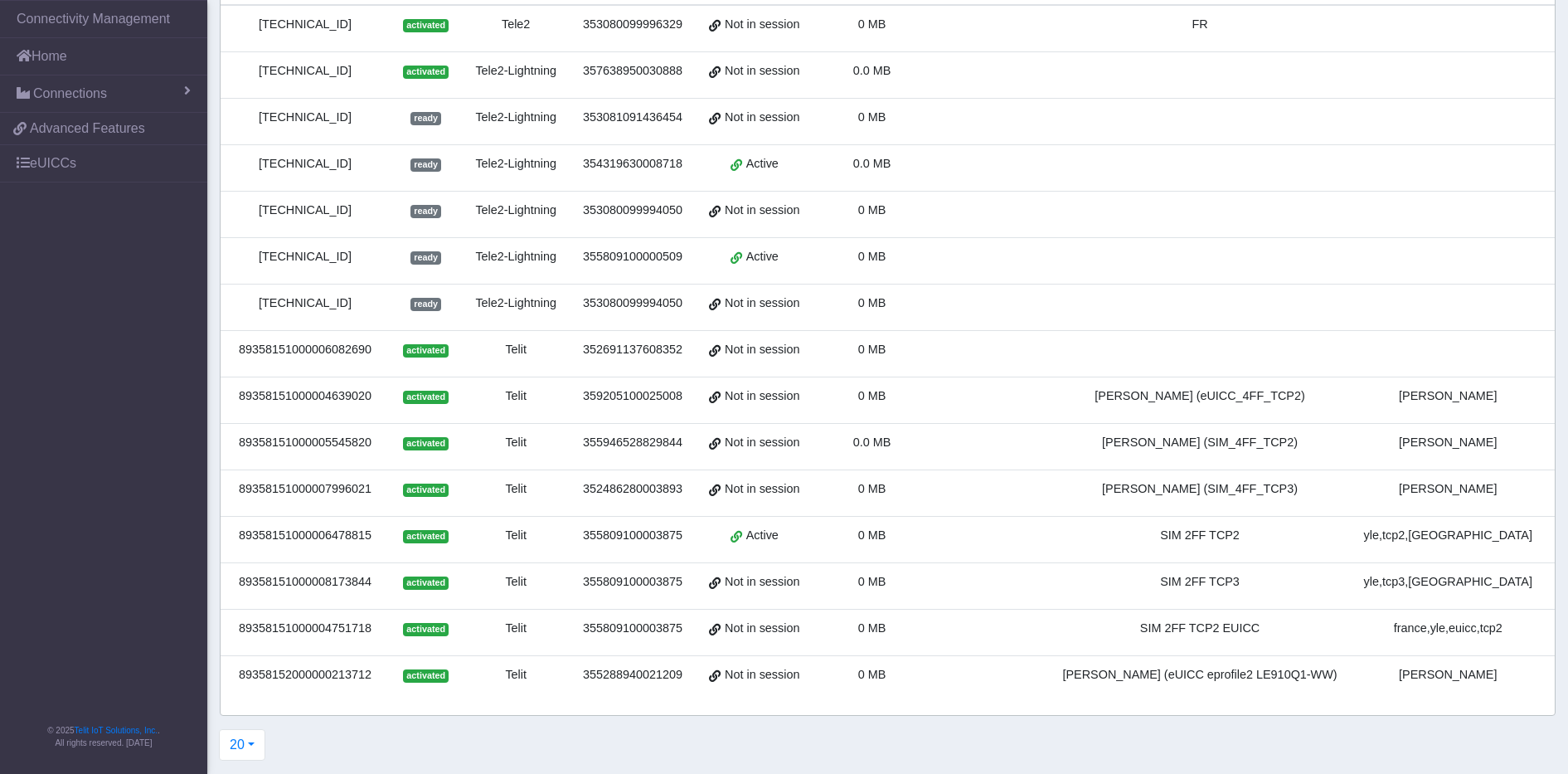
click at [583, 618] on div "20 20 50 100 200 500 1000 2000" at bounding box center [879, 744] width 1345 height 31
